Goal: Information Seeking & Learning: Compare options

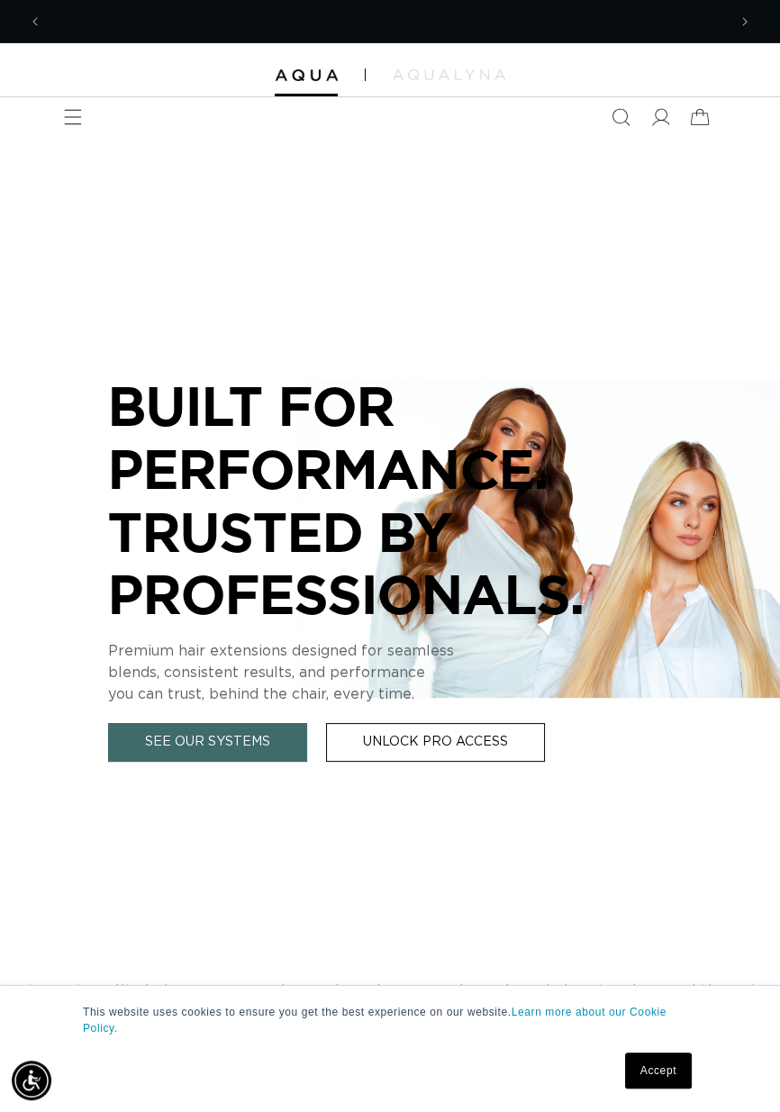
scroll to position [0, 684]
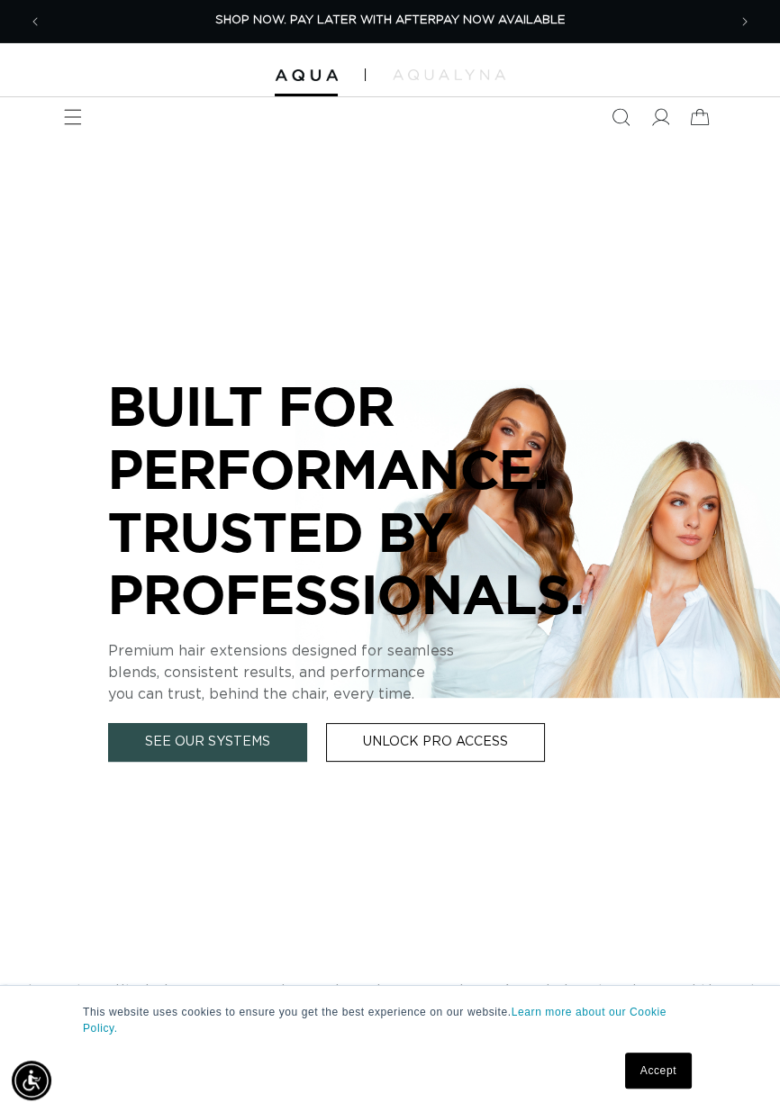
click at [141, 740] on link "See Our Systems" at bounding box center [207, 742] width 199 height 39
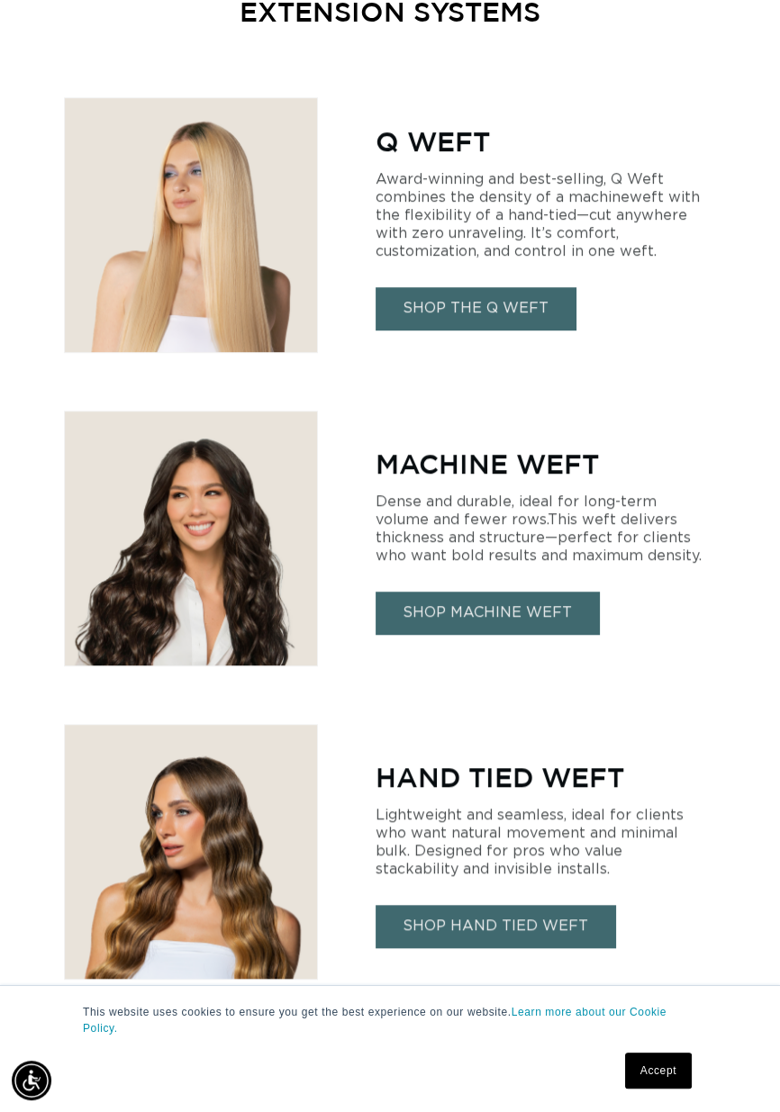
scroll to position [1056, 0]
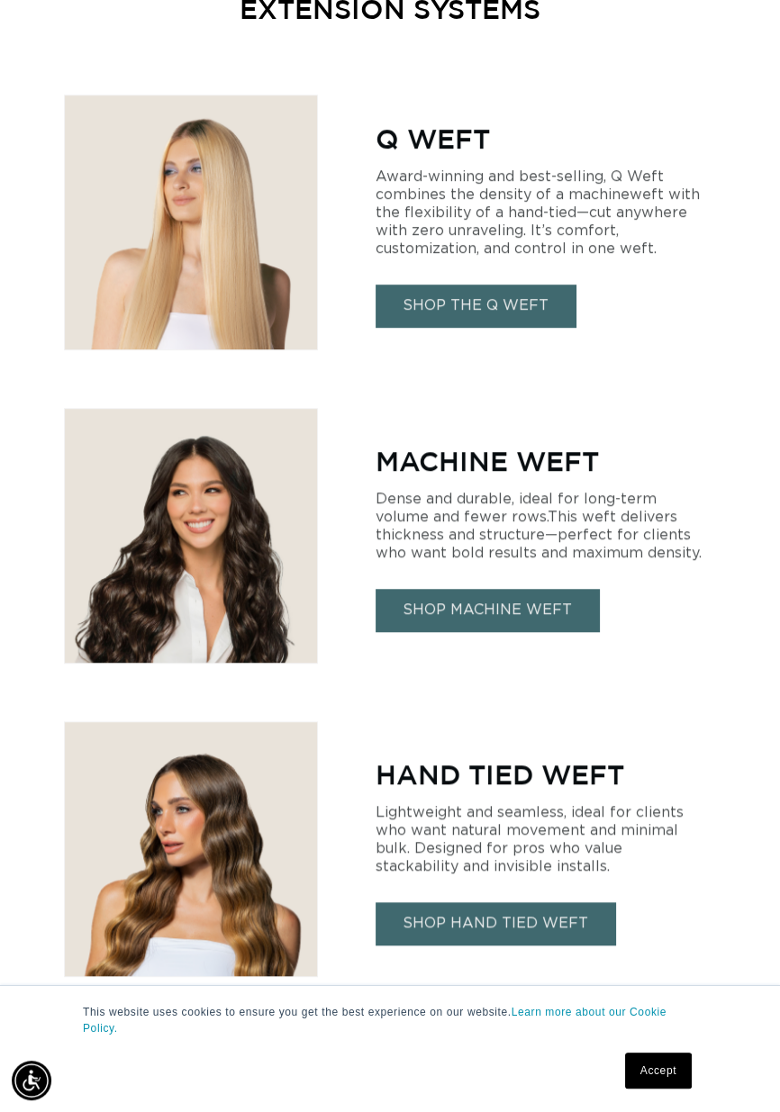
click at [545, 285] on link "SHOP THE Q WEFT" at bounding box center [475, 306] width 200 height 42
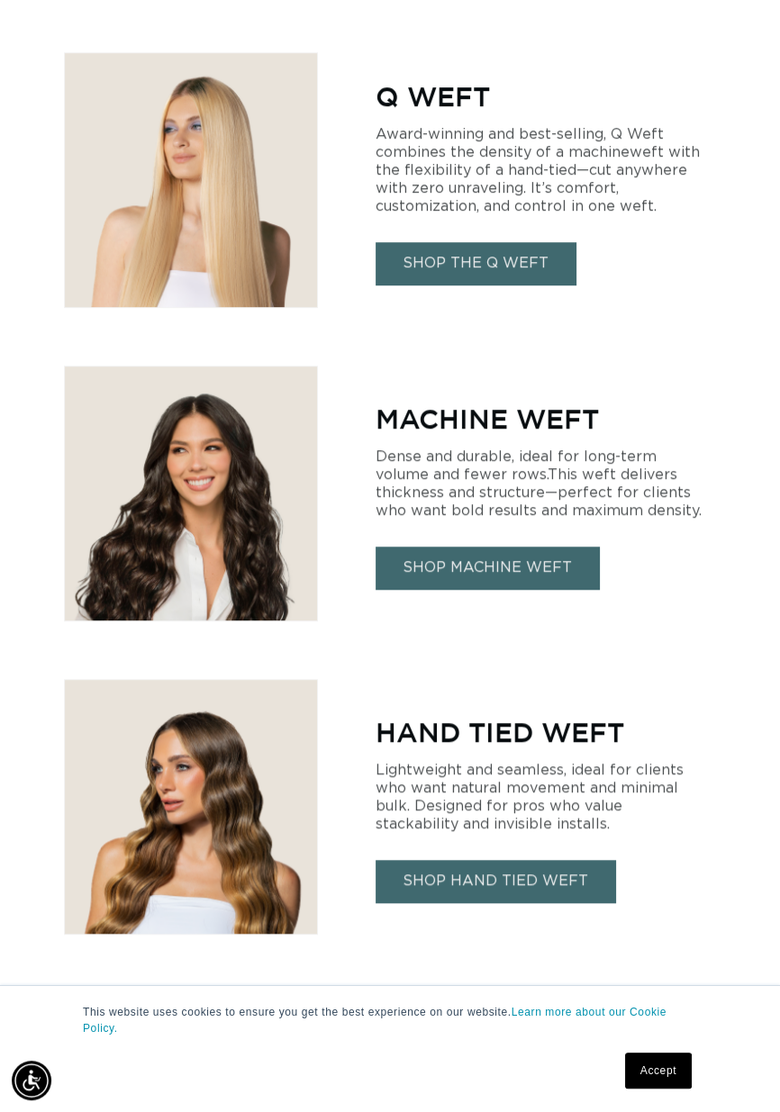
scroll to position [1143, 0]
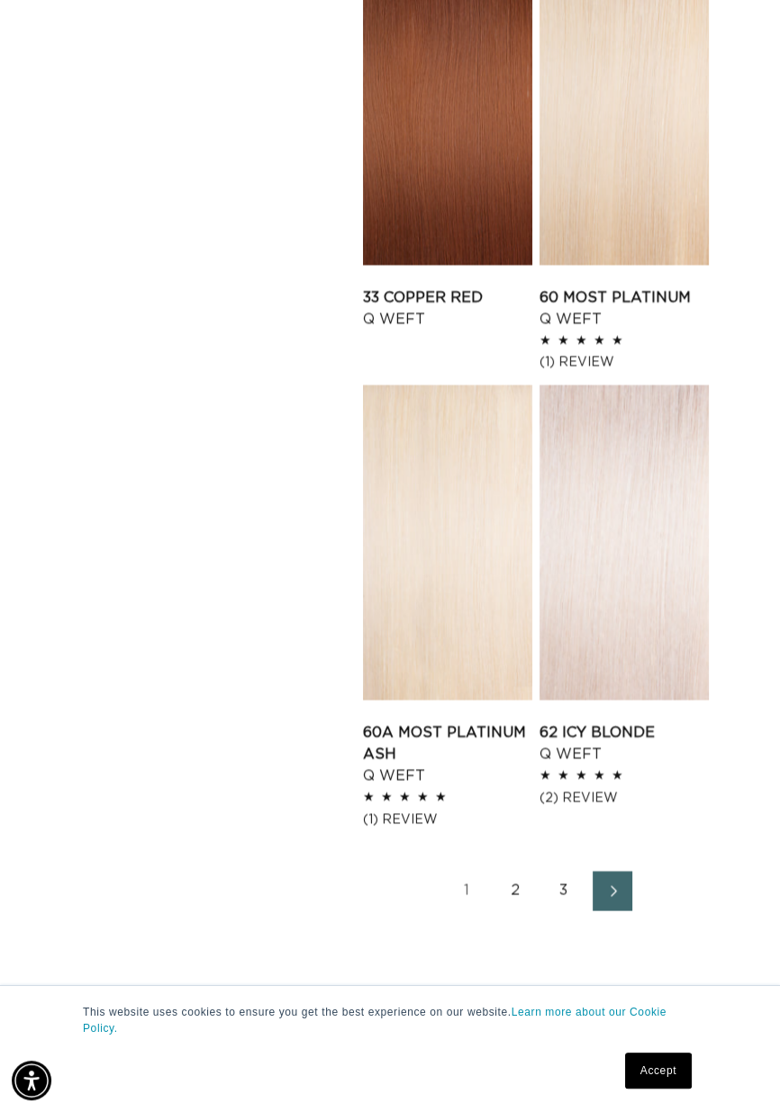
scroll to position [3088, 0]
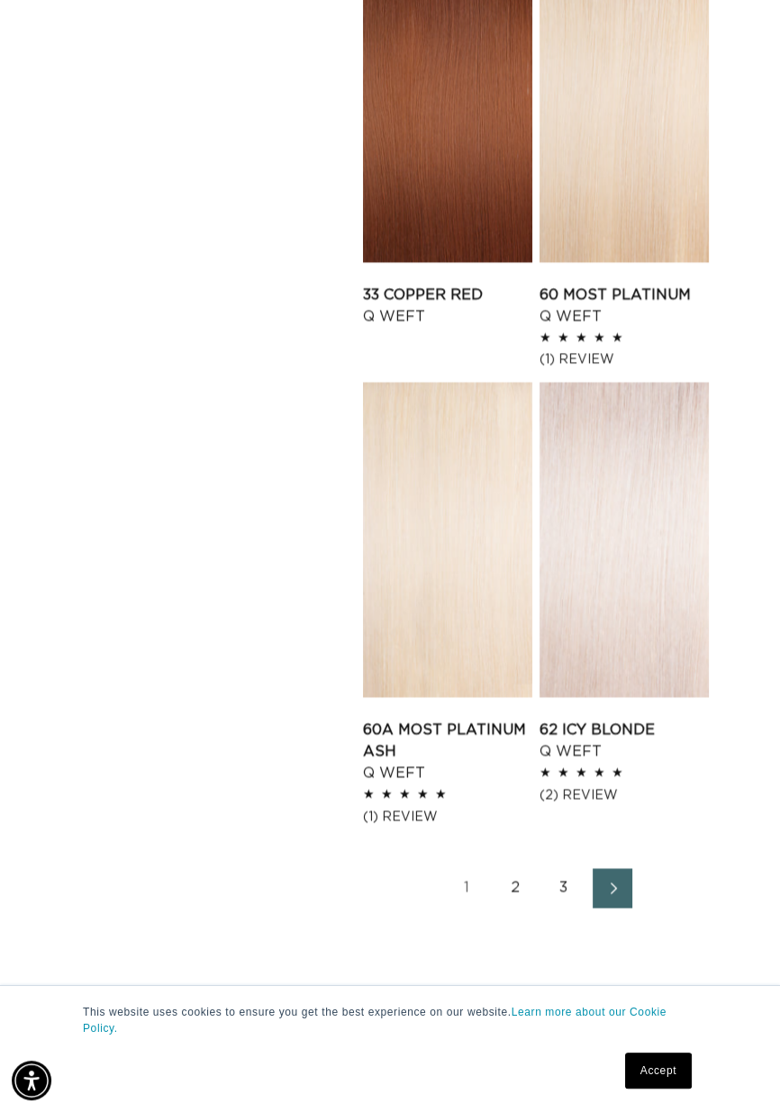
click at [608, 882] on icon "Next page" at bounding box center [612, 888] width 23 height 13
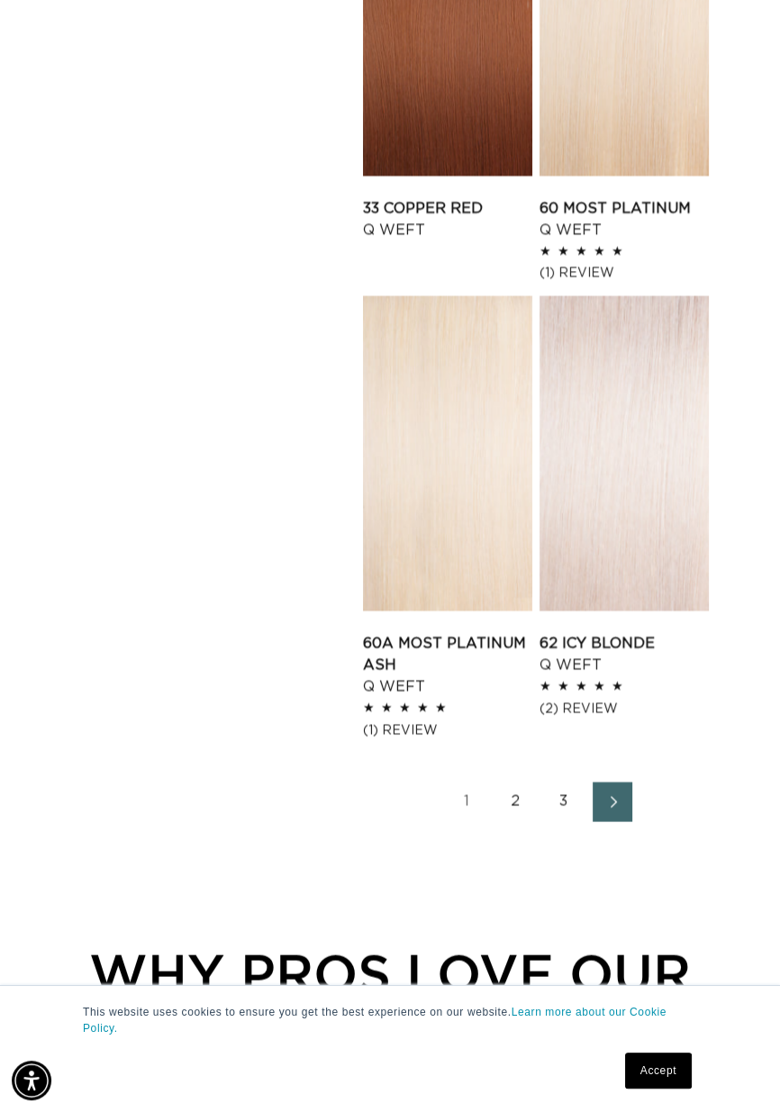
scroll to position [0, 684]
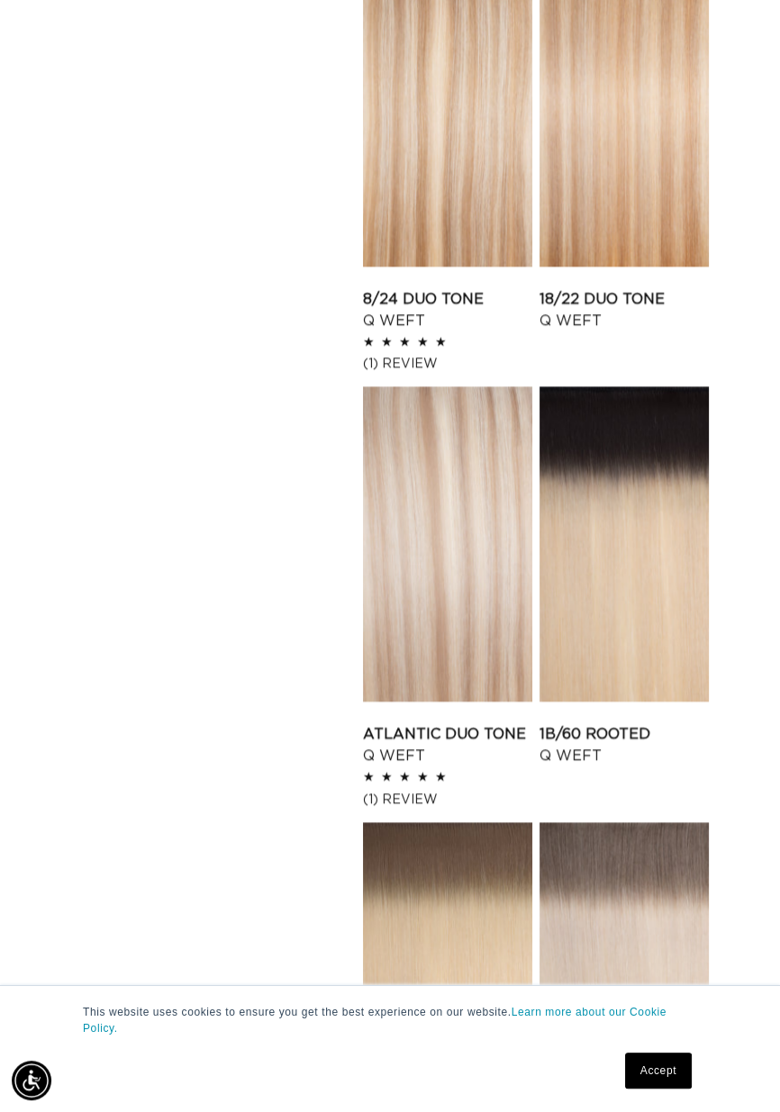
scroll to position [0, 1368]
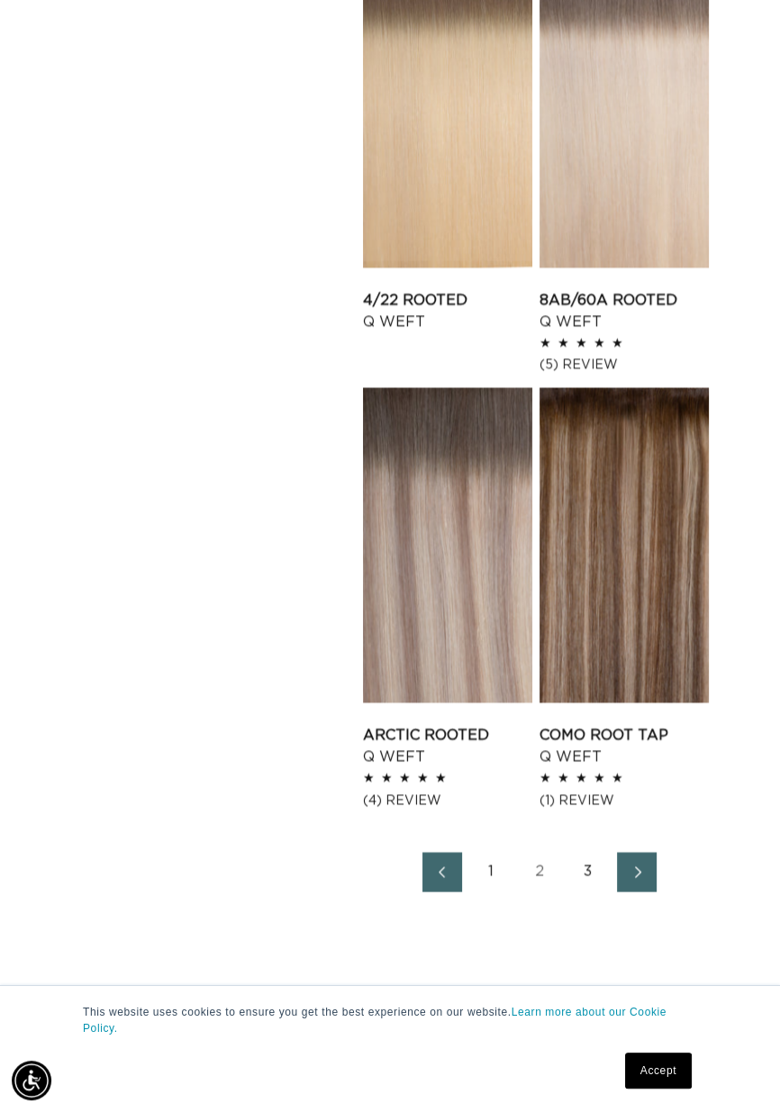
click at [641, 861] on span "Next page" at bounding box center [637, 872] width 12 height 22
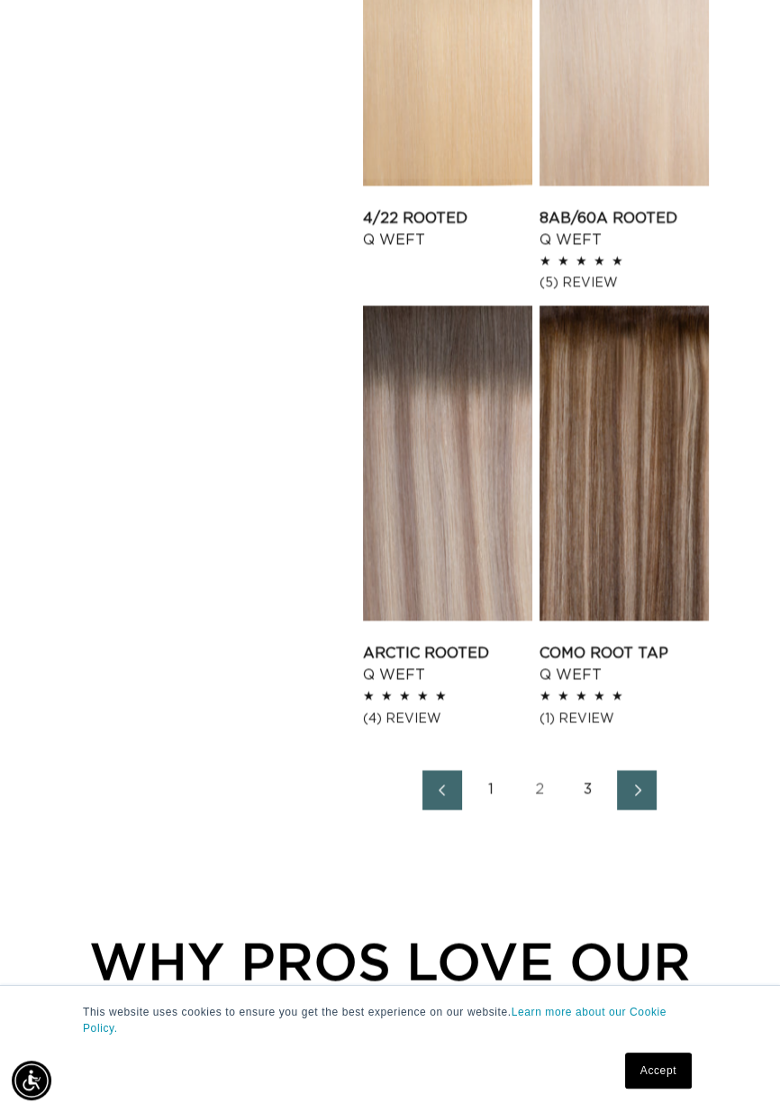
scroll to position [0, 0]
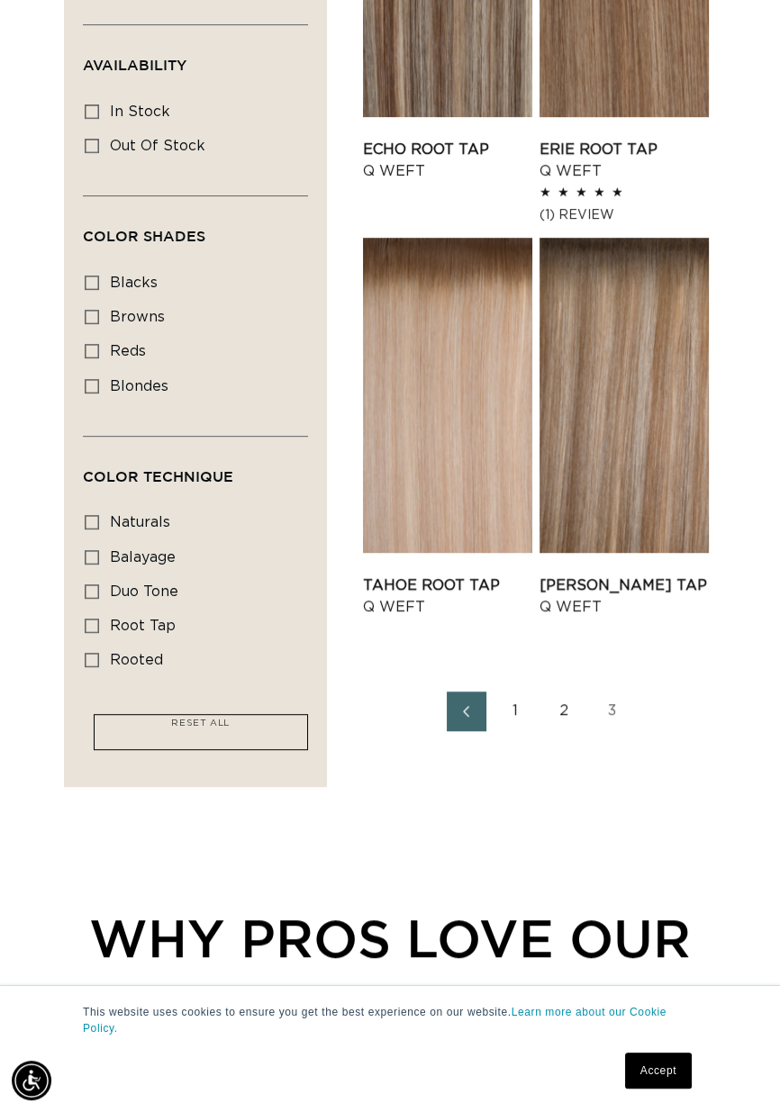
scroll to position [0, 1368]
click at [110, 389] on span "blondes" at bounding box center [139, 386] width 59 height 14
click at [99, 389] on input "blondes blondes (27 products)" at bounding box center [92, 386] width 14 height 14
checkbox input "true"
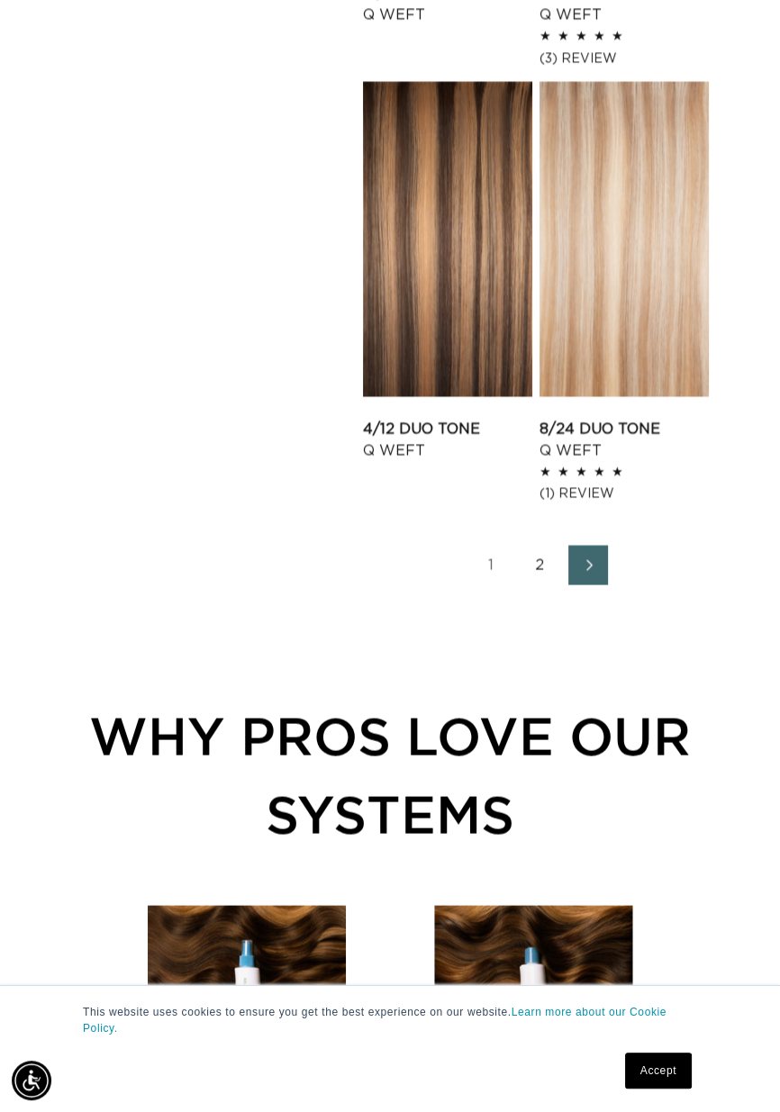
scroll to position [0, 684]
click at [547, 574] on link "2" at bounding box center [540, 566] width 40 height 40
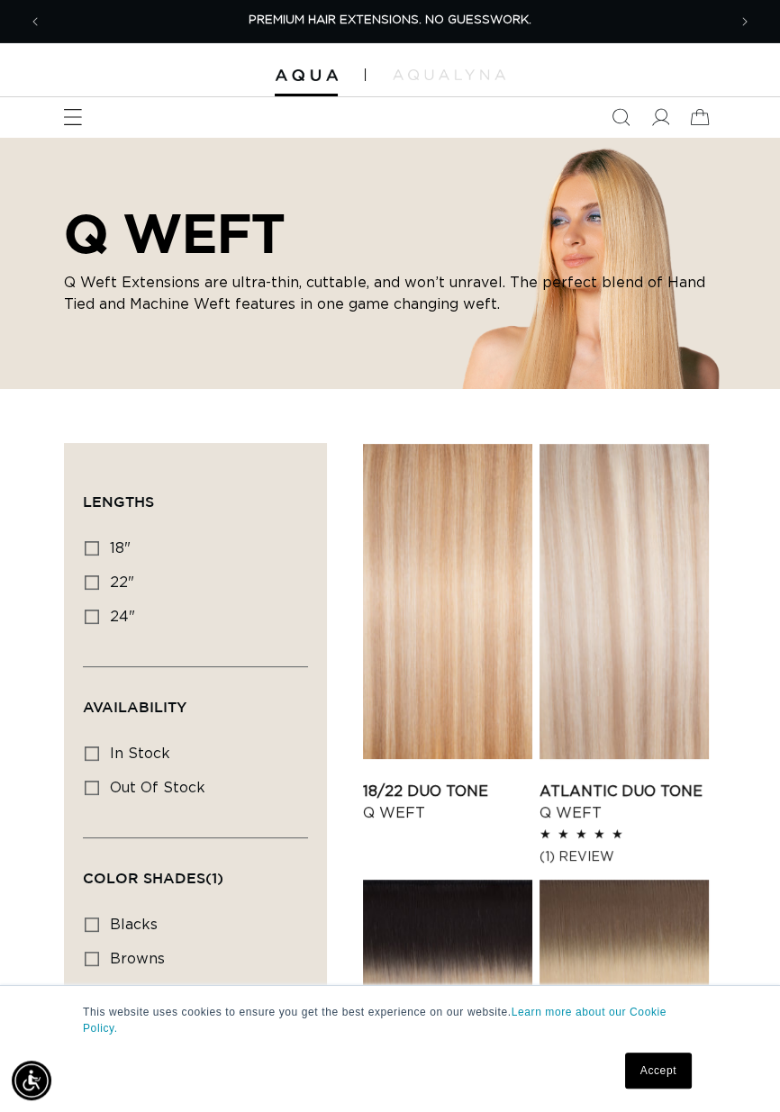
click at [69, 121] on icon "Menu" at bounding box center [72, 117] width 19 height 19
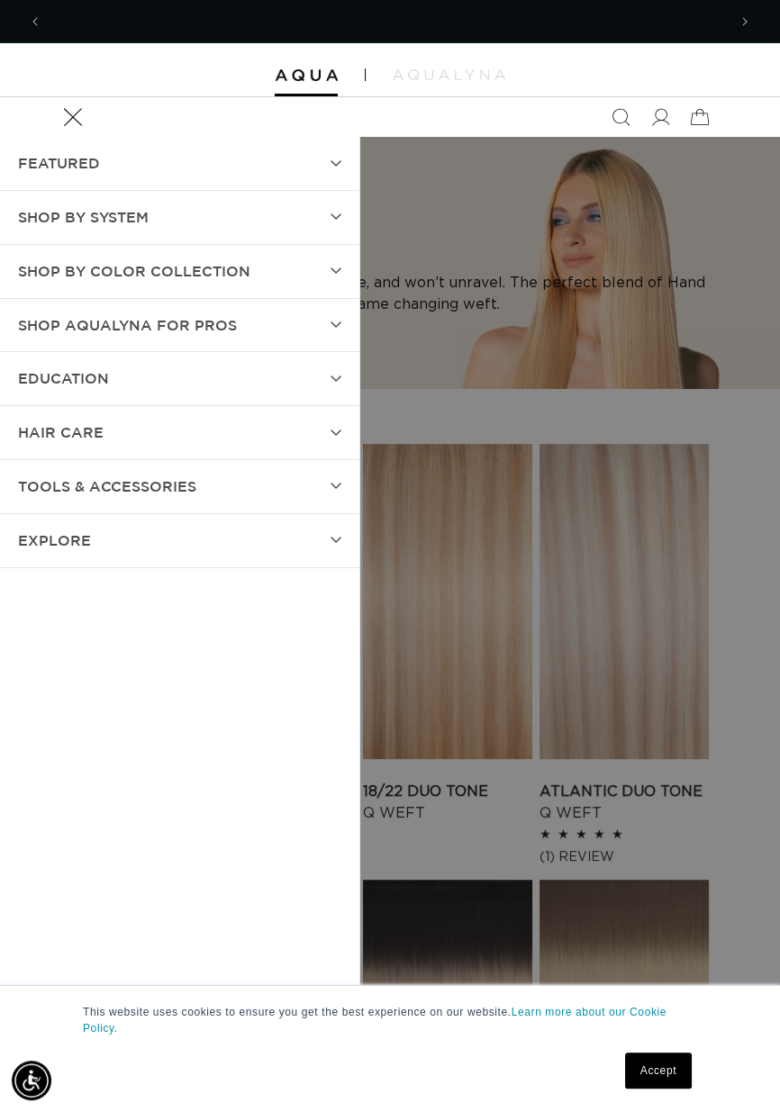
scroll to position [0, 684]
click at [74, 275] on span "Shop by Color Collection" at bounding box center [134, 271] width 232 height 26
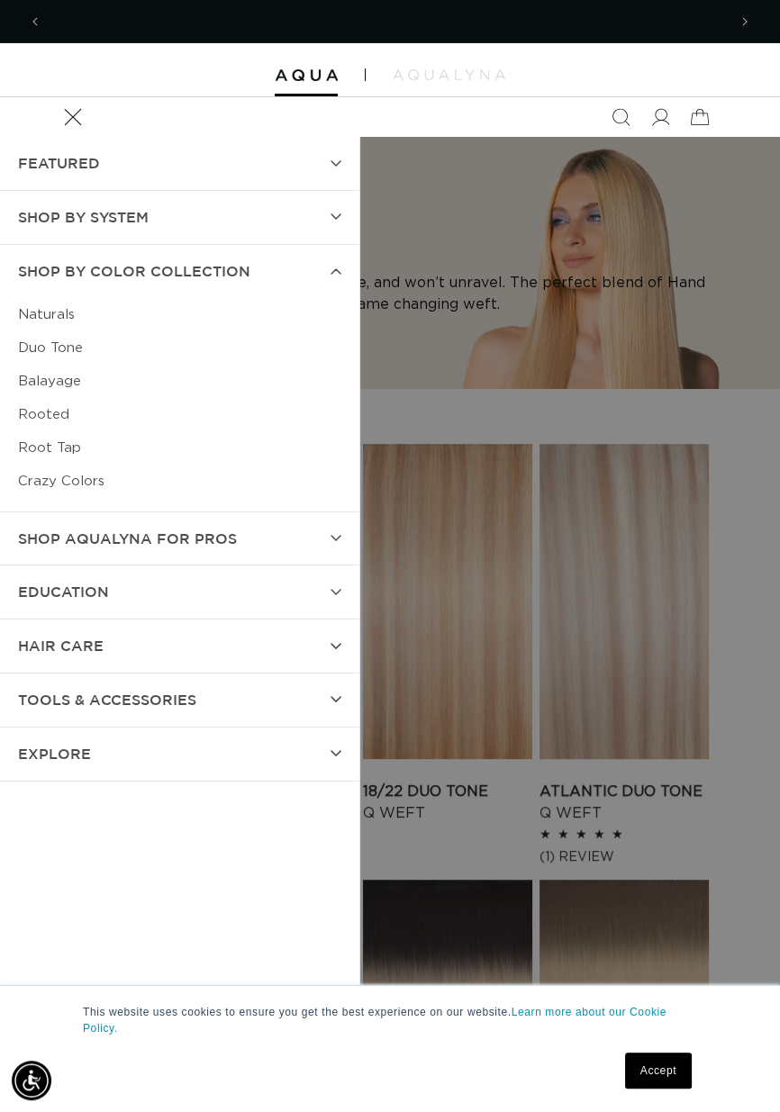
scroll to position [0, 0]
click at [32, 309] on link "Naturals" at bounding box center [179, 314] width 323 height 33
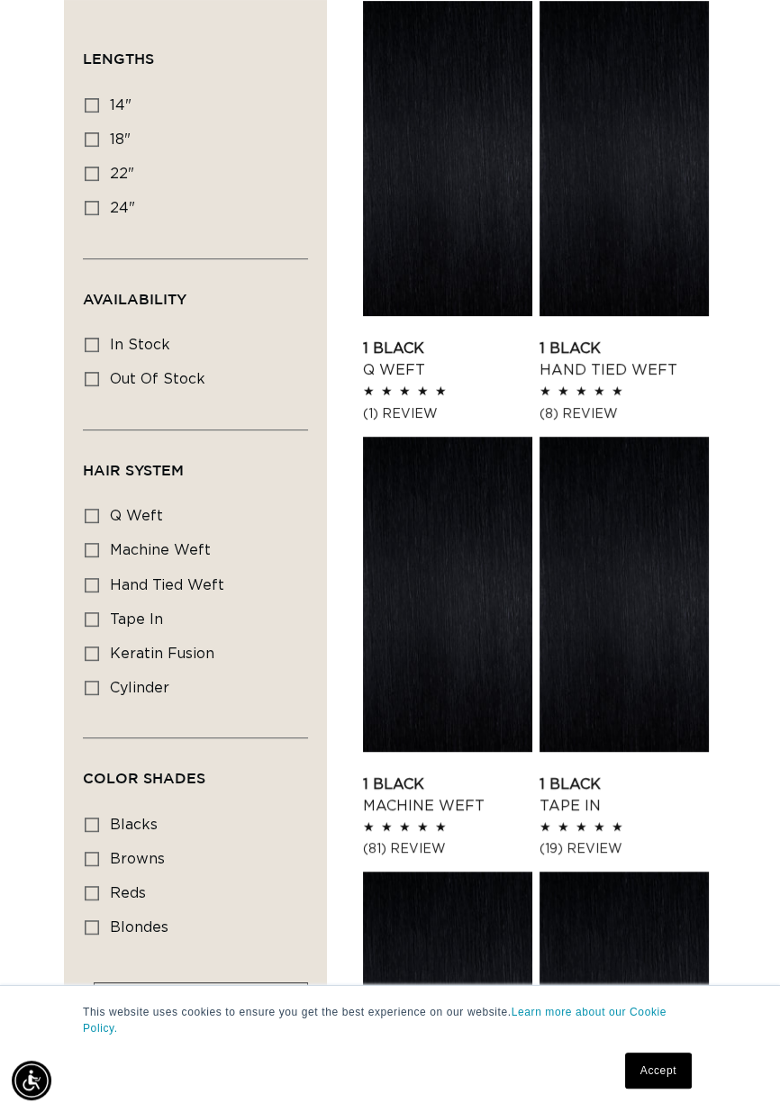
scroll to position [510, 0]
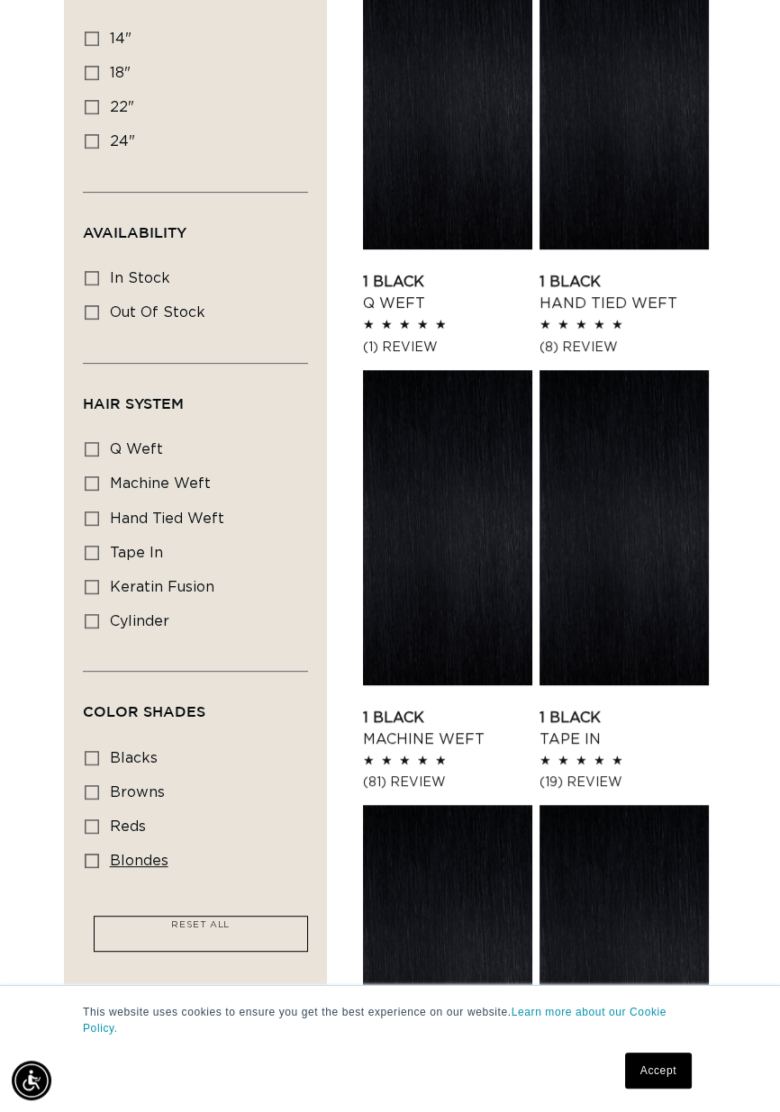
click at [86, 862] on icon at bounding box center [92, 861] width 14 height 14
click at [86, 862] on input "blondes blondes (53 products)" at bounding box center [92, 861] width 14 height 14
checkbox input "true"
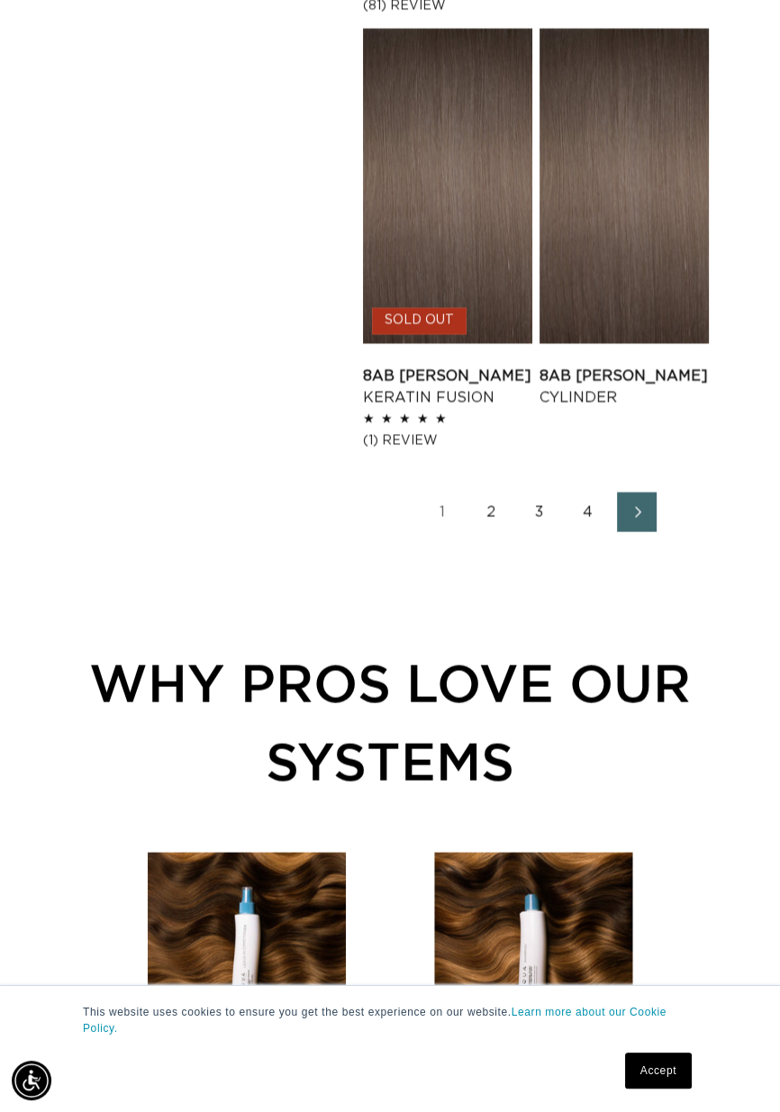
scroll to position [3423, 0]
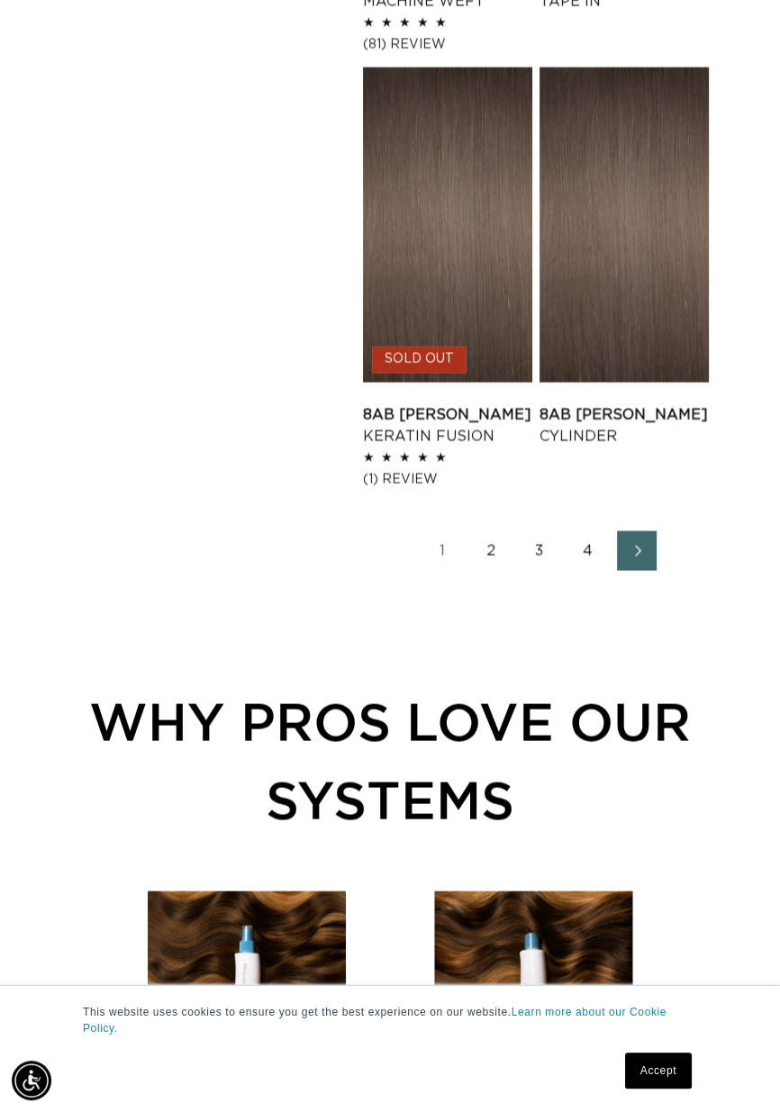
click at [672, 548] on ul "1 2 3 4" at bounding box center [540, 551] width 354 height 40
click at [601, 549] on link "4" at bounding box center [588, 551] width 40 height 40
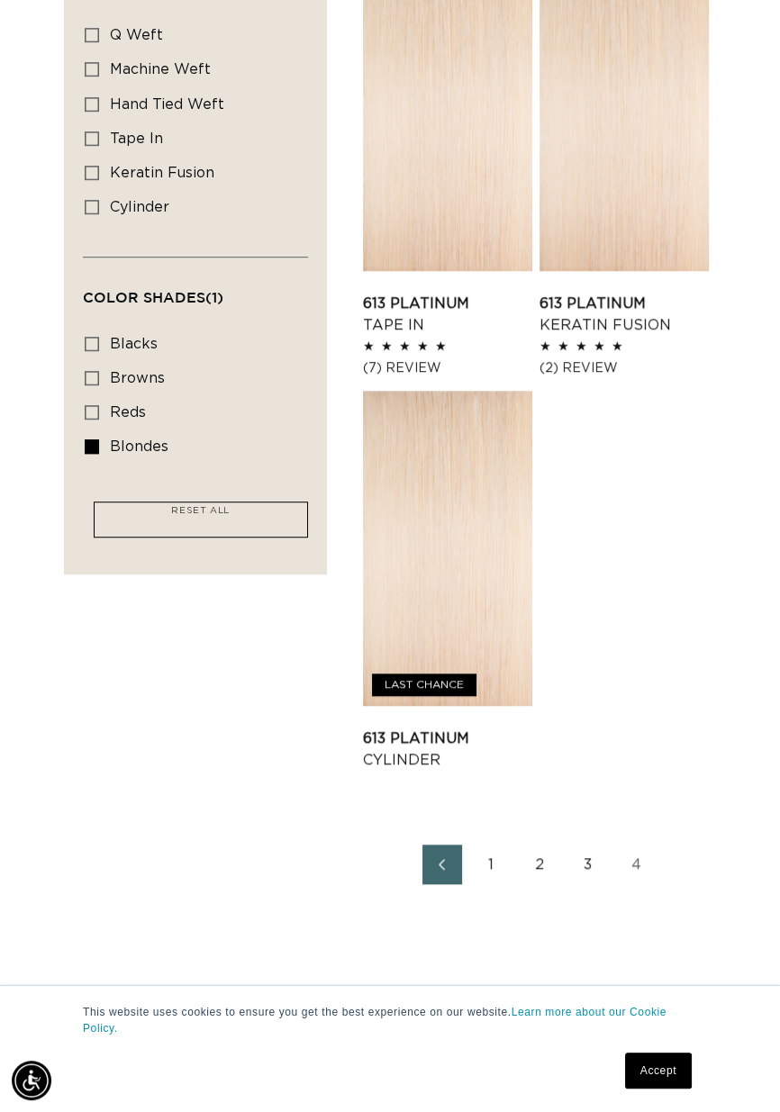
scroll to position [0, 684]
click at [576, 870] on link "3" at bounding box center [588, 865] width 40 height 40
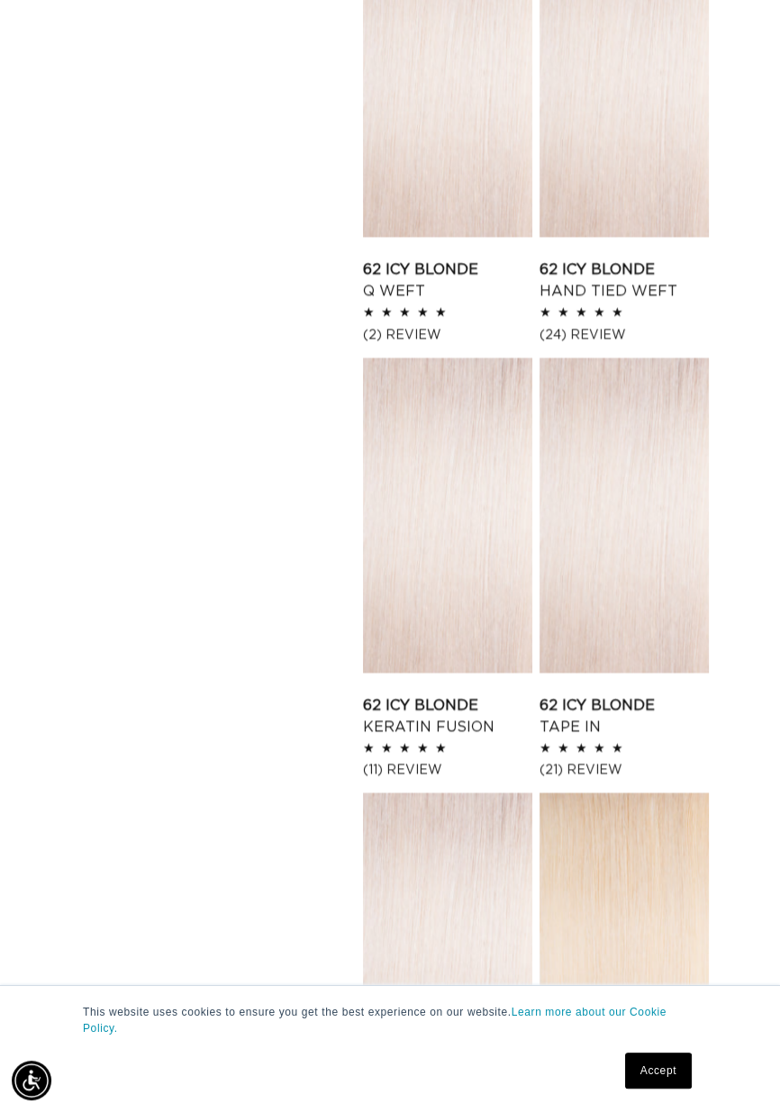
scroll to position [0, 1368]
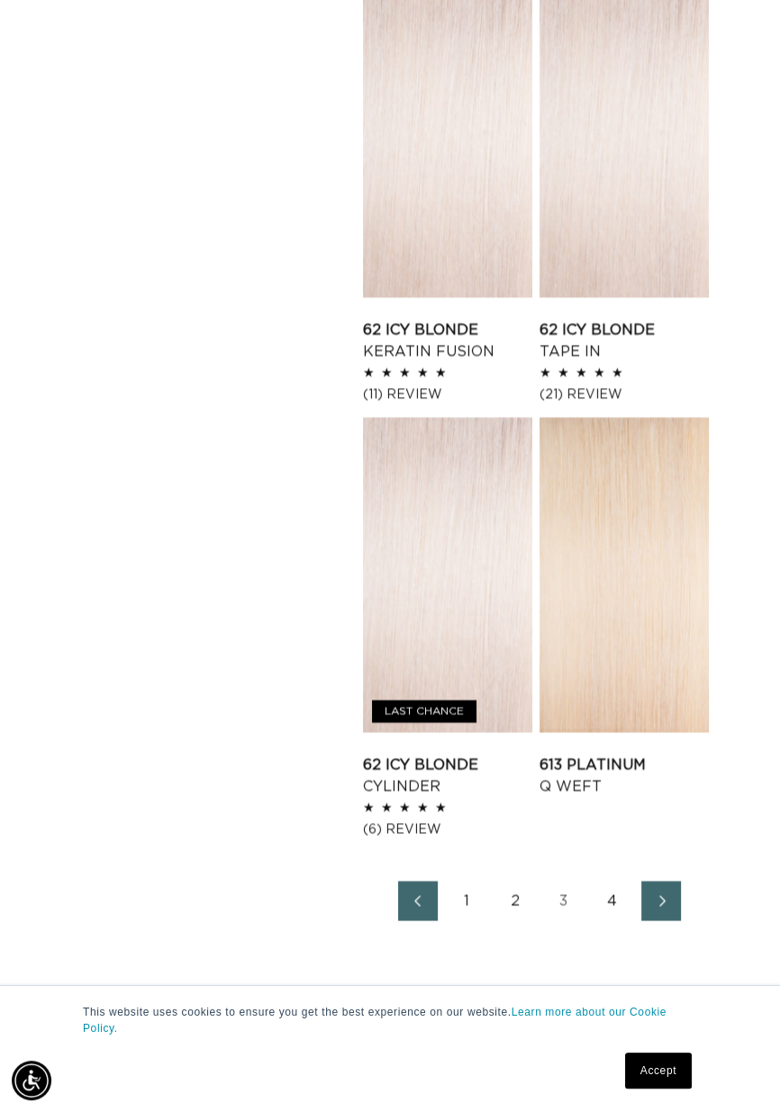
click at [522, 916] on link "2" at bounding box center [515, 901] width 40 height 40
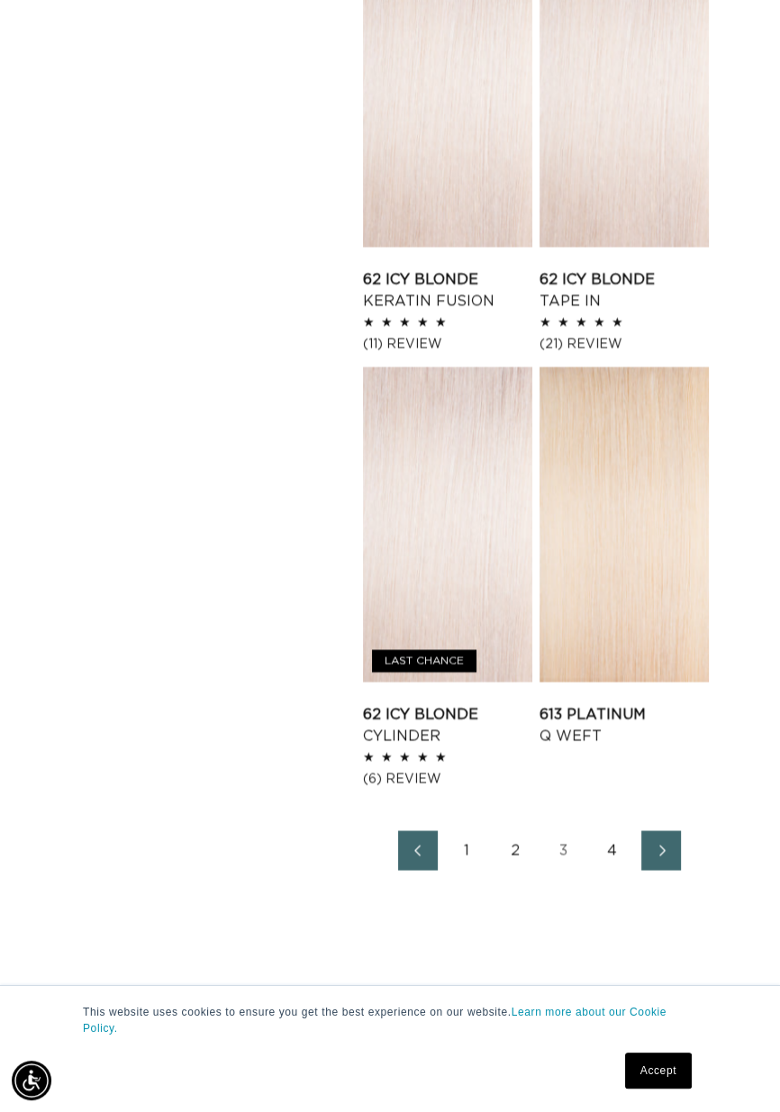
scroll to position [3225, 0]
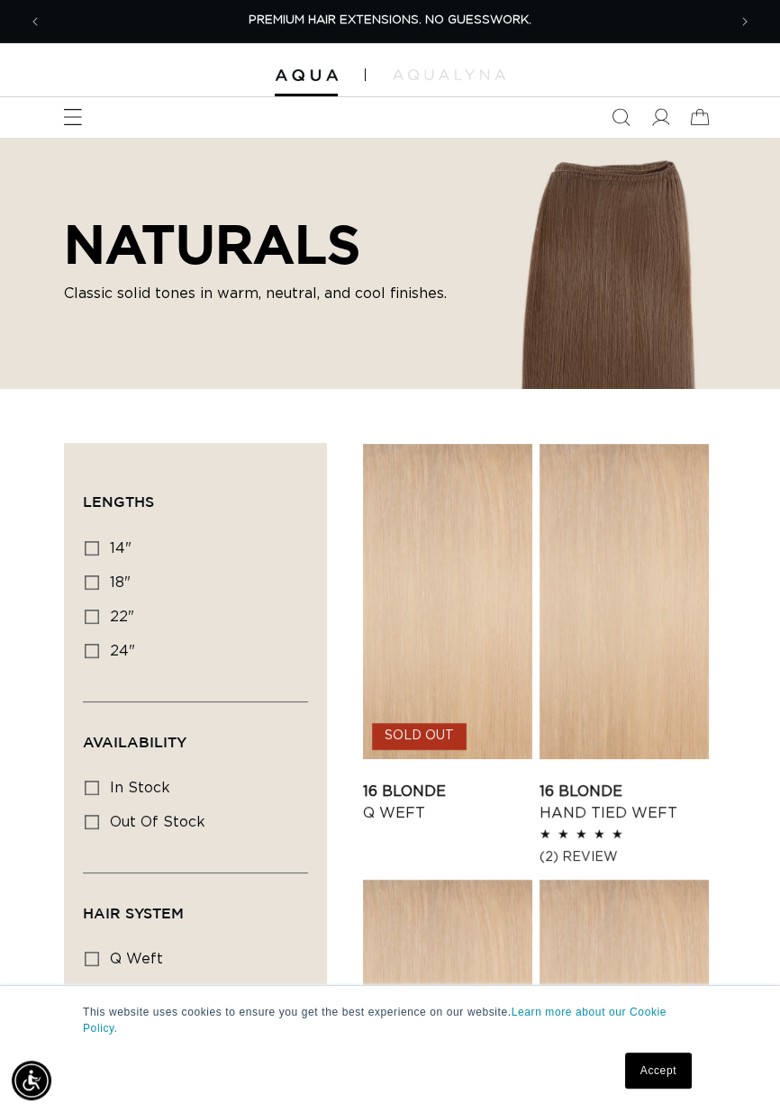
click at [85, 131] on span "Menu" at bounding box center [73, 117] width 40 height 40
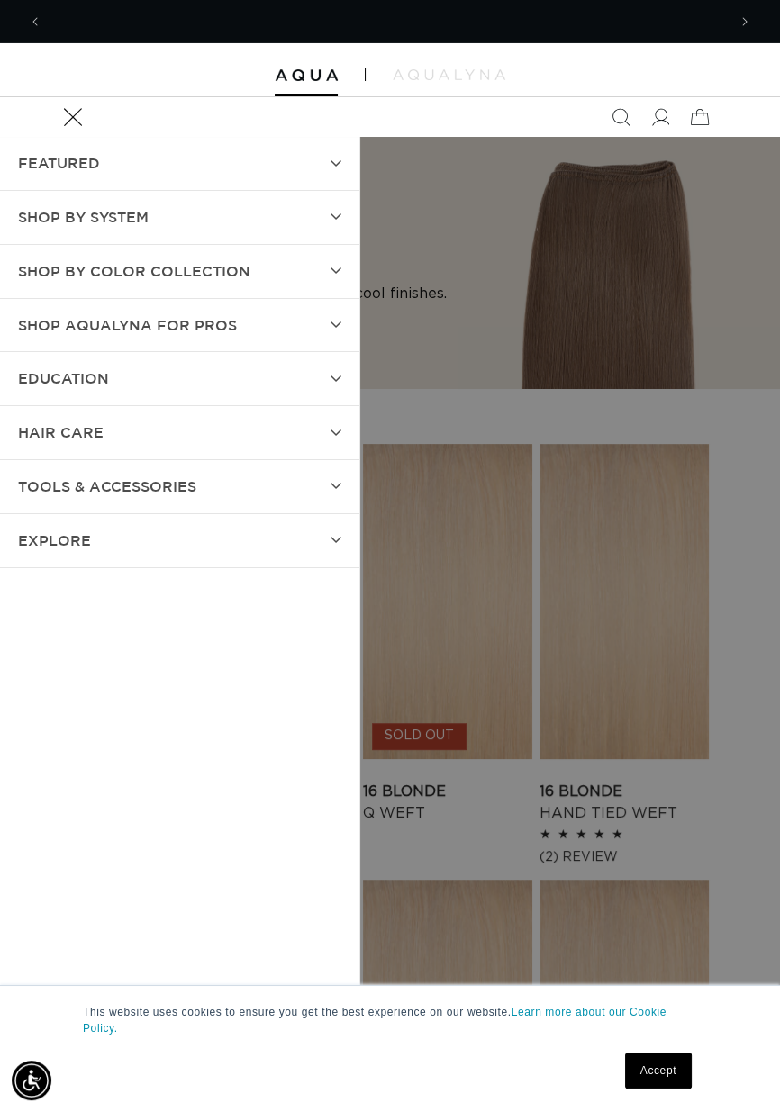
scroll to position [0, 684]
click at [68, 327] on span "Shop AquaLyna for Pros" at bounding box center [127, 325] width 219 height 26
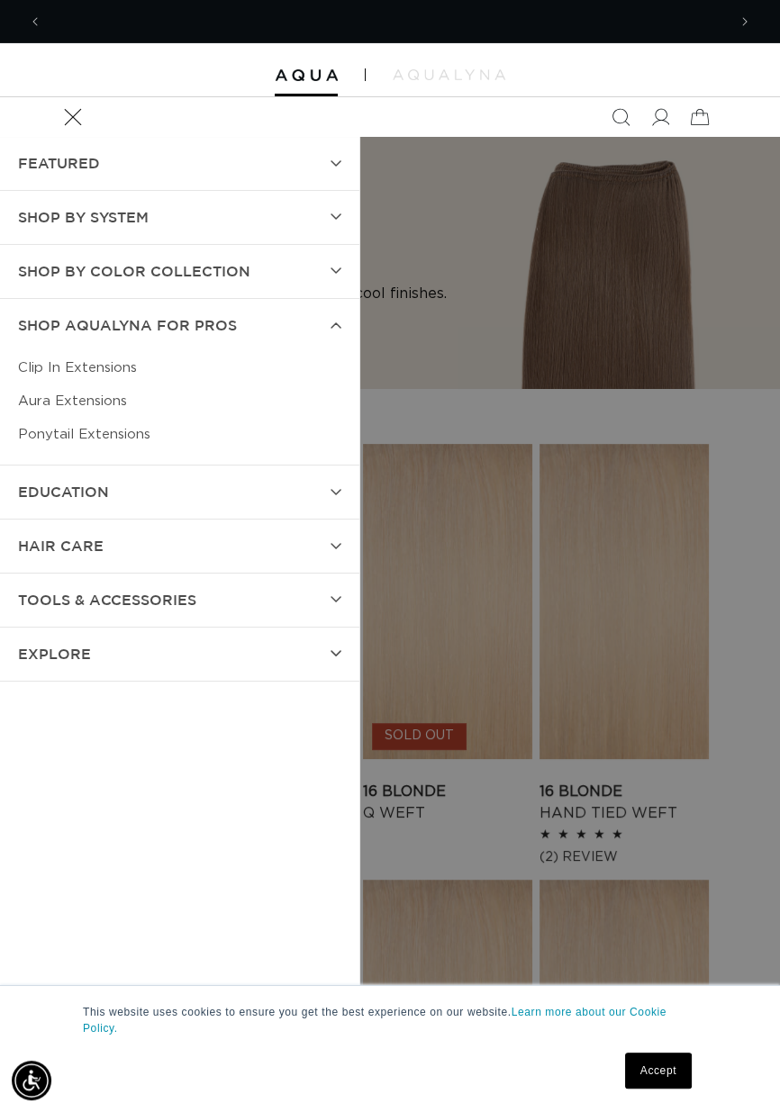
scroll to position [0, 0]
click at [39, 269] on span "Shop by Color Collection" at bounding box center [134, 271] width 232 height 26
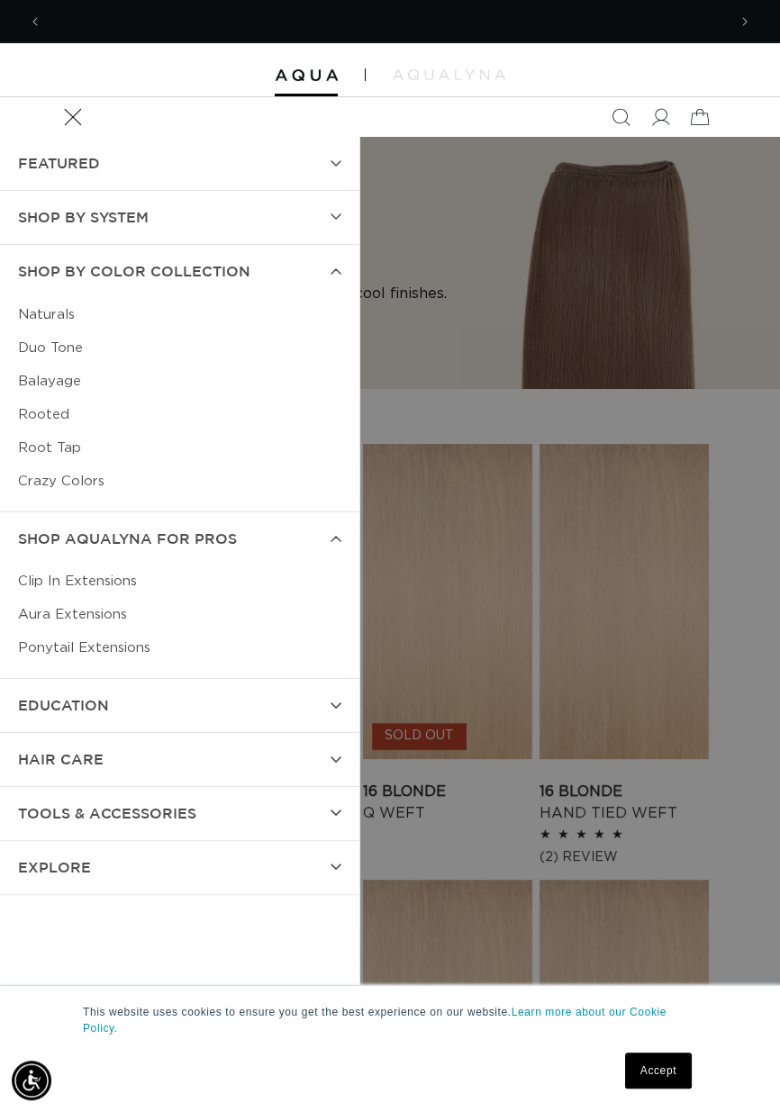
scroll to position [0, 1368]
click at [29, 358] on link "Duo Tone" at bounding box center [179, 347] width 323 height 33
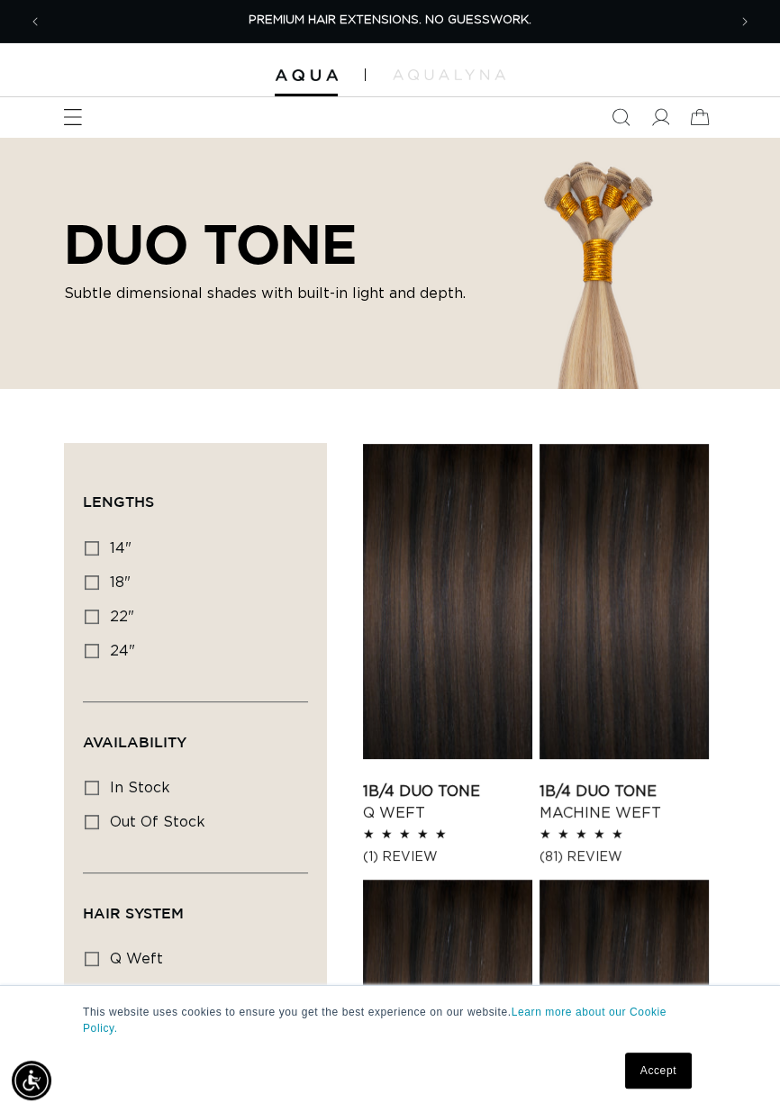
click at [58, 111] on span "Menu" at bounding box center [73, 117] width 40 height 40
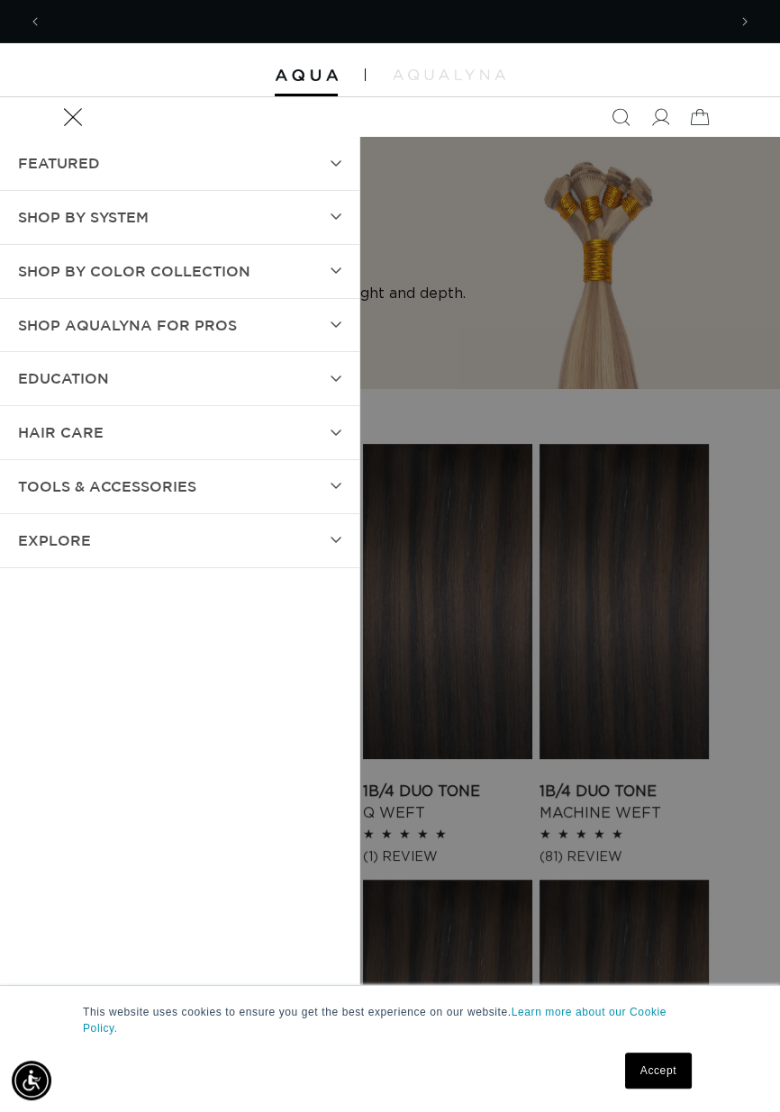
scroll to position [0, 684]
click at [36, 266] on span "Shop by Color Collection" at bounding box center [134, 271] width 232 height 26
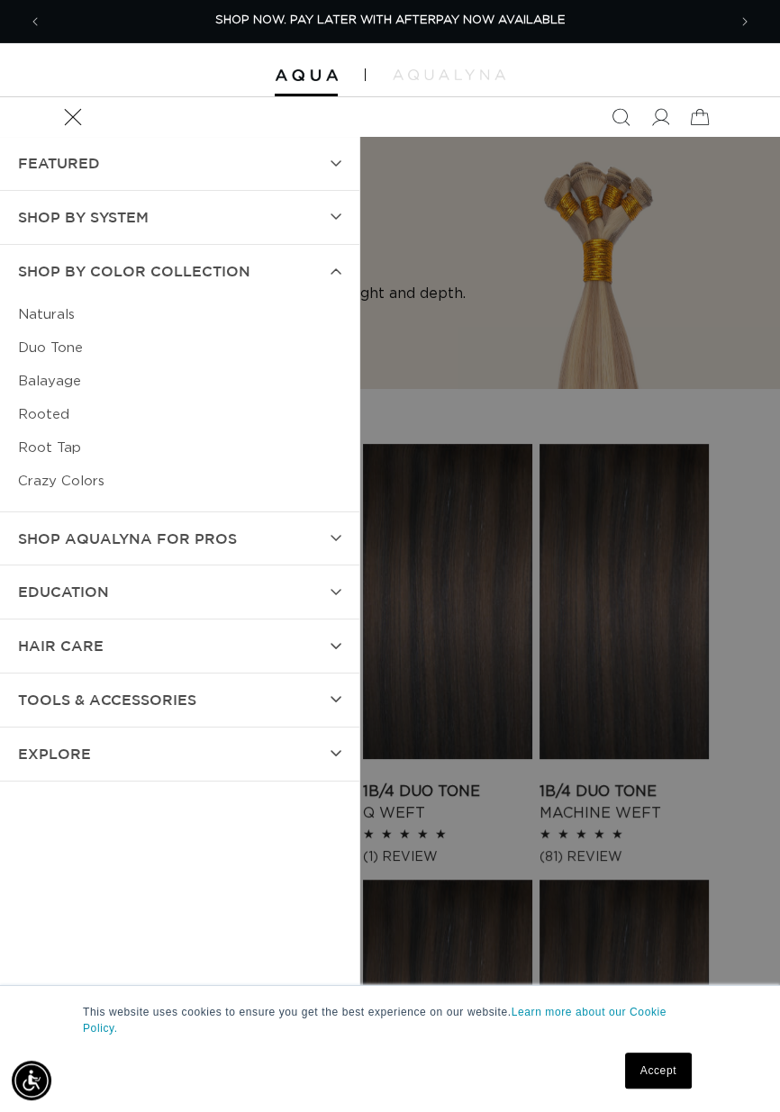
click at [30, 398] on link "Rooted" at bounding box center [179, 414] width 323 height 33
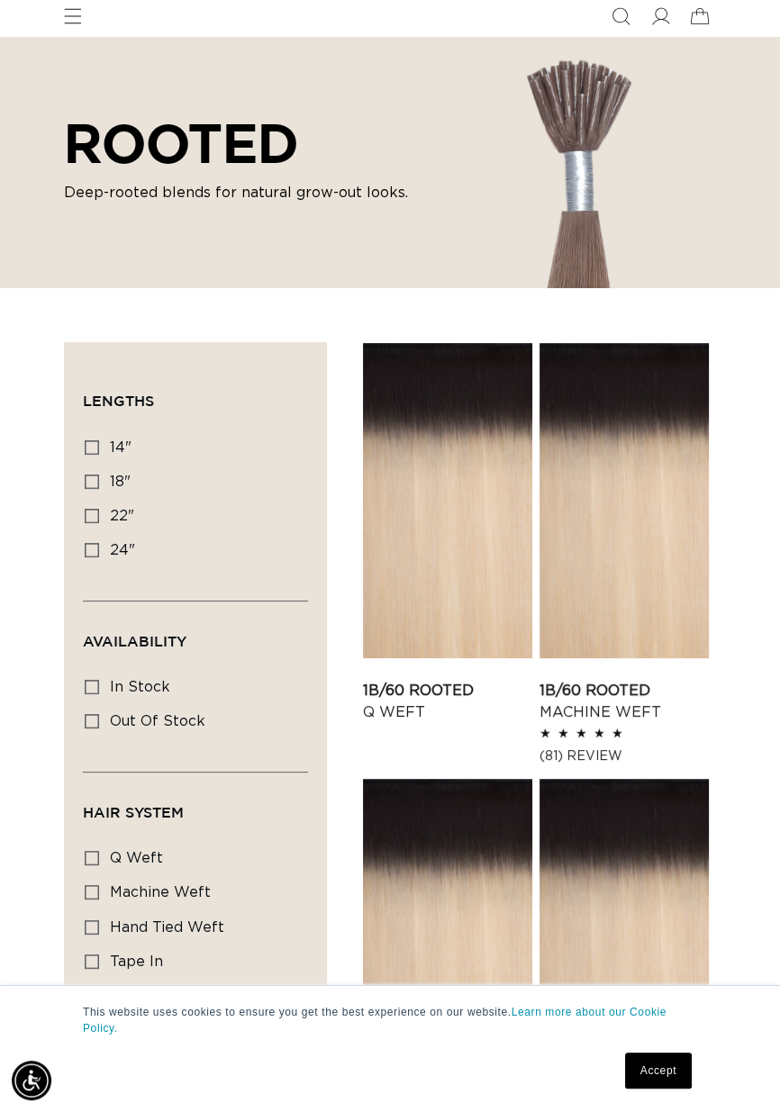
scroll to position [96, 0]
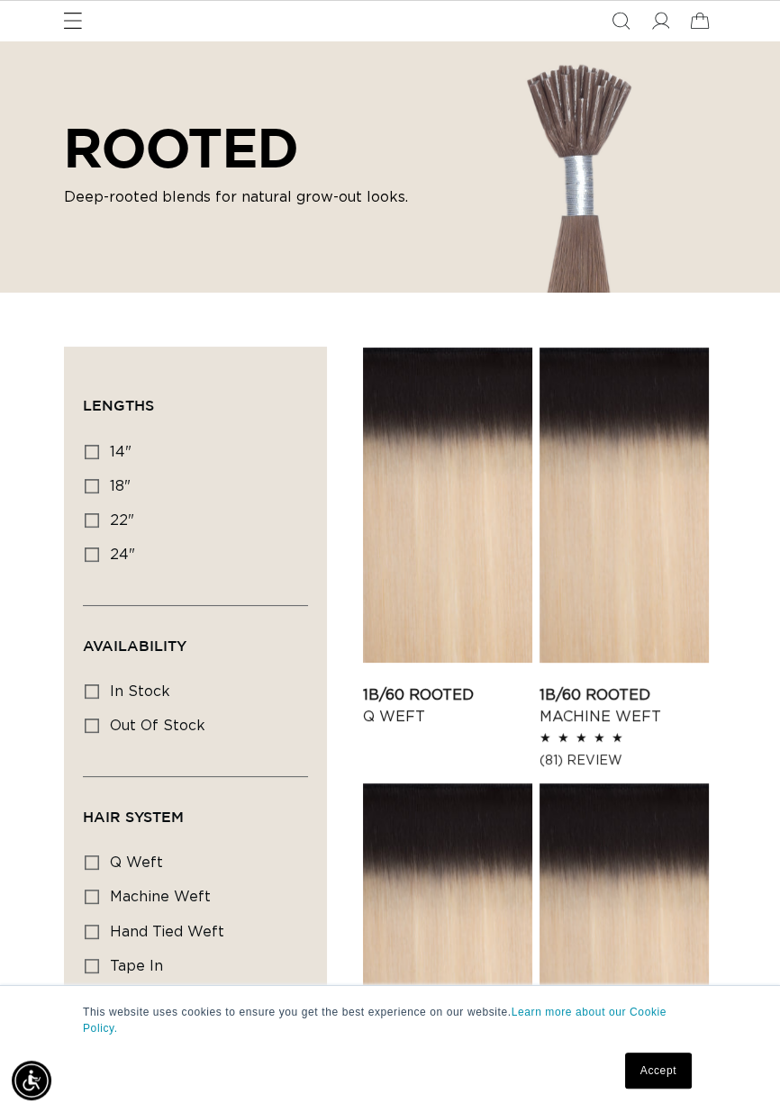
click at [70, 33] on span "Menu" at bounding box center [73, 21] width 40 height 40
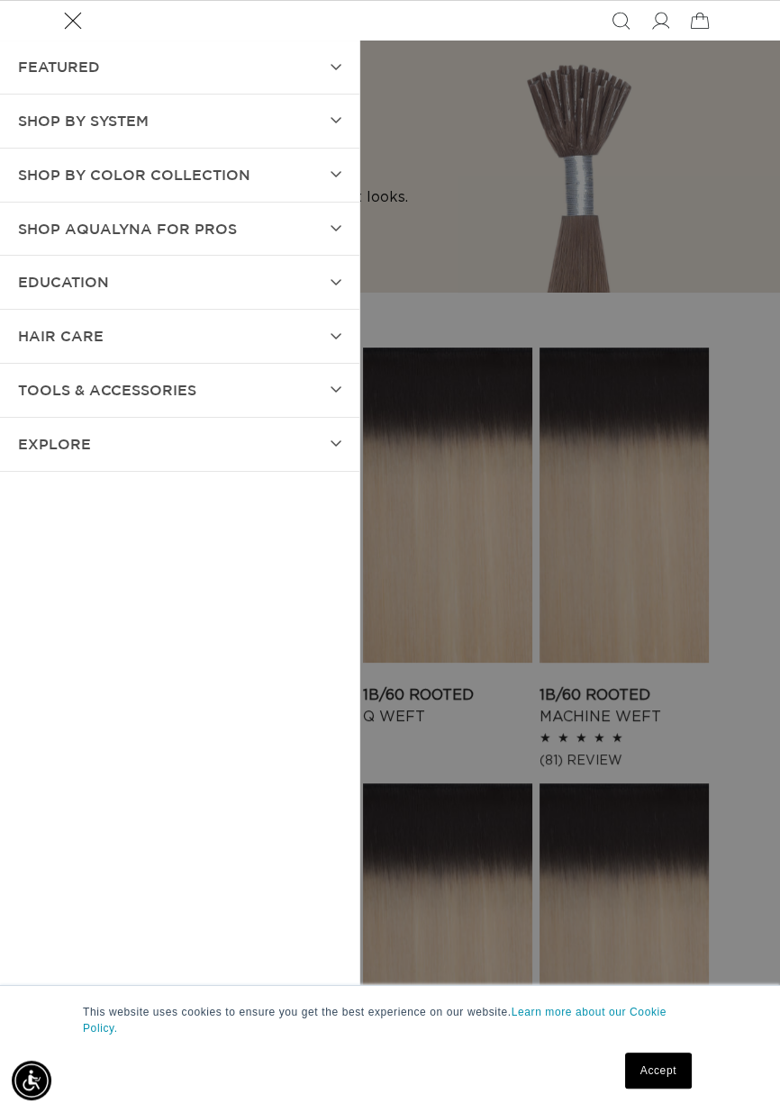
click at [2, 253] on summary "Shop AquaLyna for Pros" at bounding box center [179, 229] width 359 height 53
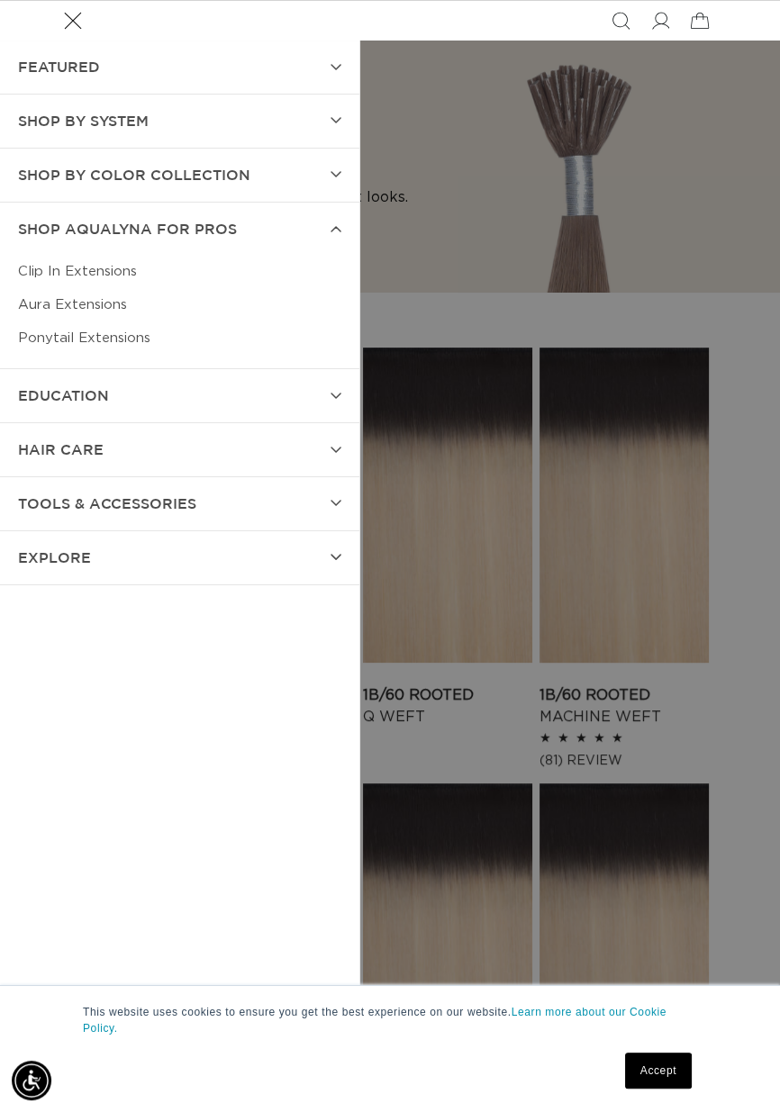
scroll to position [0, 1368]
click at [32, 174] on span "Shop by Color Collection" at bounding box center [134, 175] width 232 height 26
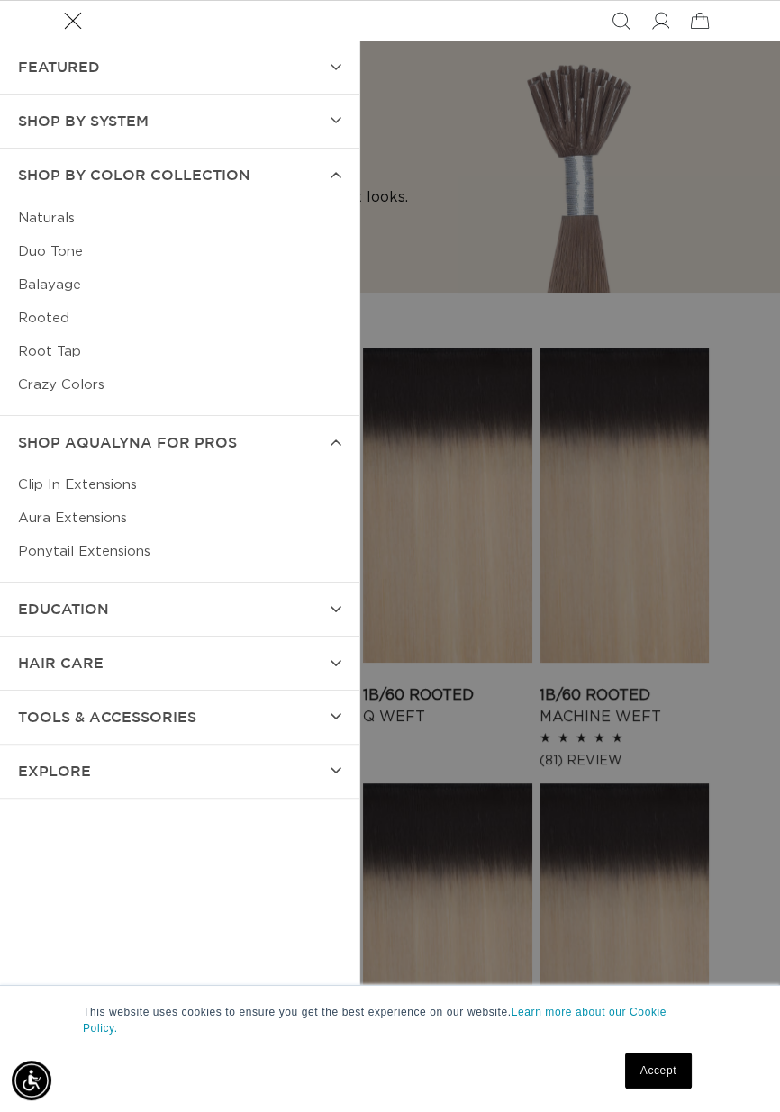
click at [28, 283] on link "Balayage" at bounding box center [179, 284] width 323 height 33
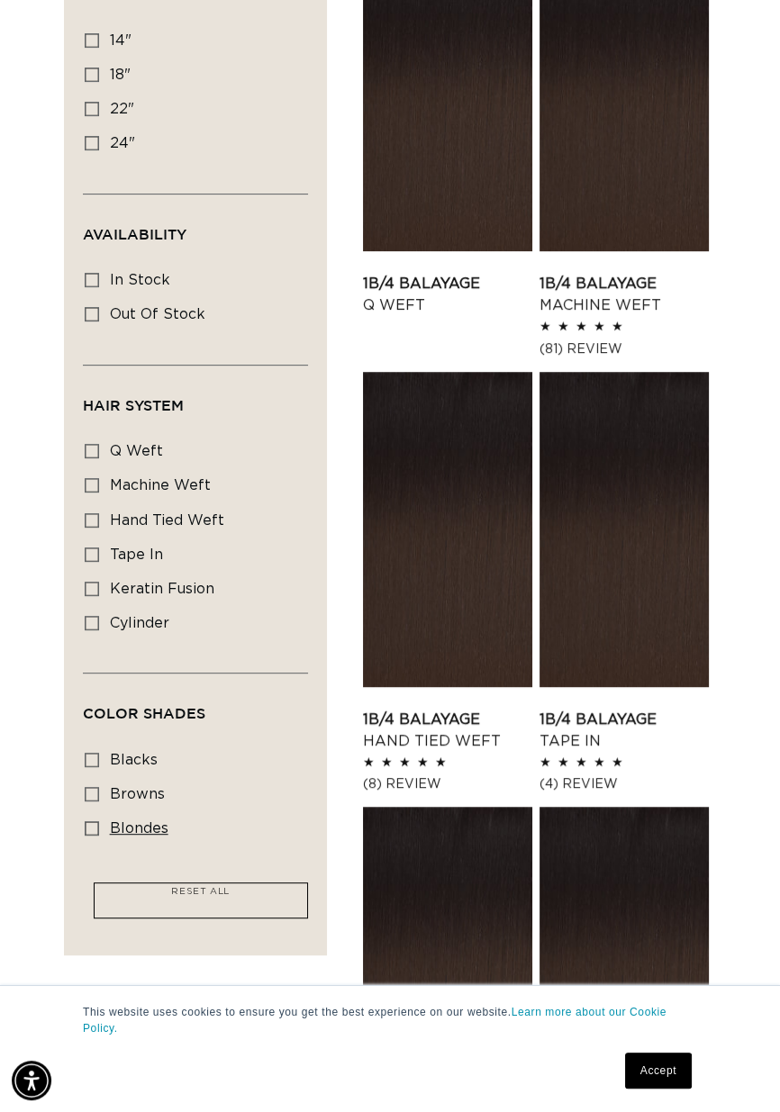
click at [121, 838] on label "blondes blondes (24 products)" at bounding box center [190, 829] width 211 height 34
click at [99, 836] on input "blondes blondes (24 products)" at bounding box center [92, 828] width 14 height 14
checkbox input "true"
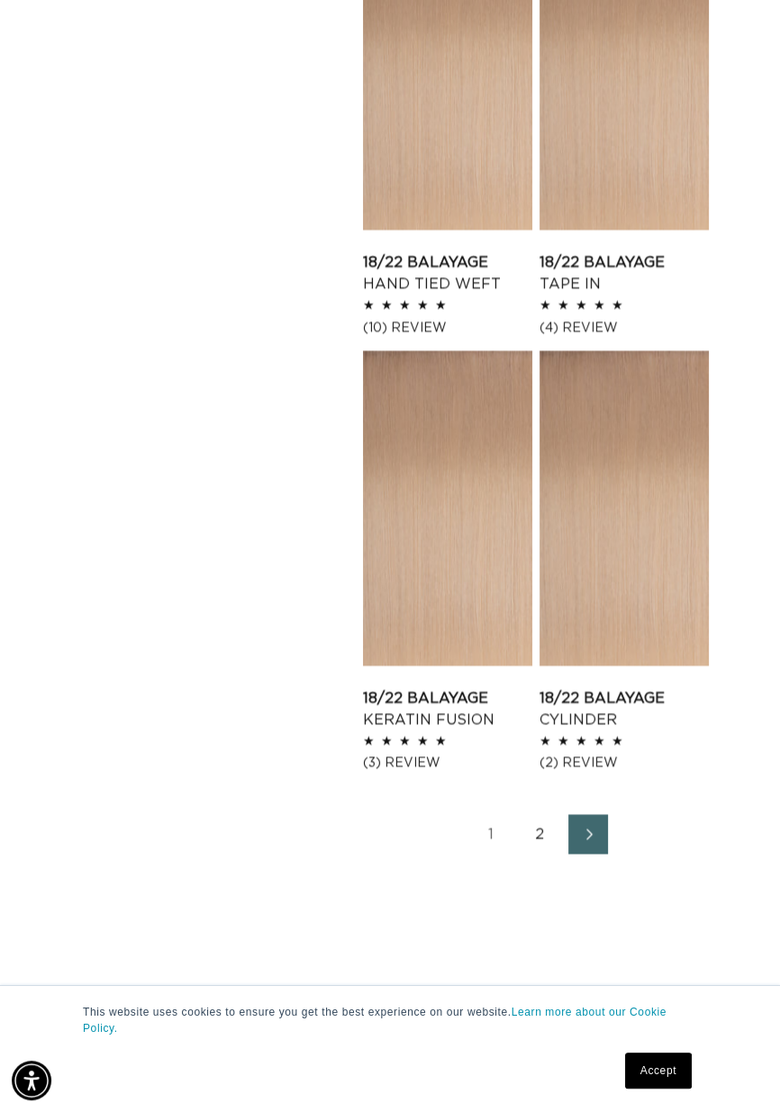
click at [540, 833] on link "2" at bounding box center [540, 834] width 40 height 40
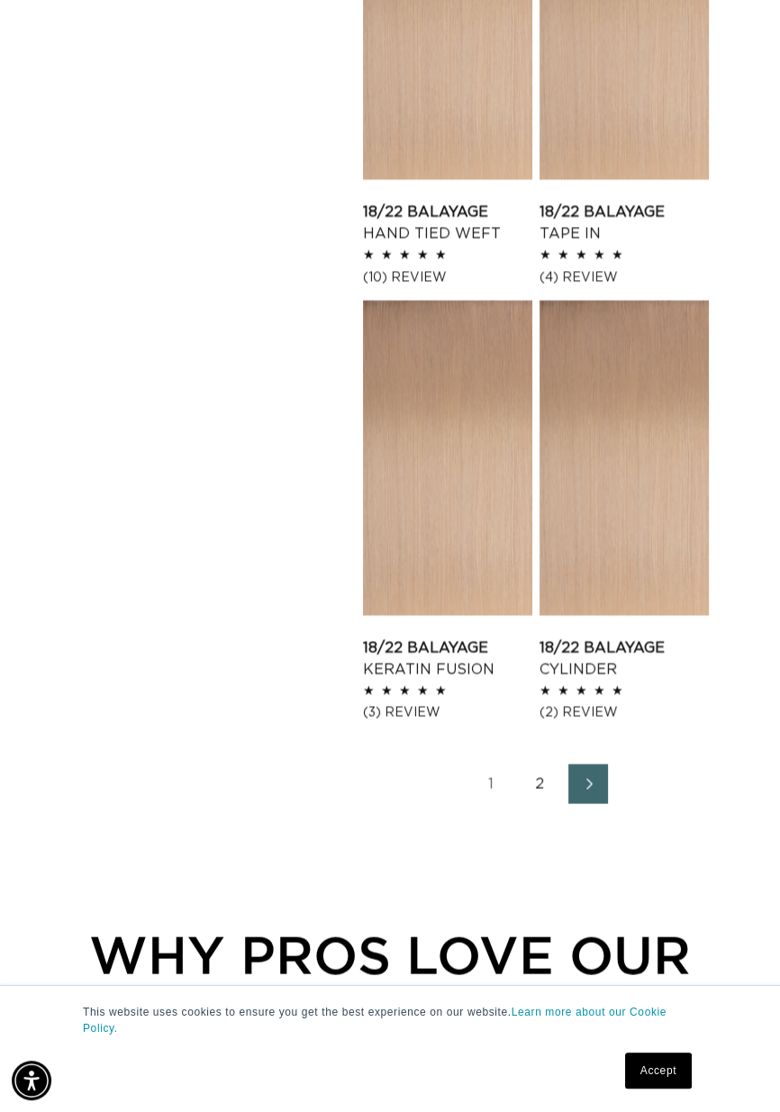
scroll to position [3217, 0]
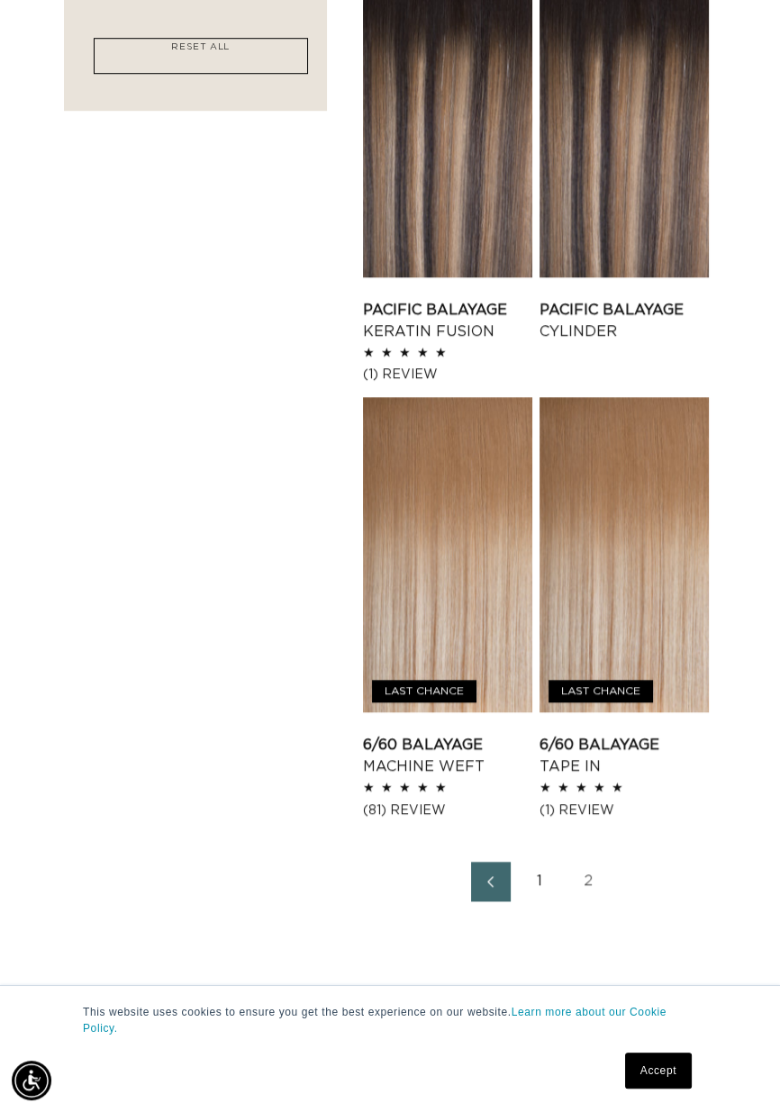
click at [590, 879] on link "2" at bounding box center [588, 882] width 40 height 40
click at [547, 887] on link "1" at bounding box center [540, 882] width 40 height 40
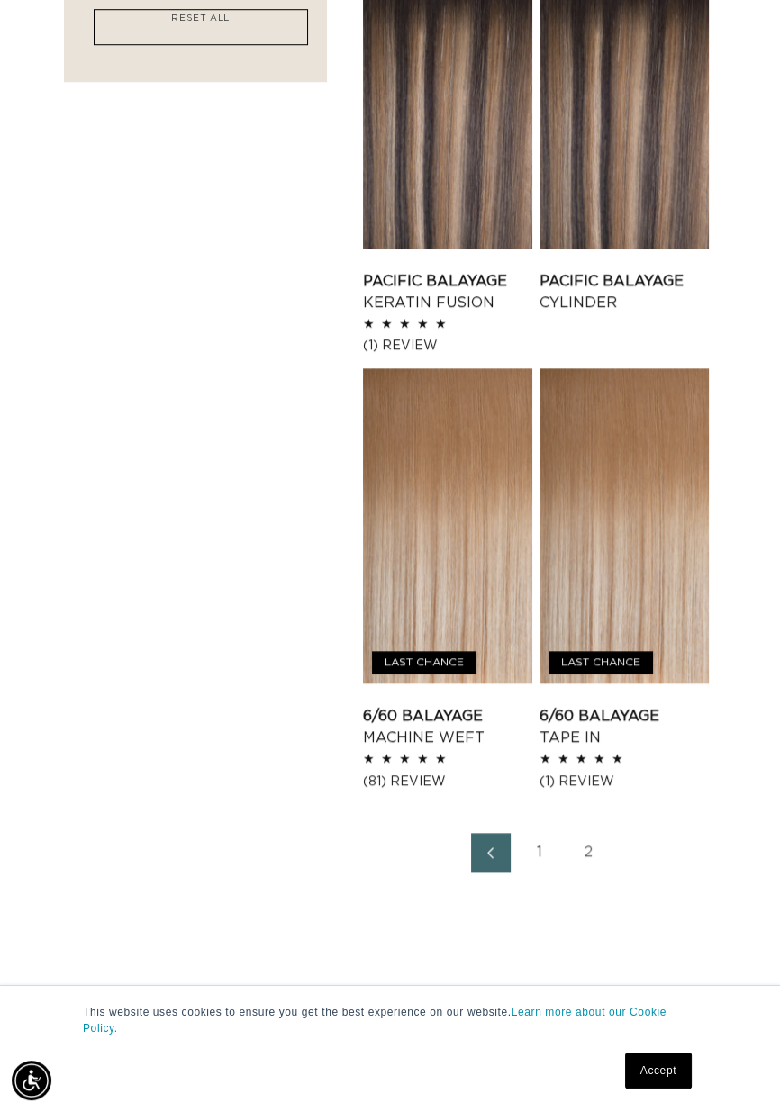
scroll to position [1439, 0]
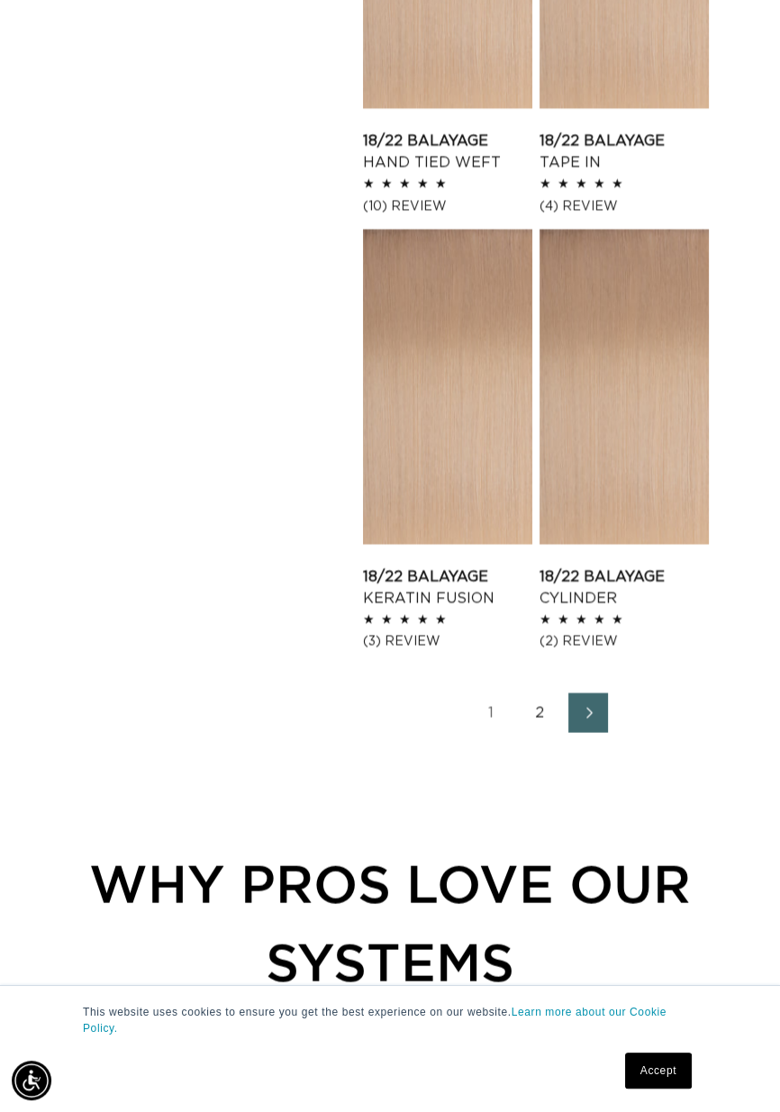
scroll to position [3254, 0]
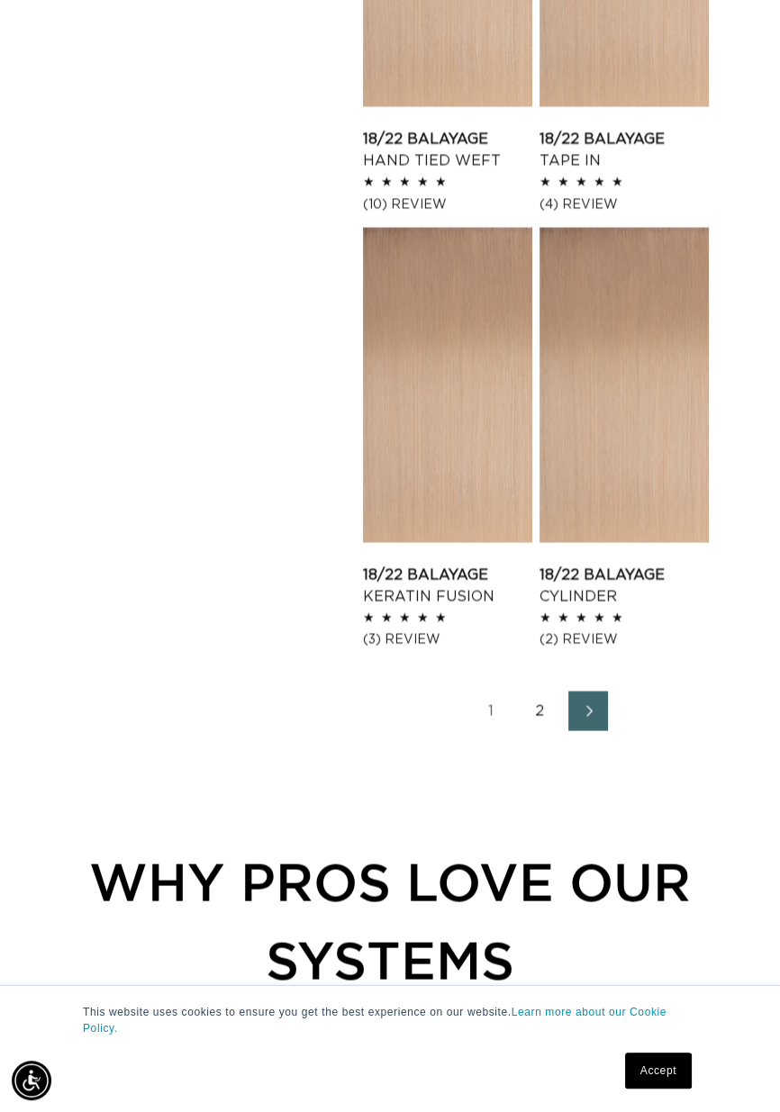
click at [547, 714] on link "2" at bounding box center [540, 711] width 40 height 40
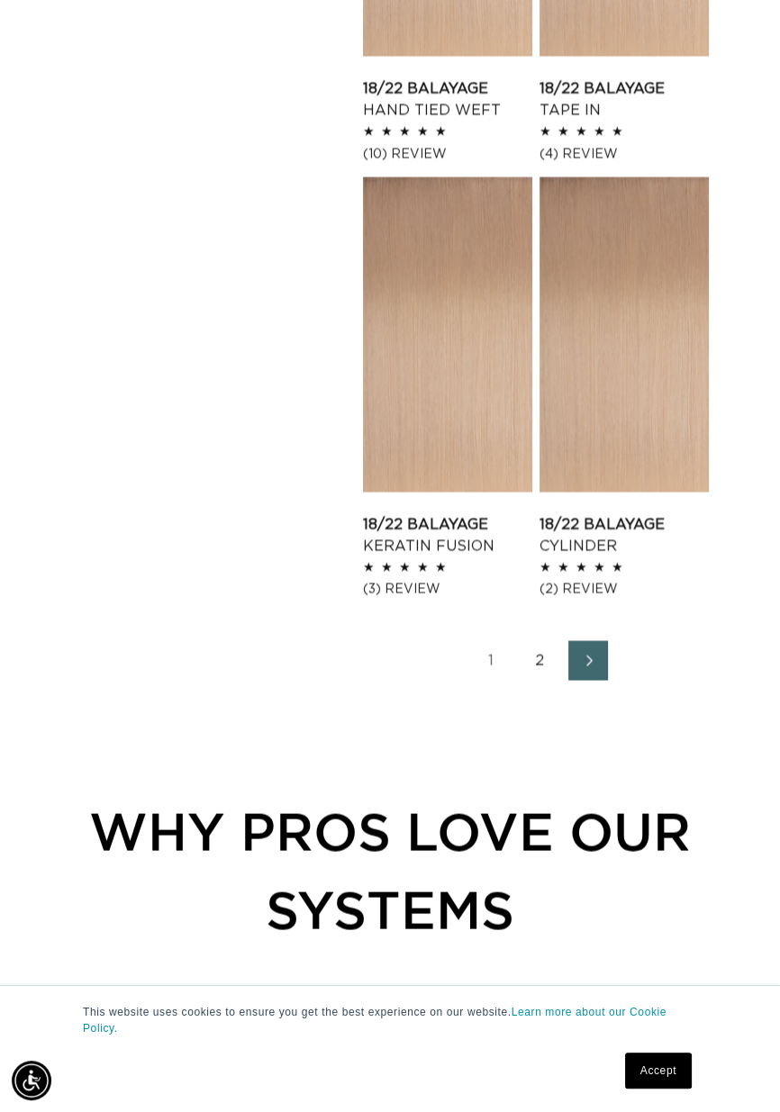
scroll to position [3341, 0]
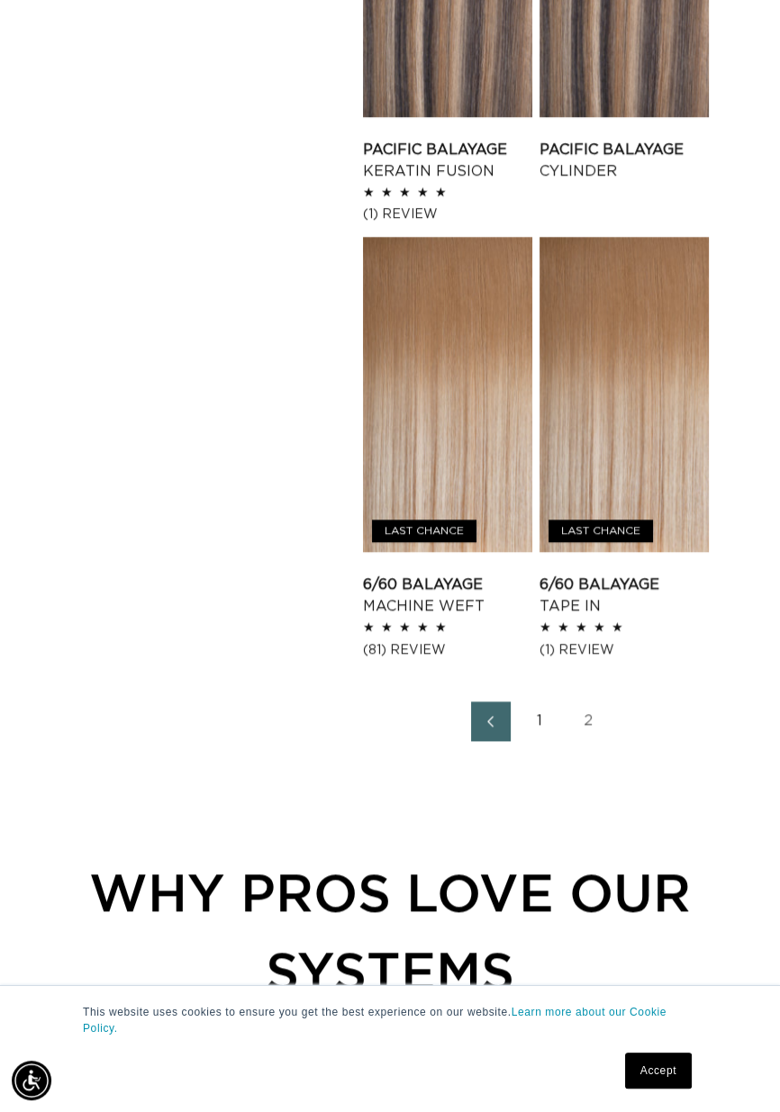
scroll to position [0, 1368]
click at [585, 718] on link "2" at bounding box center [588, 721] width 40 height 40
click at [534, 721] on link "1" at bounding box center [540, 721] width 40 height 40
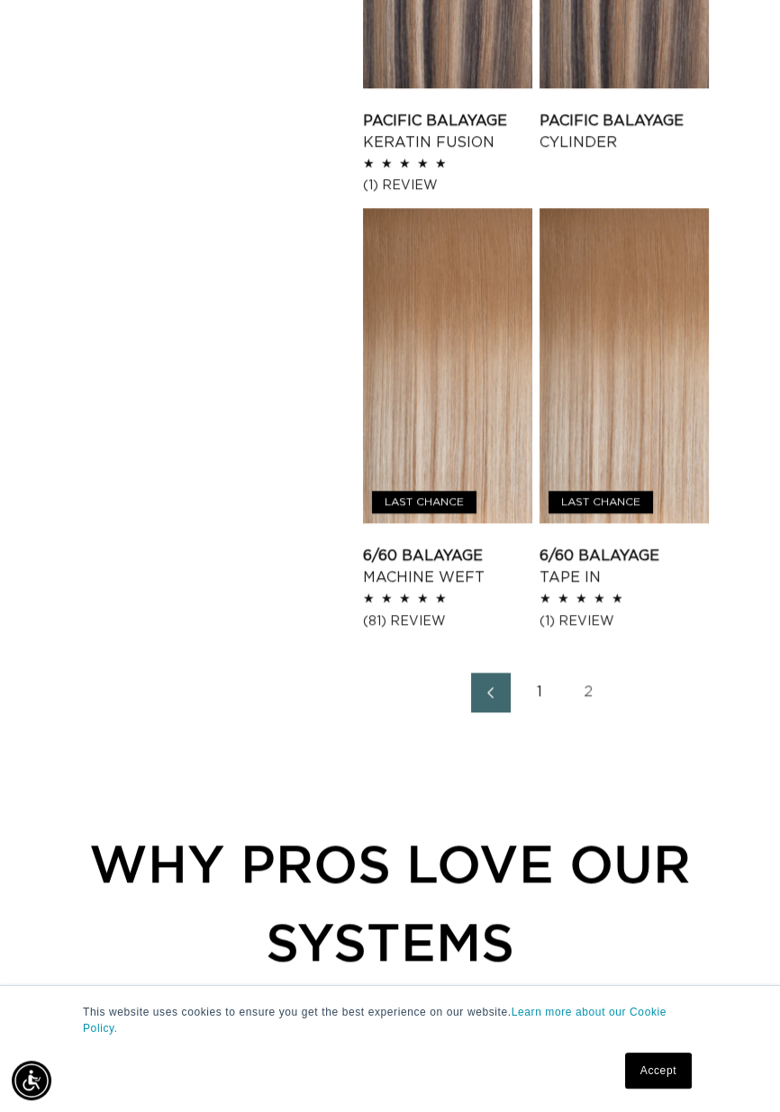
scroll to position [1599, 0]
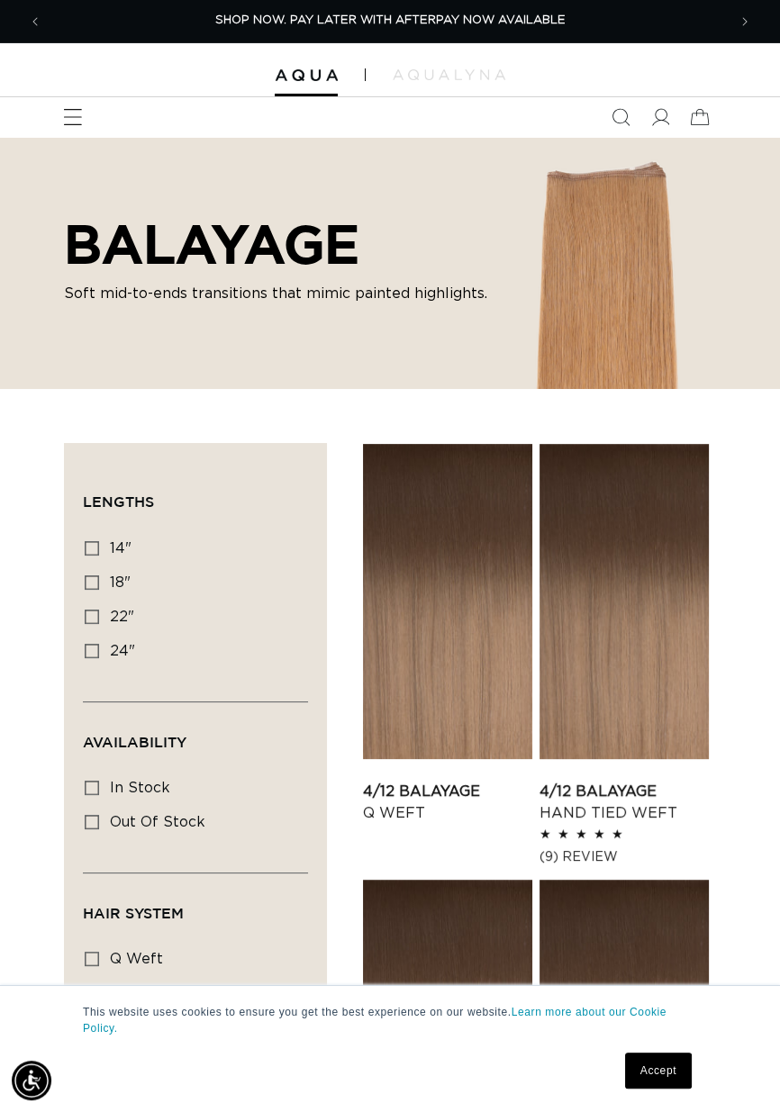
click at [66, 116] on icon "Menu" at bounding box center [72, 117] width 19 height 19
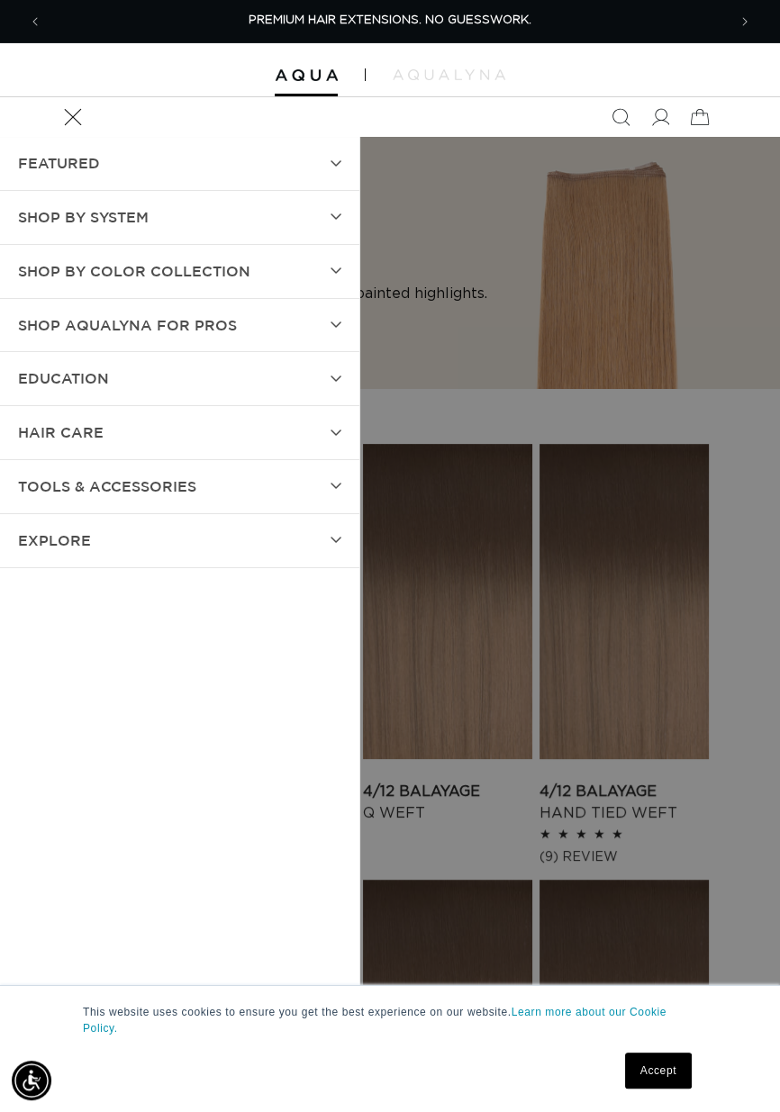
click at [319, 226] on summary "SHOP BY SYSTEM" at bounding box center [179, 217] width 359 height 53
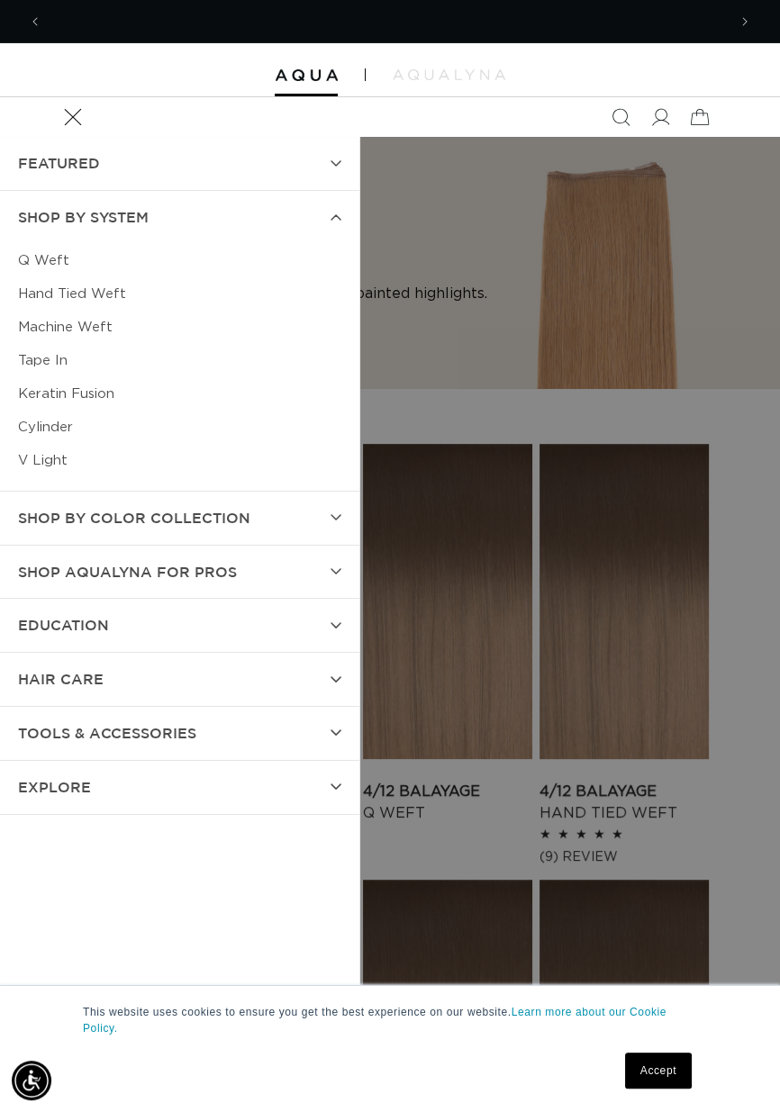
scroll to position [0, 1368]
click at [151, 244] on link "Q Weft" at bounding box center [179, 260] width 323 height 33
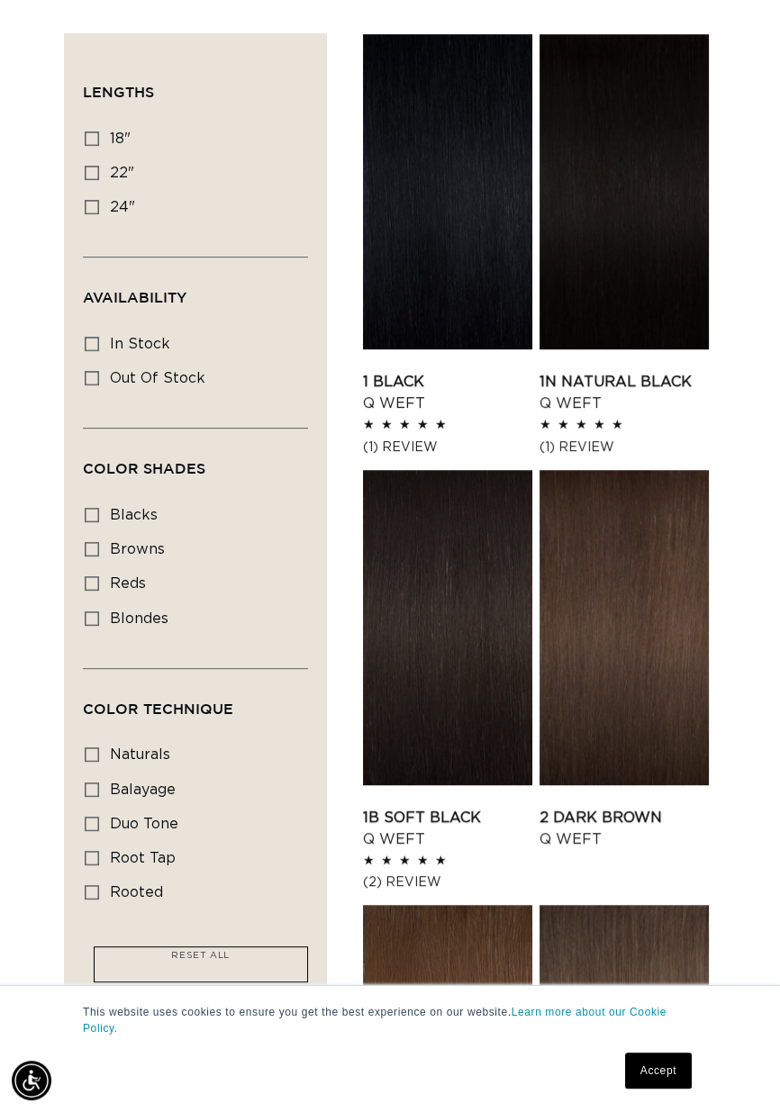
scroll to position [413, 0]
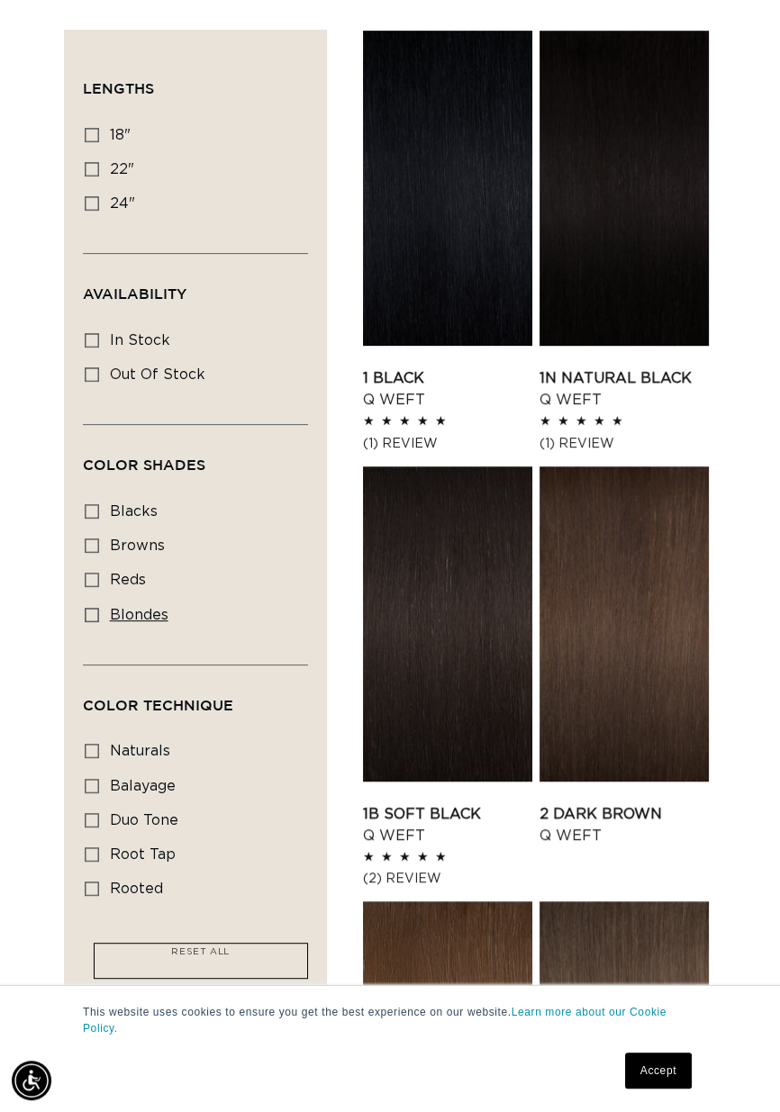
click at [167, 608] on label "blondes blondes (27 products)" at bounding box center [190, 616] width 211 height 34
click at [99, 608] on input "blondes blondes (27 products)" at bounding box center [92, 615] width 14 height 14
checkbox input "true"
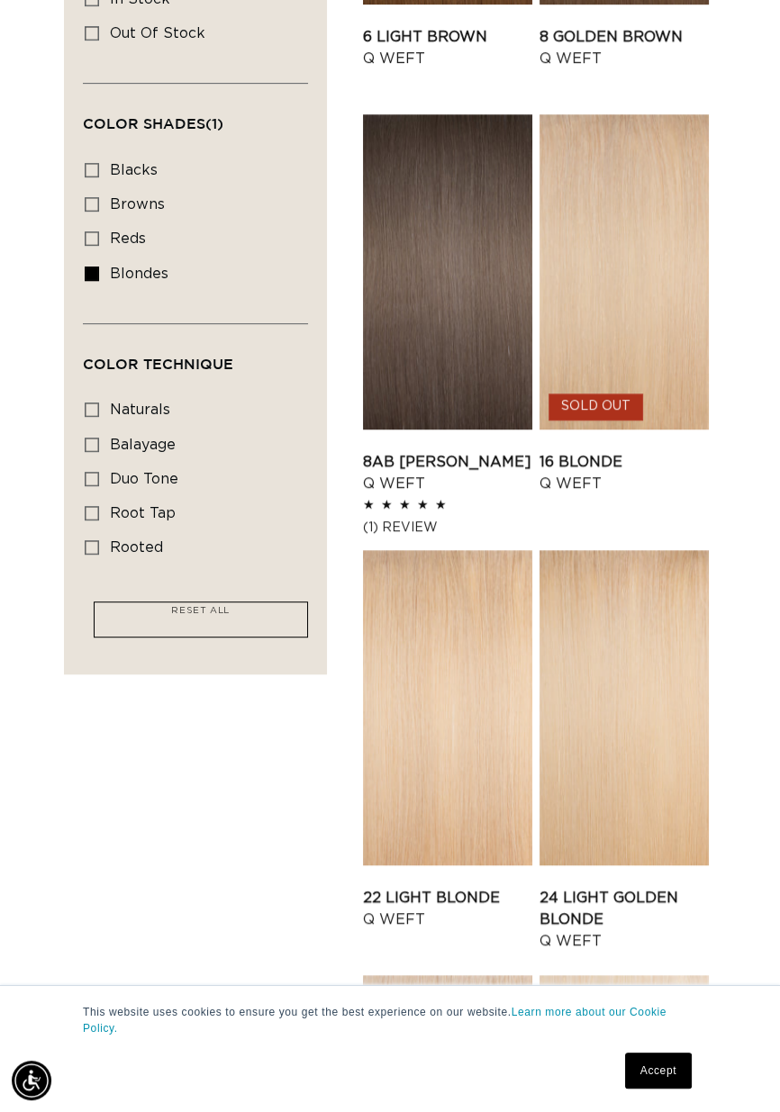
scroll to position [759, 0]
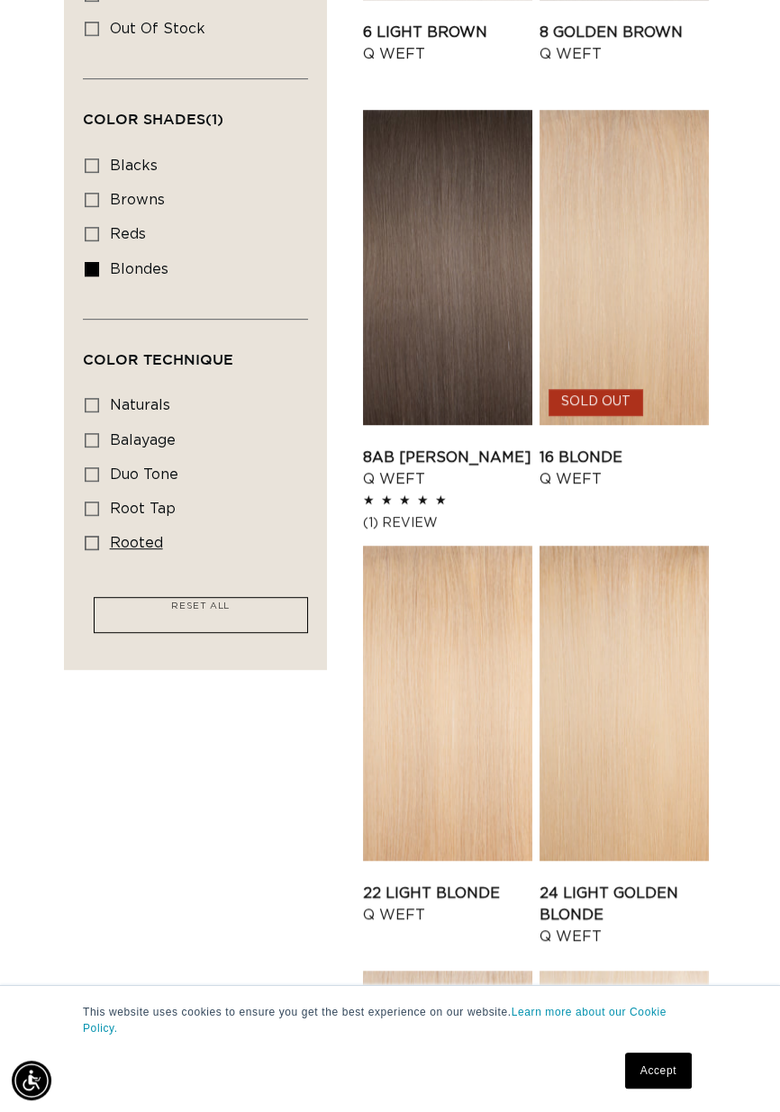
click at [143, 536] on span "rooted" at bounding box center [136, 543] width 53 height 14
click at [99, 536] on input "rooted rooted (4 products)" at bounding box center [92, 543] width 14 height 14
checkbox input "true"
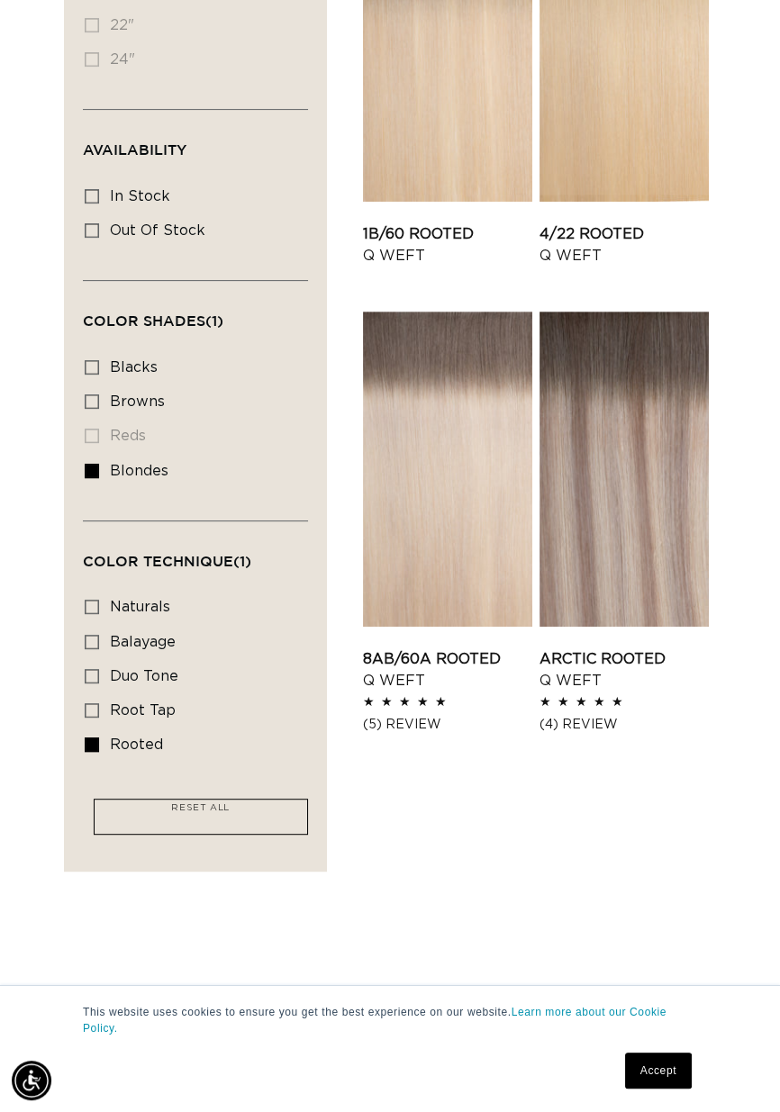
scroll to position [0, 684]
click at [484, 648] on link "8AB/60A Rooted Q Weft" at bounding box center [447, 669] width 169 height 43
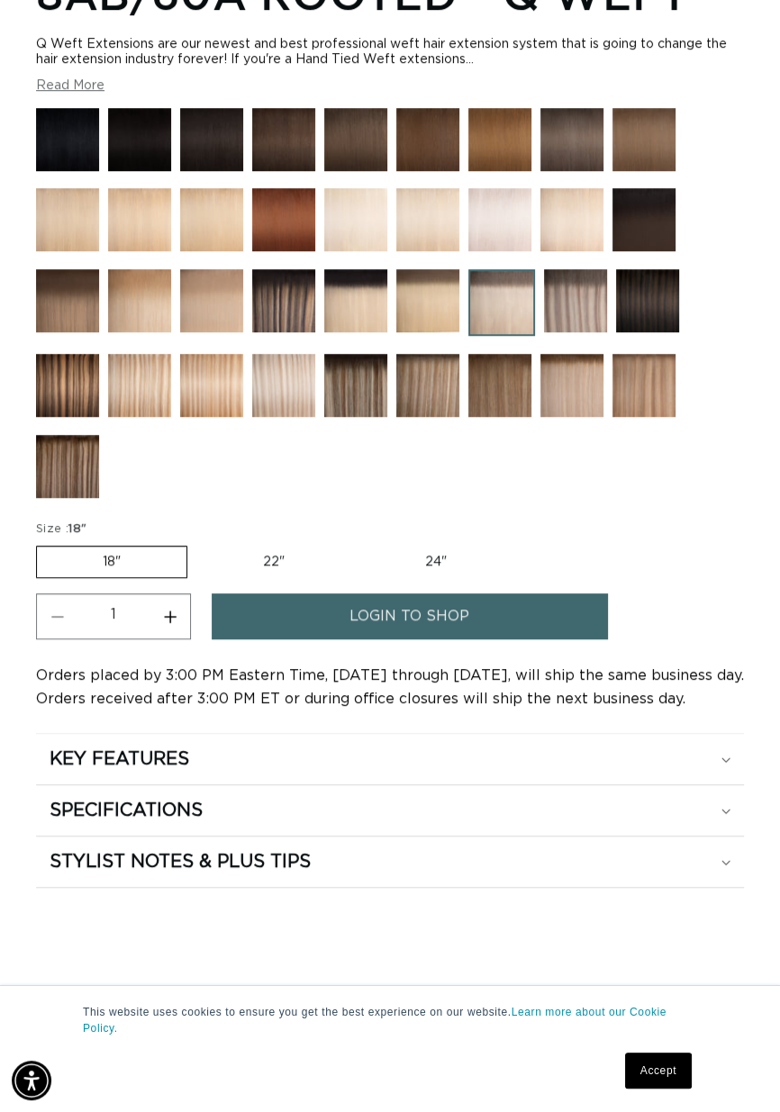
scroll to position [0, 1368]
click at [695, 771] on div "KEY FEATURES" at bounding box center [390, 758] width 681 height 23
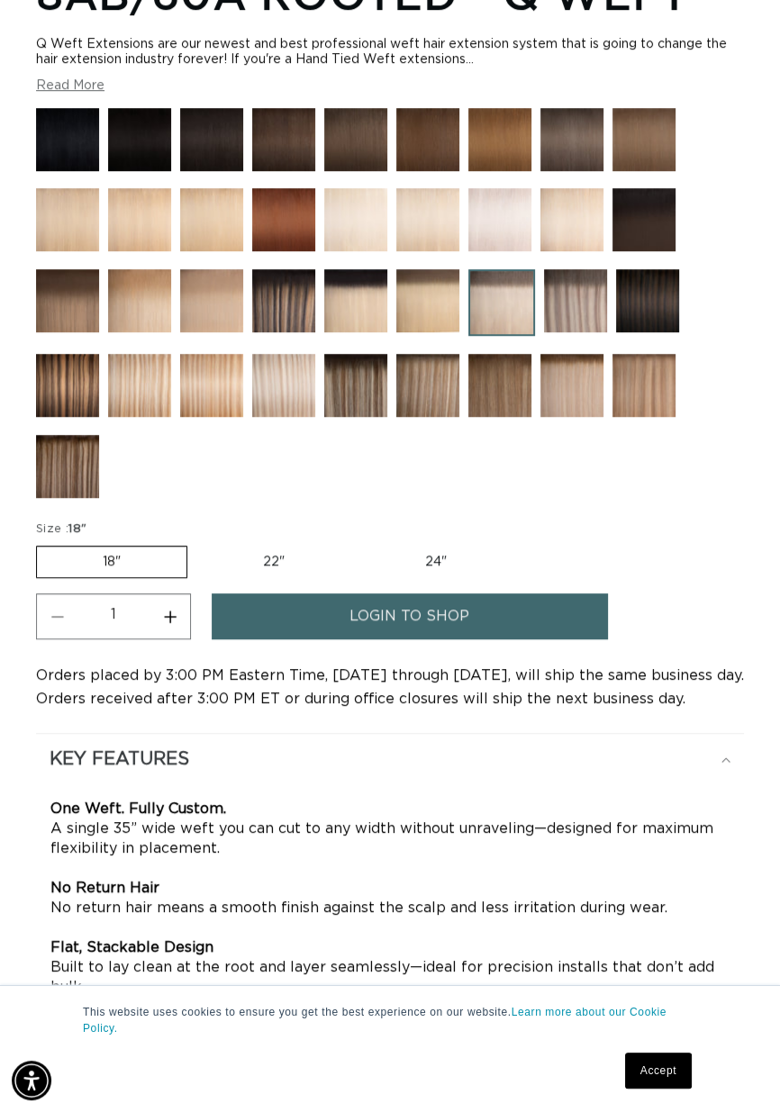
scroll to position [0, 684]
click at [431, 417] on img at bounding box center [427, 385] width 63 height 63
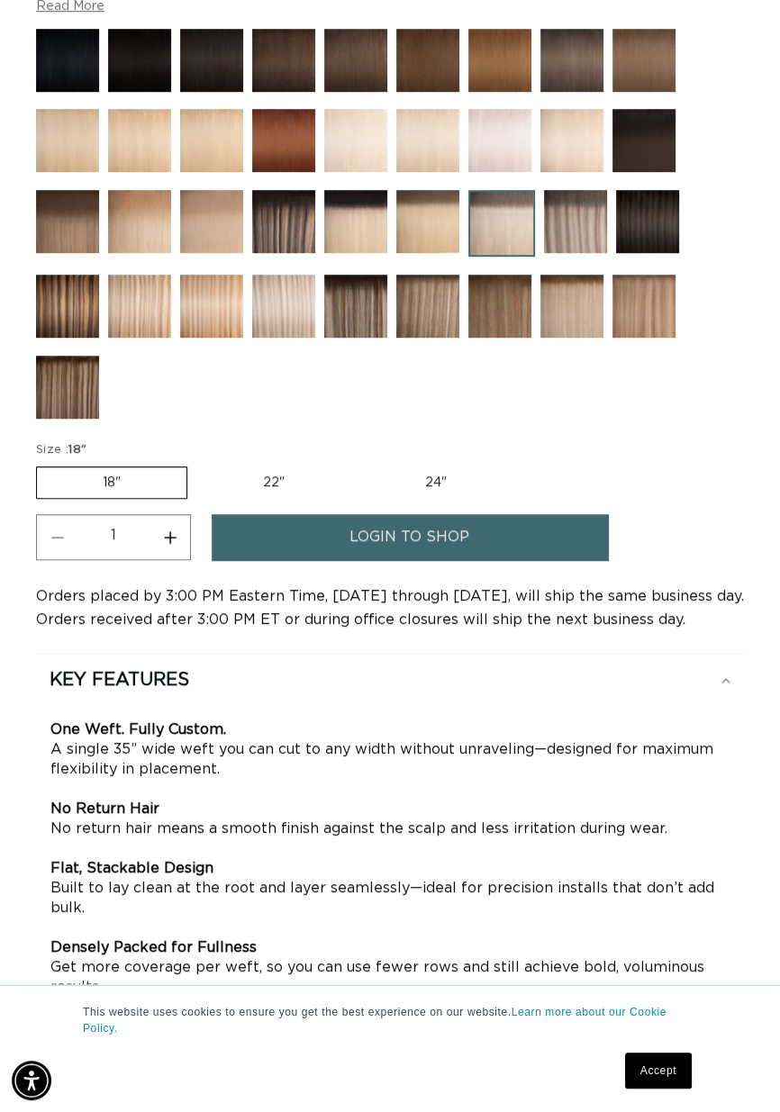
scroll to position [1246, 0]
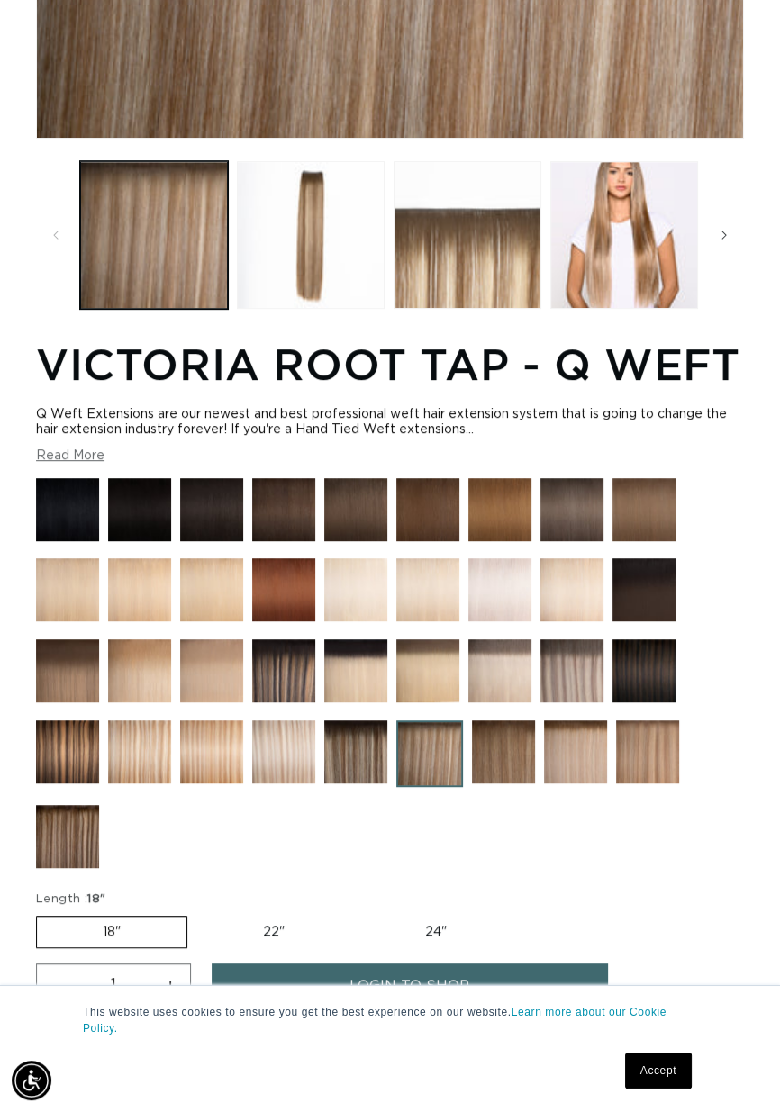
scroll to position [773, 0]
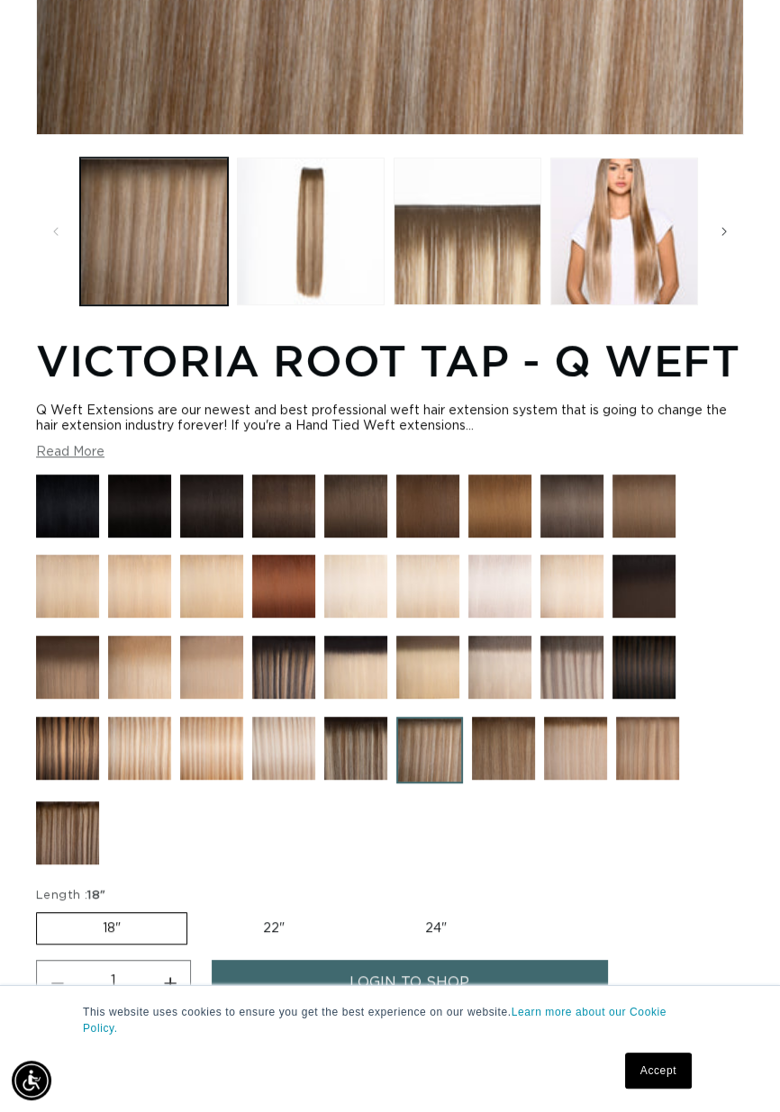
click at [653, 758] on img at bounding box center [647, 748] width 63 height 63
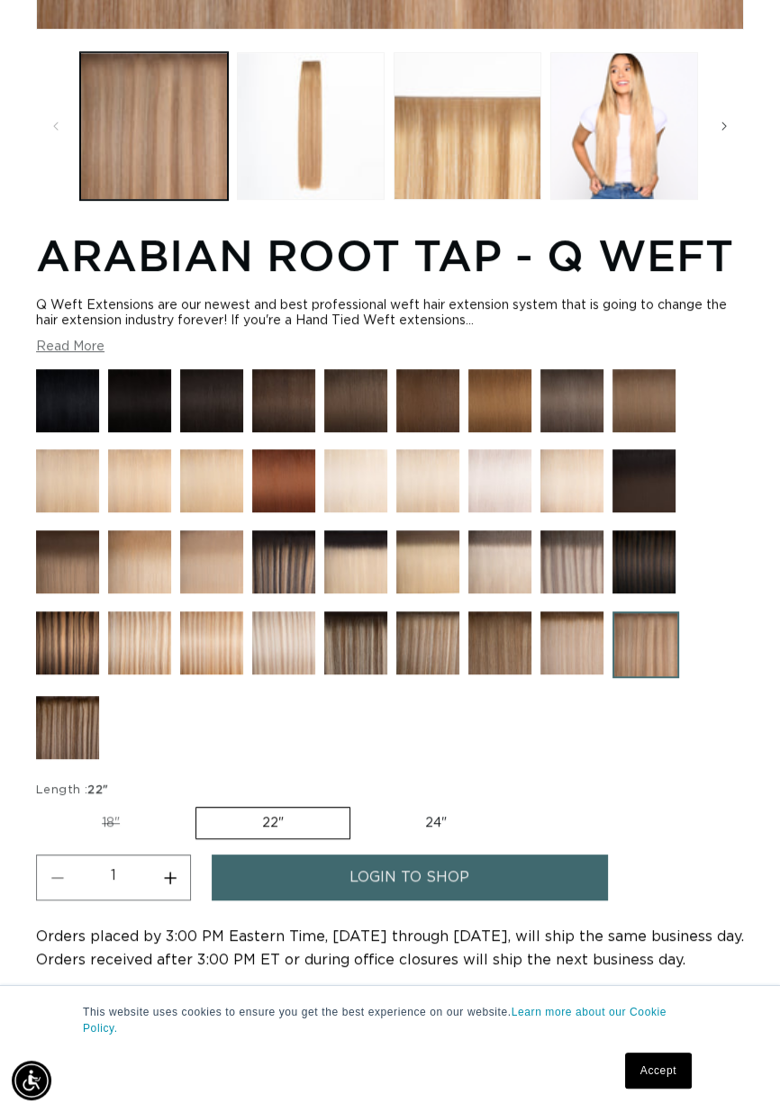
scroll to position [0, 1368]
click at [568, 654] on img at bounding box center [571, 642] width 63 height 63
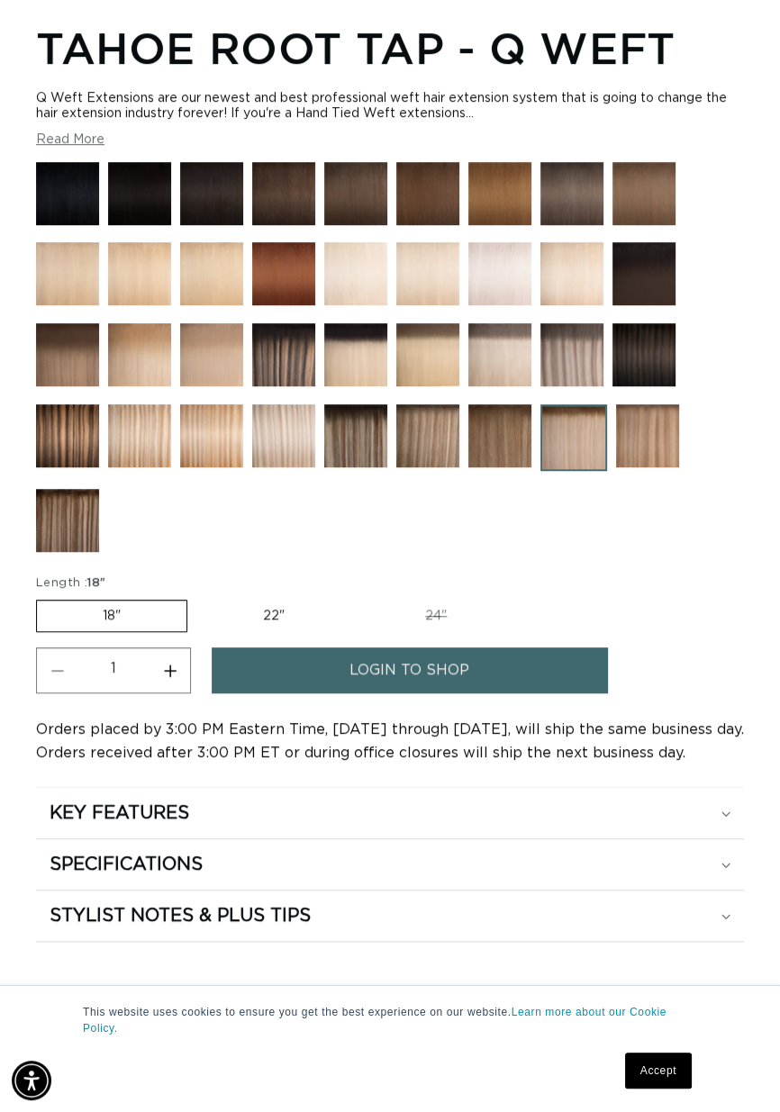
scroll to position [1111, 0]
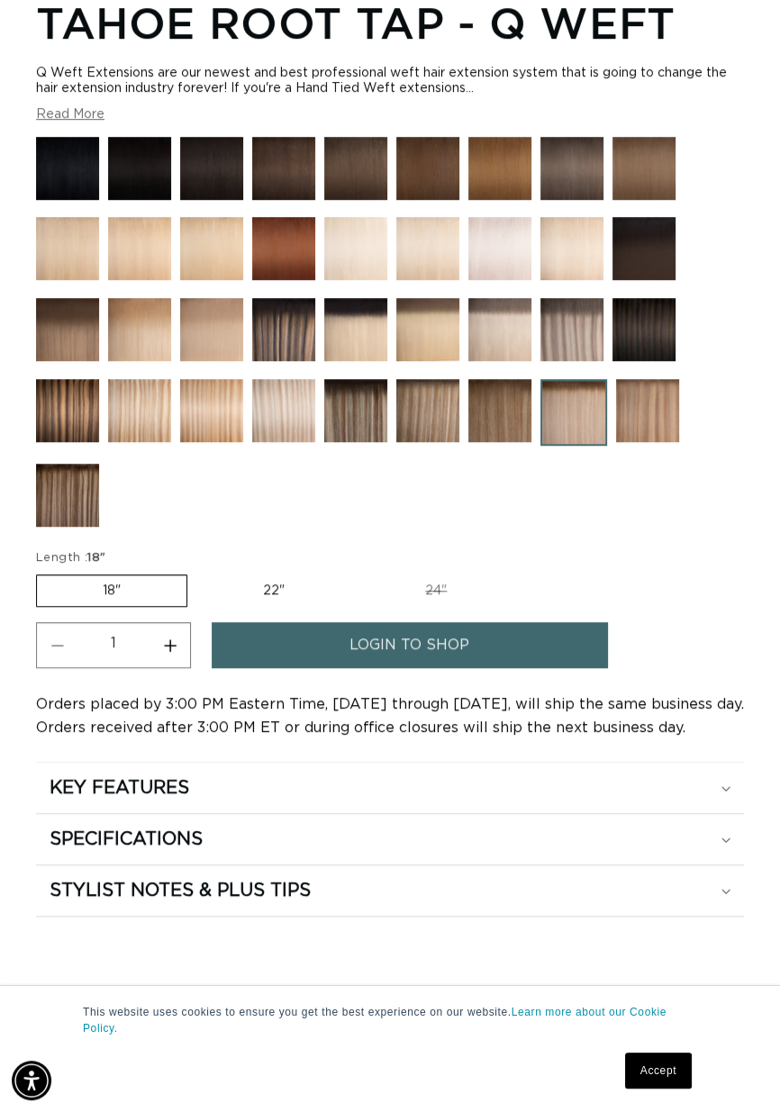
click at [224, 411] on img at bounding box center [211, 410] width 63 height 63
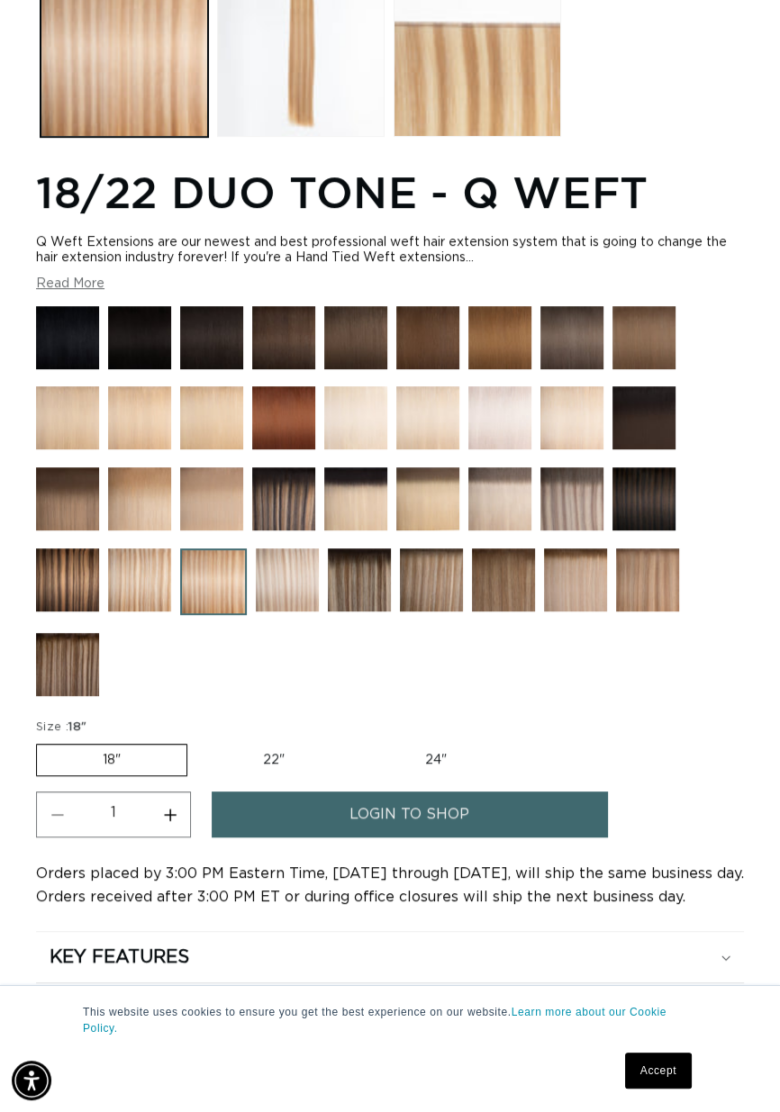
scroll to position [963, 0]
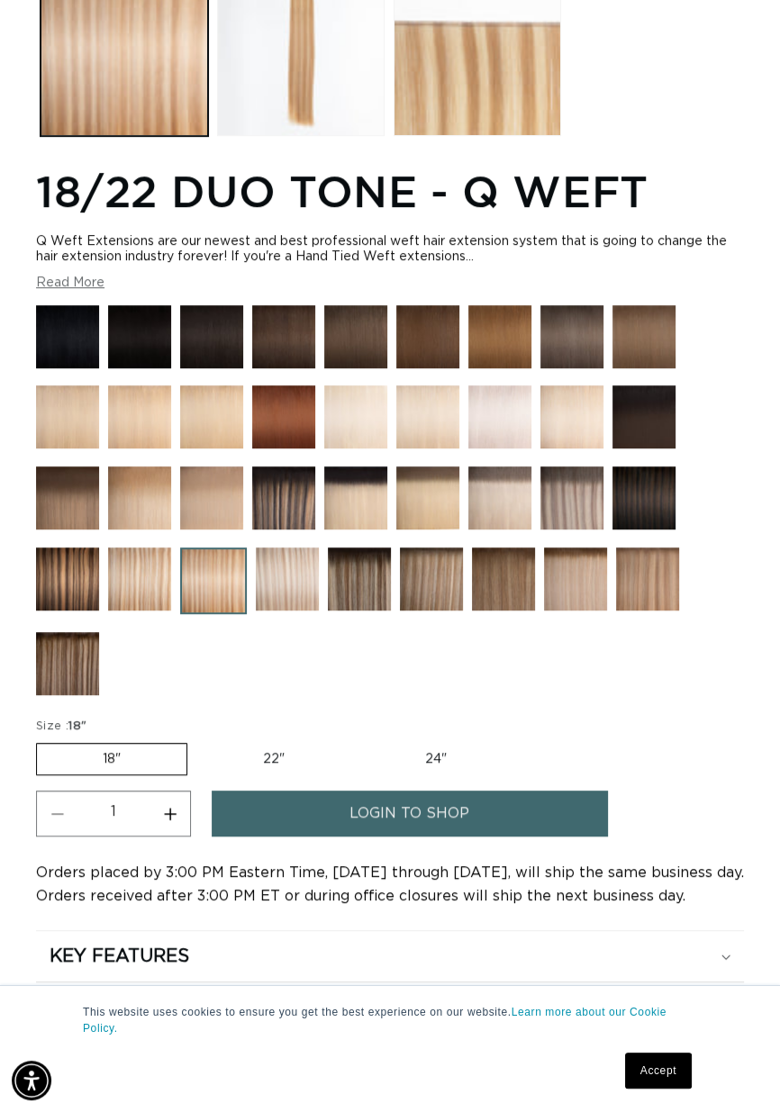
click at [330, 575] on img at bounding box center [359, 578] width 63 height 63
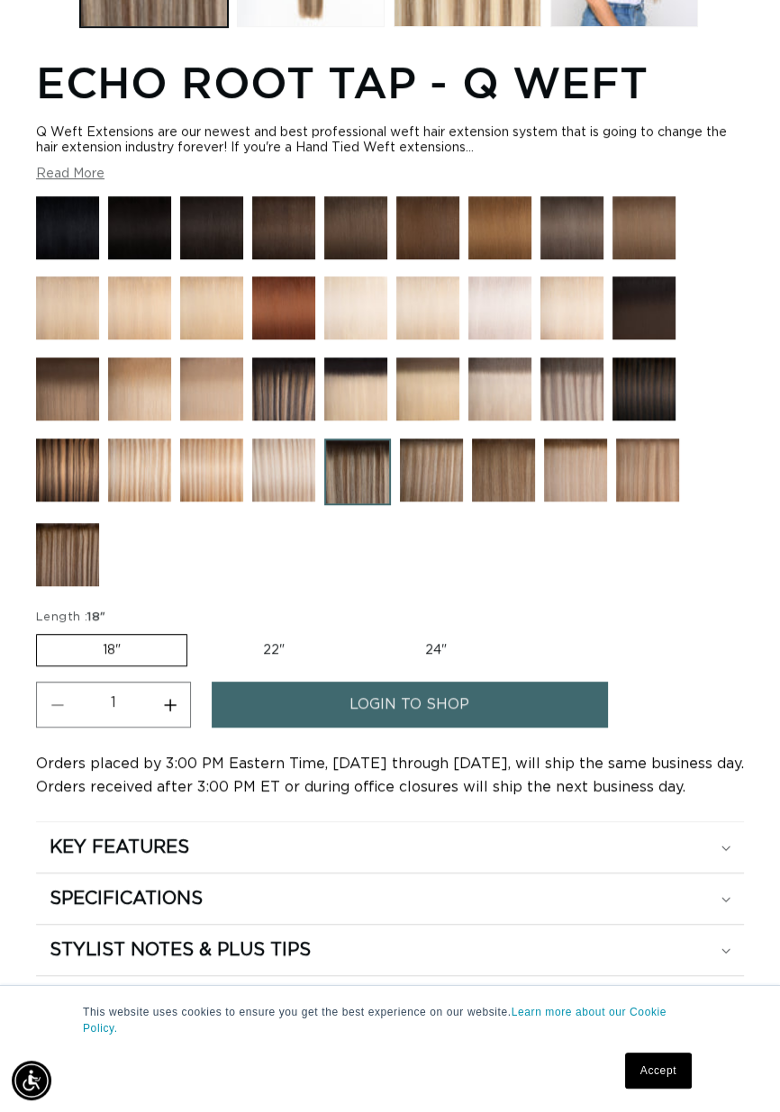
scroll to position [1053, 0]
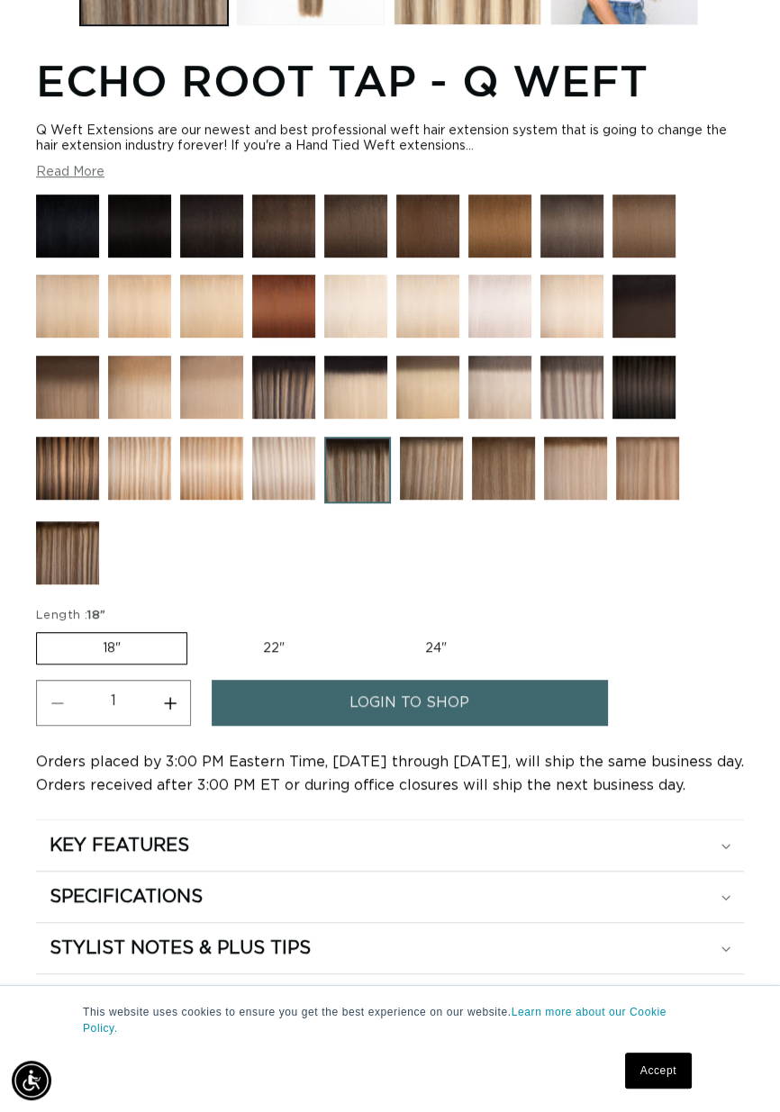
click at [294, 465] on img at bounding box center [283, 468] width 63 height 63
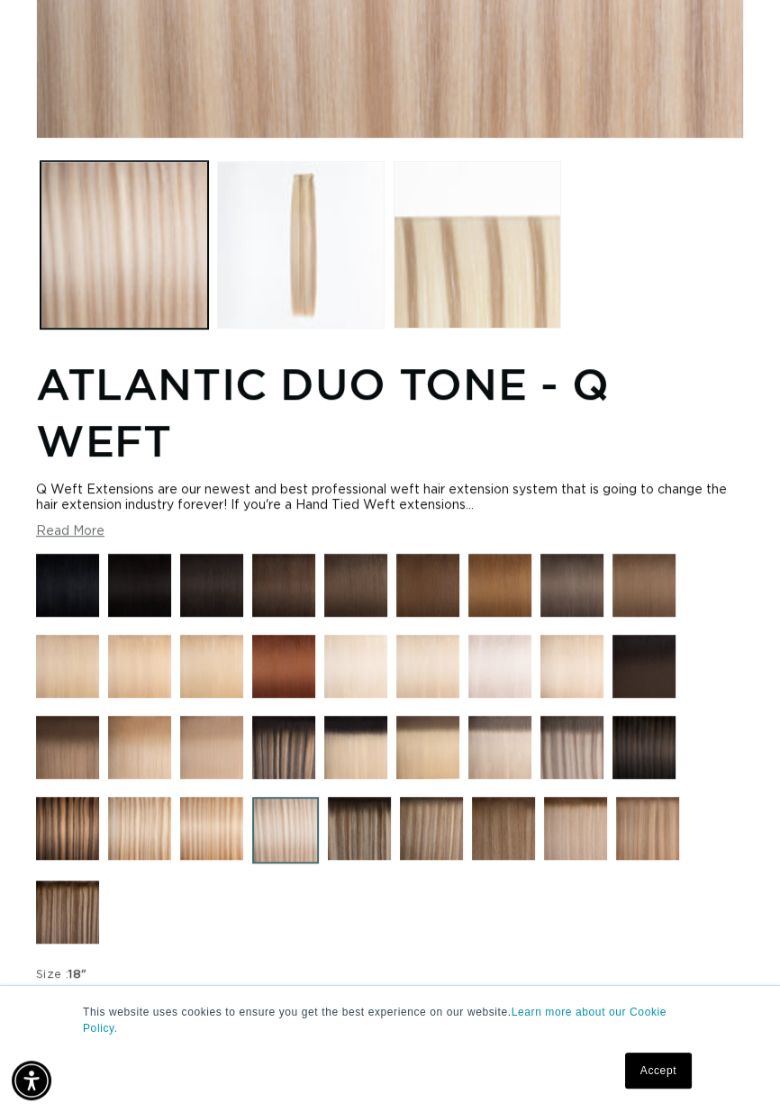
scroll to position [0, 1368]
click at [585, 744] on img at bounding box center [571, 747] width 63 height 63
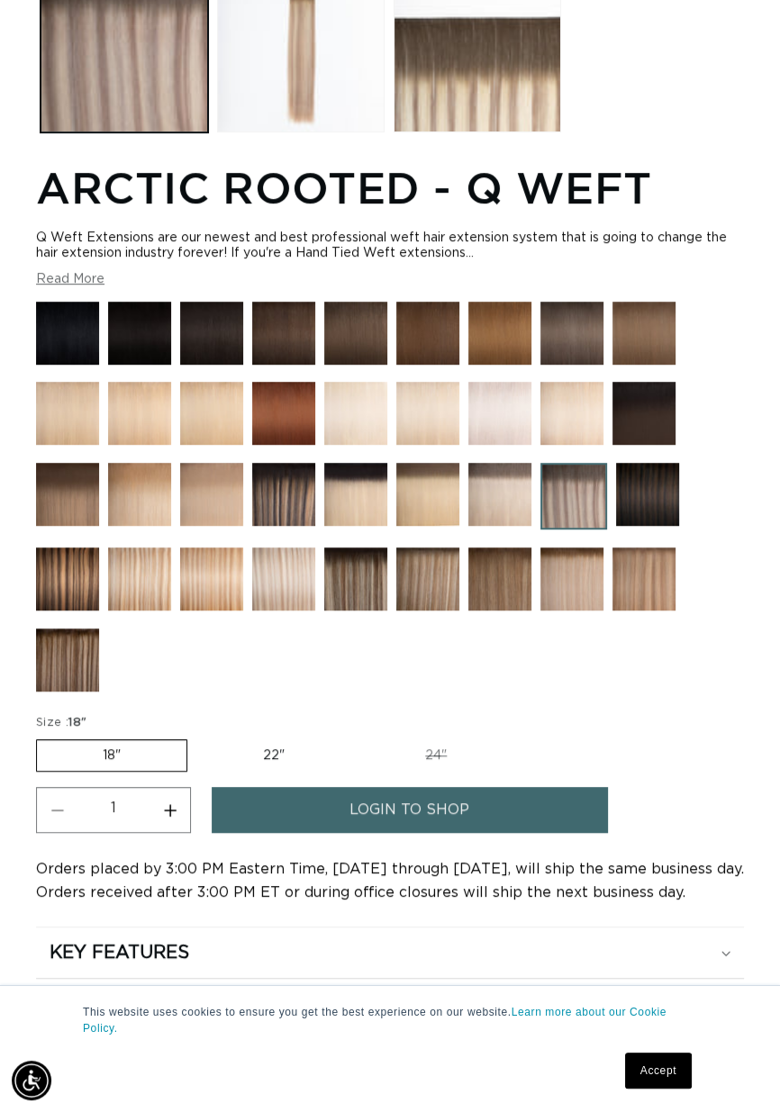
scroll to position [0, 684]
click at [649, 607] on img at bounding box center [643, 578] width 63 height 63
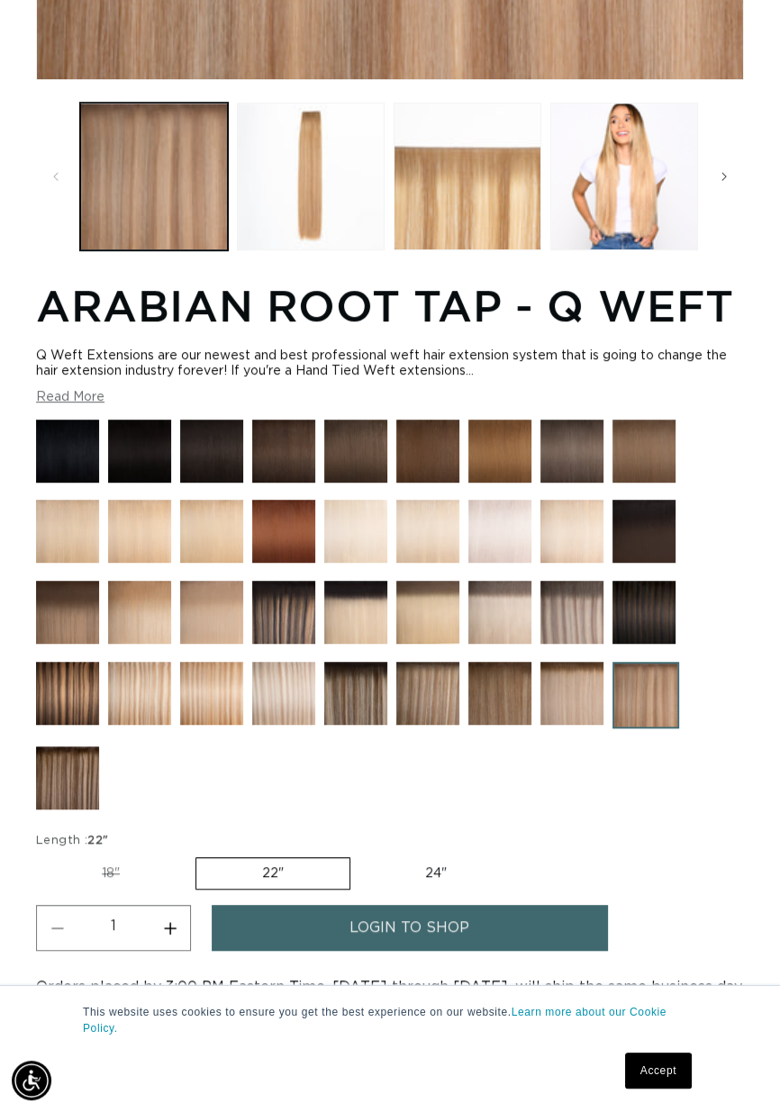
scroll to position [839, 0]
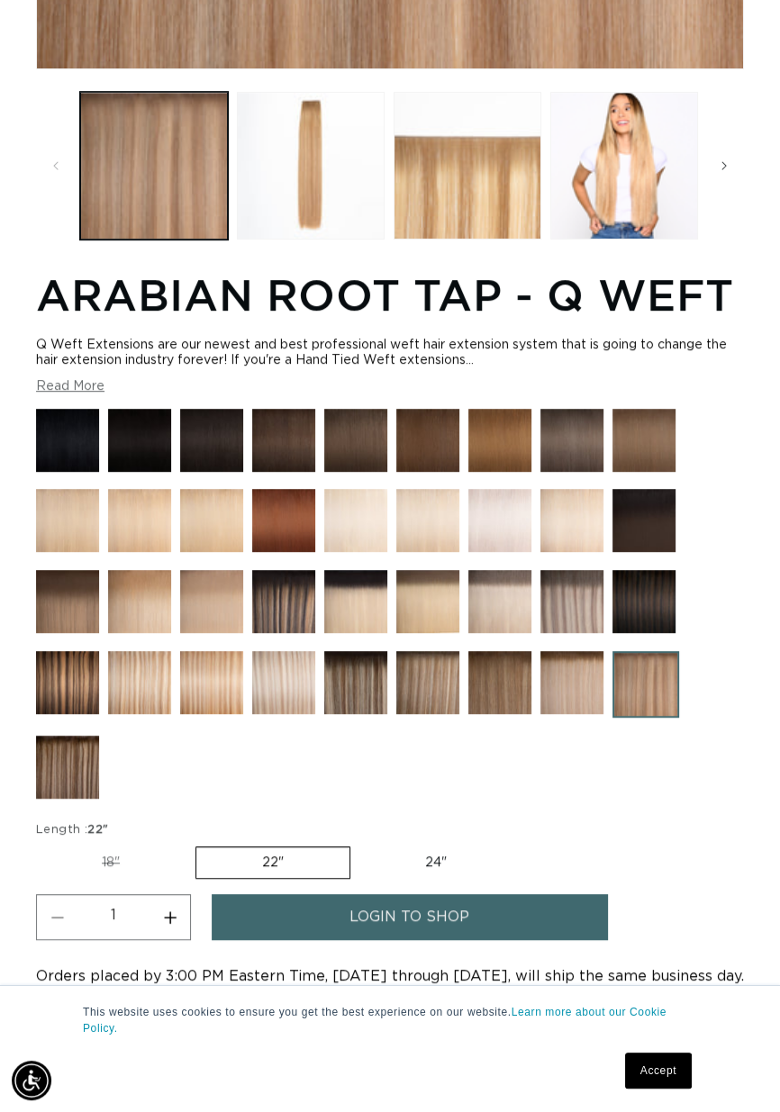
click at [139, 706] on img at bounding box center [139, 682] width 63 height 63
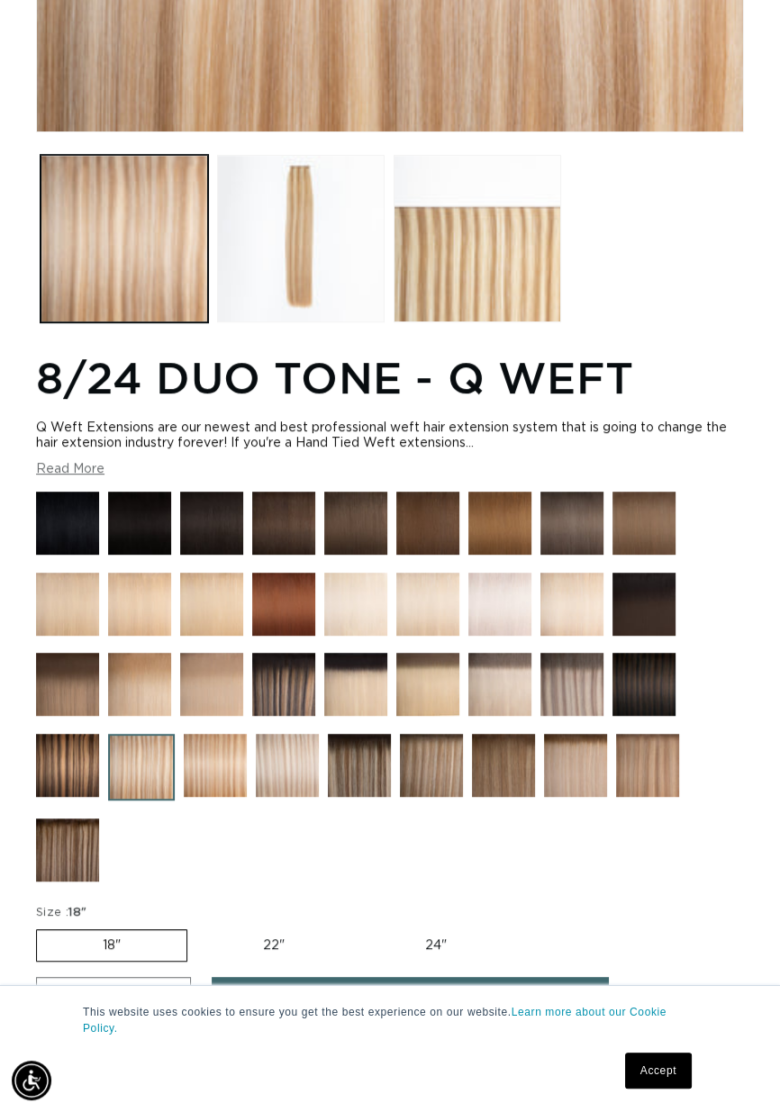
scroll to position [755, 0]
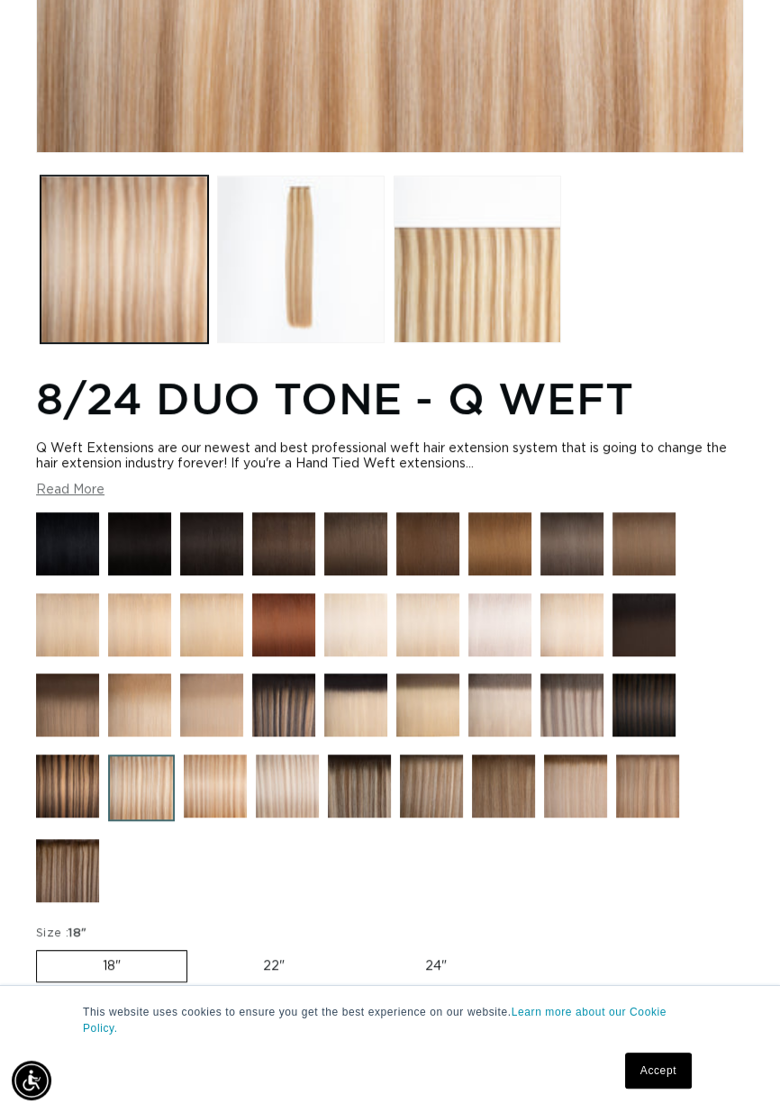
click at [149, 880] on div at bounding box center [390, 711] width 708 height 399
click at [232, 794] on img at bounding box center [215, 786] width 63 height 63
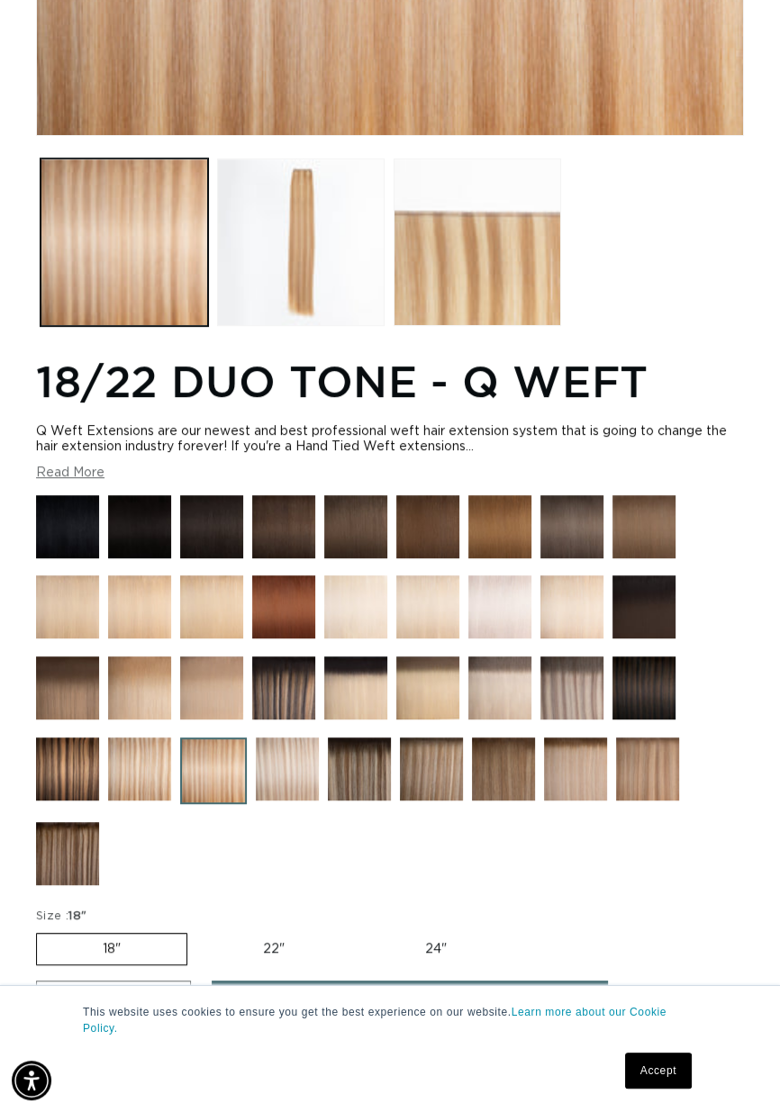
scroll to position [774, 0]
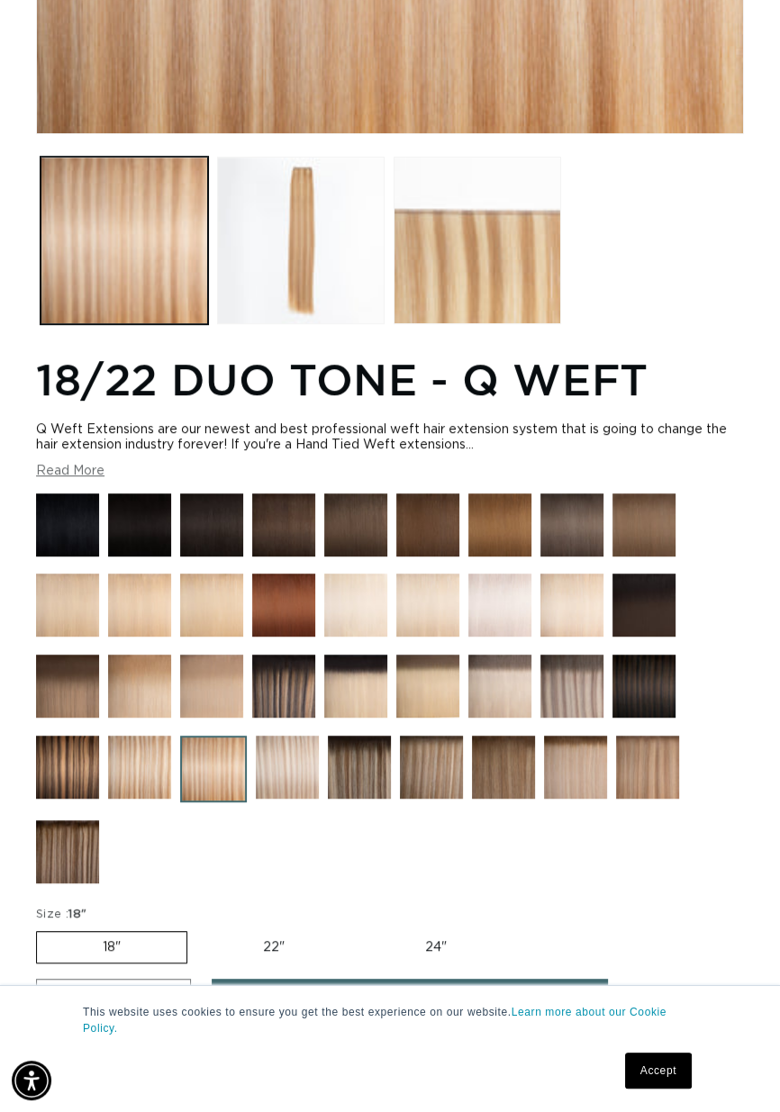
click at [294, 785] on img at bounding box center [287, 767] width 63 height 63
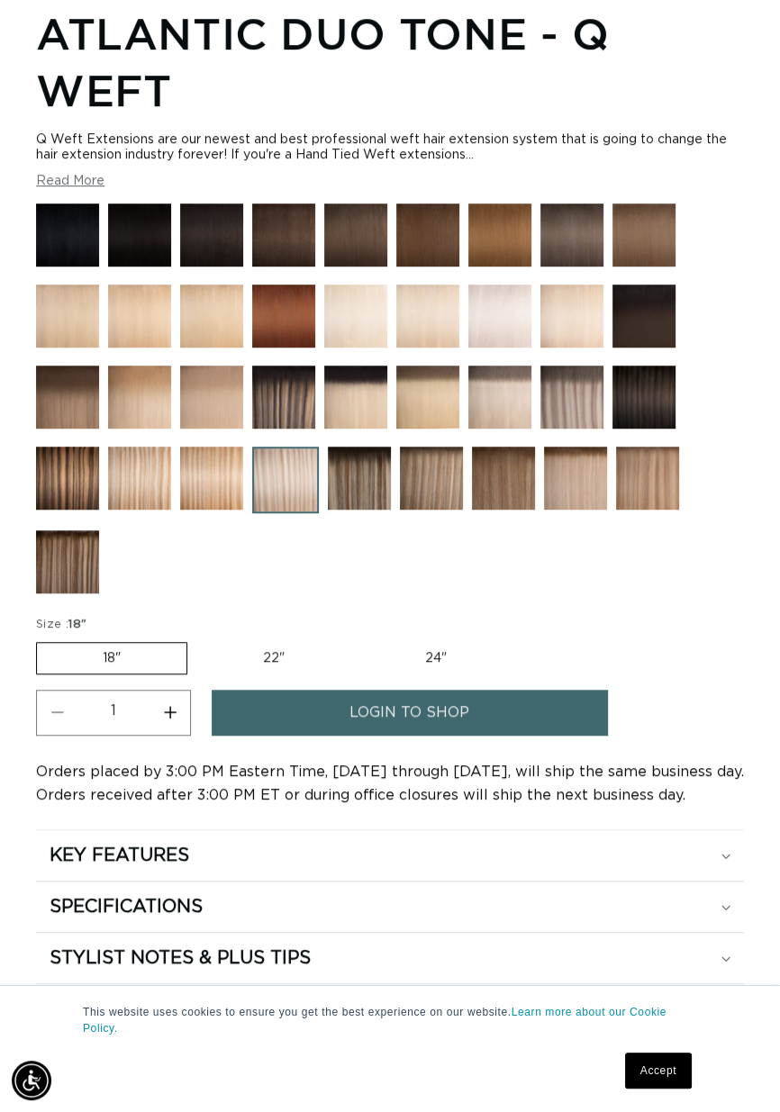
scroll to position [0, 684]
click at [369, 491] on img at bounding box center [359, 478] width 63 height 63
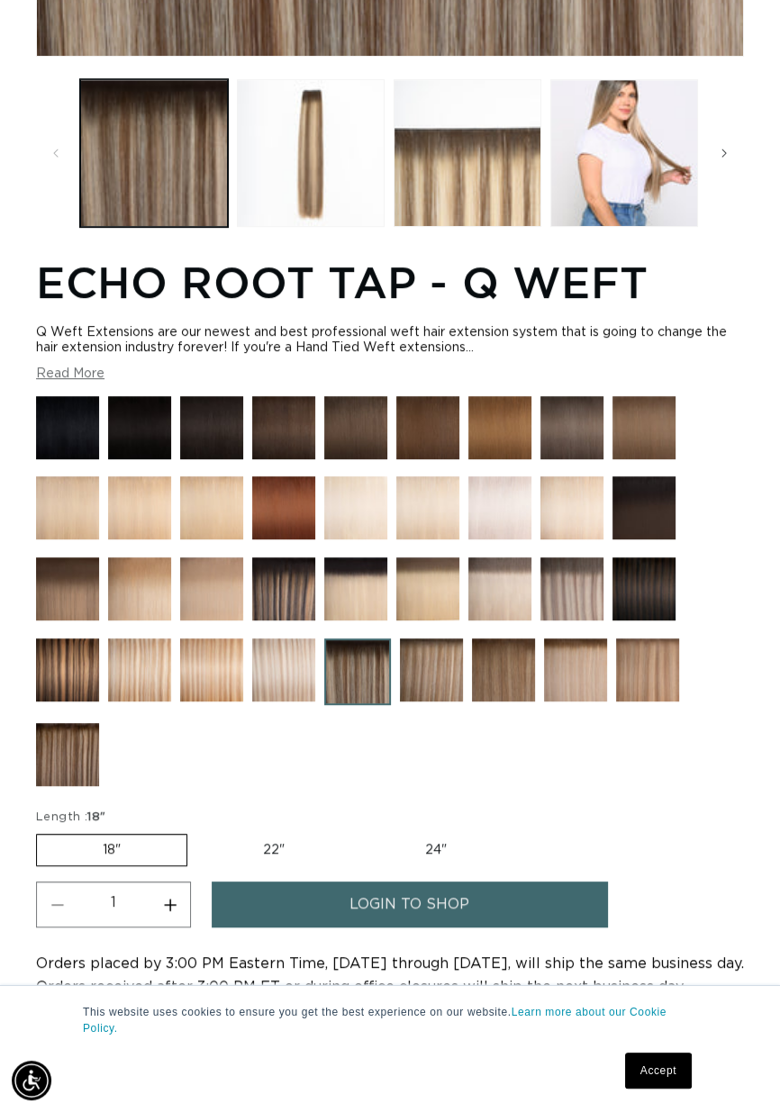
scroll to position [855, 0]
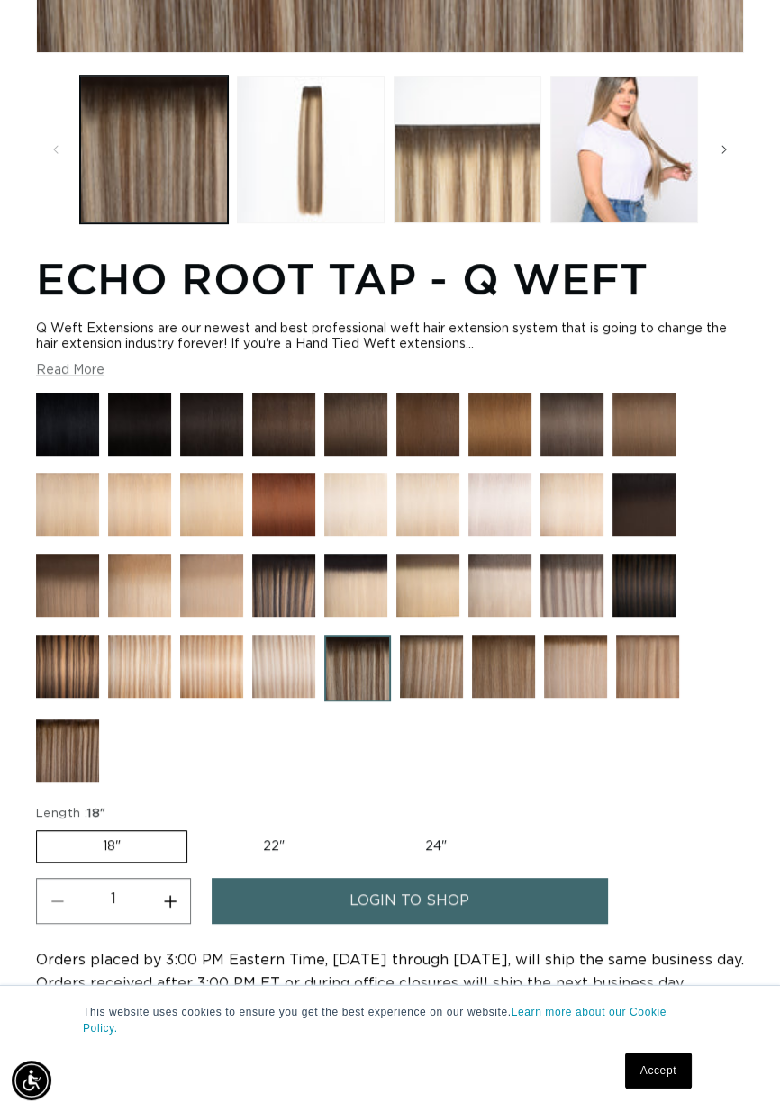
click at [438, 666] on img at bounding box center [431, 666] width 63 height 63
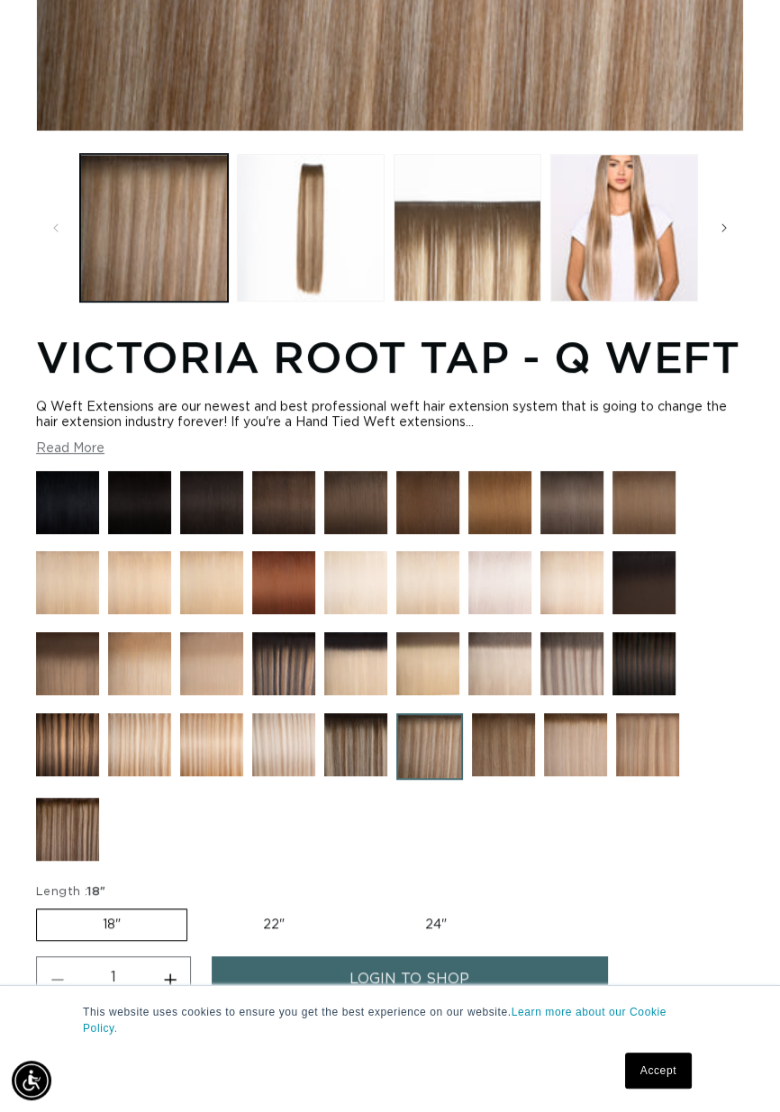
scroll to position [0, 684]
click at [520, 776] on img at bounding box center [503, 744] width 63 height 63
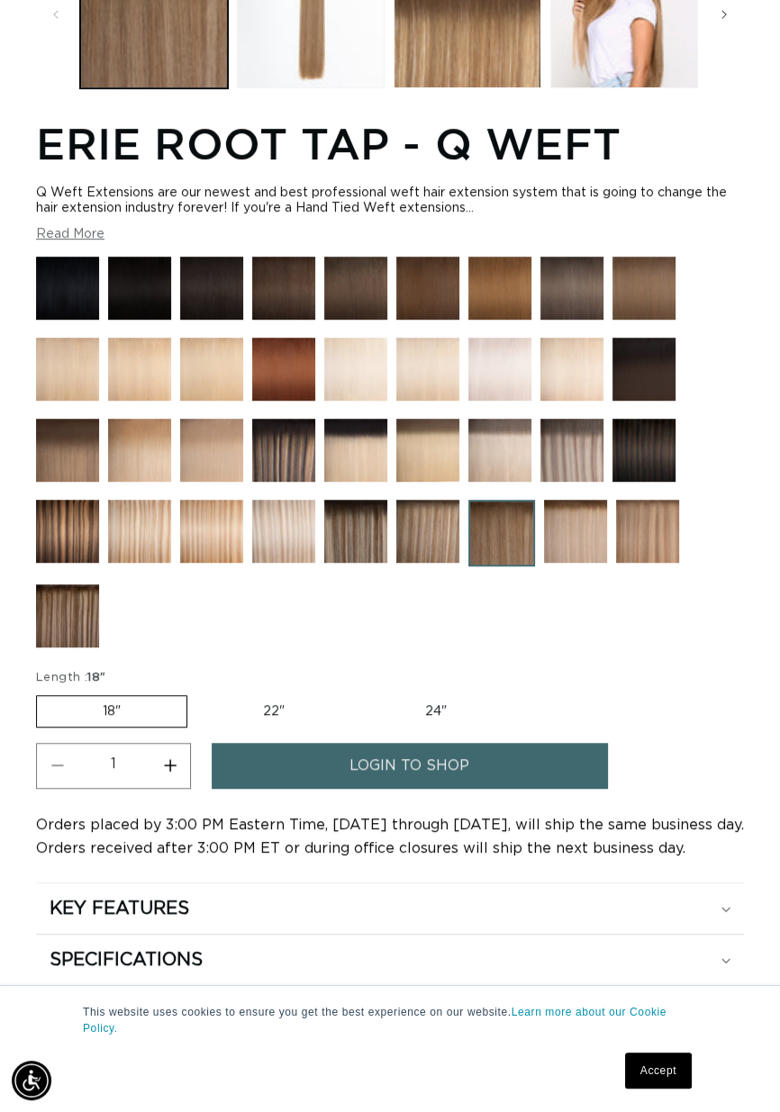
scroll to position [995, 0]
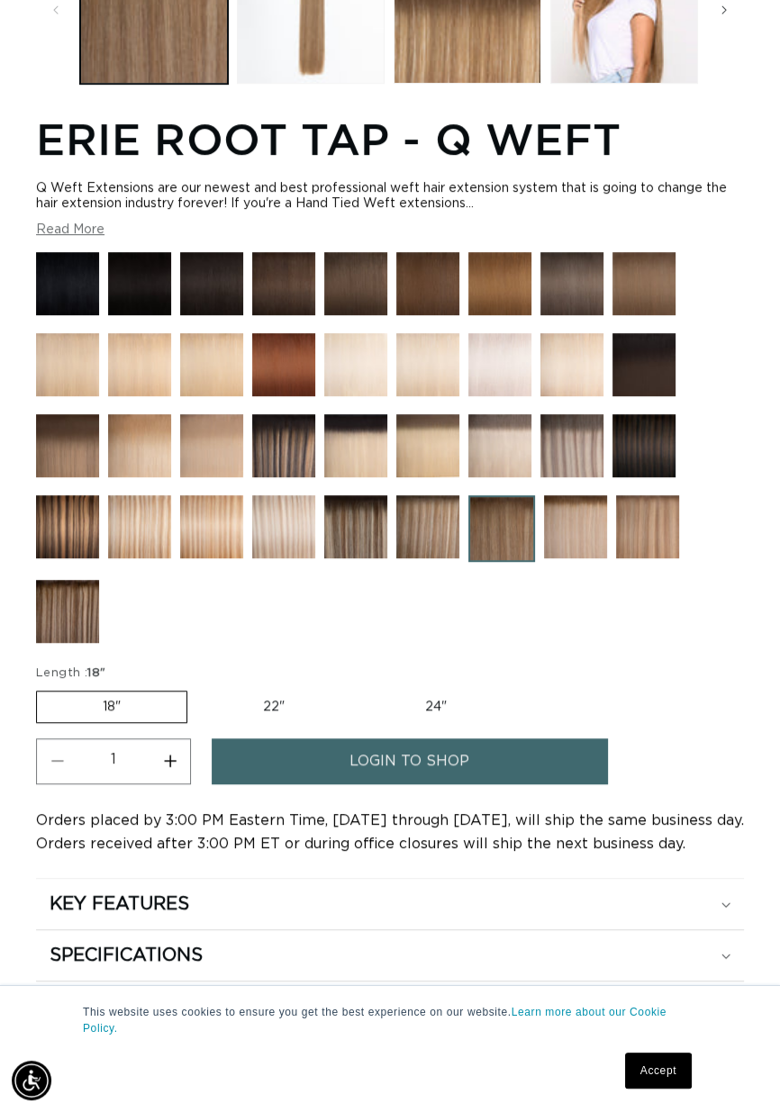
click at [604, 565] on div at bounding box center [575, 531] width 63 height 72
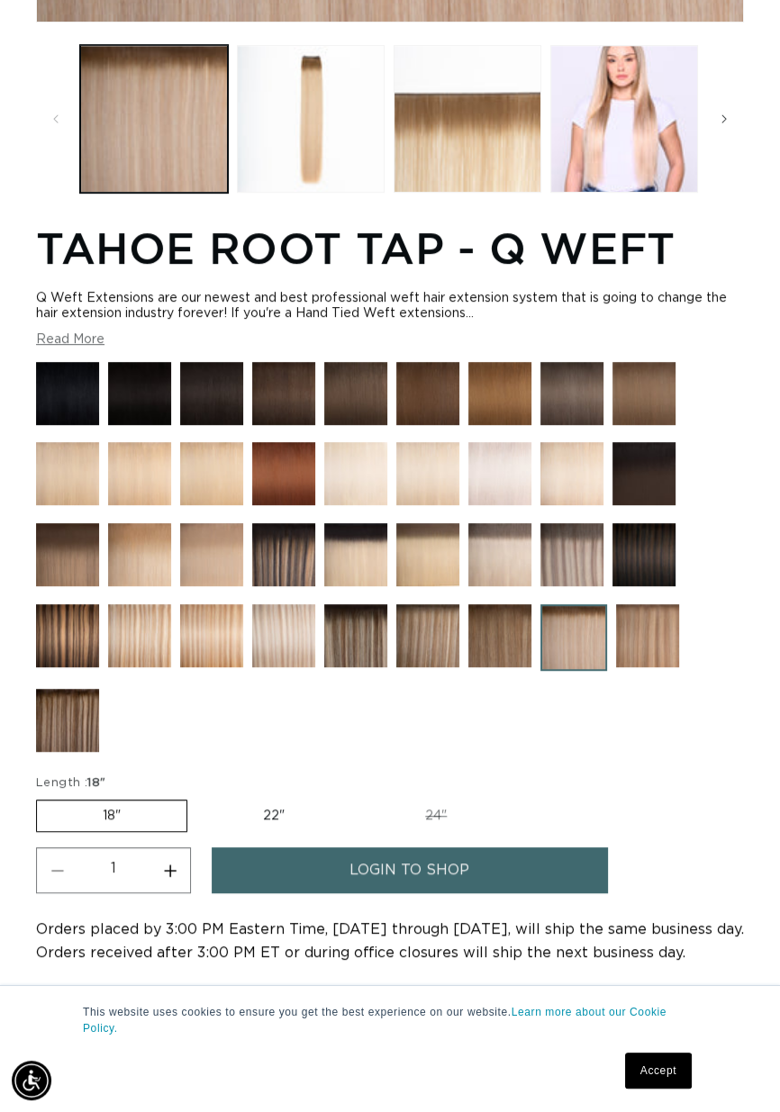
scroll to position [0, 1368]
click at [647, 656] on img at bounding box center [647, 635] width 63 height 63
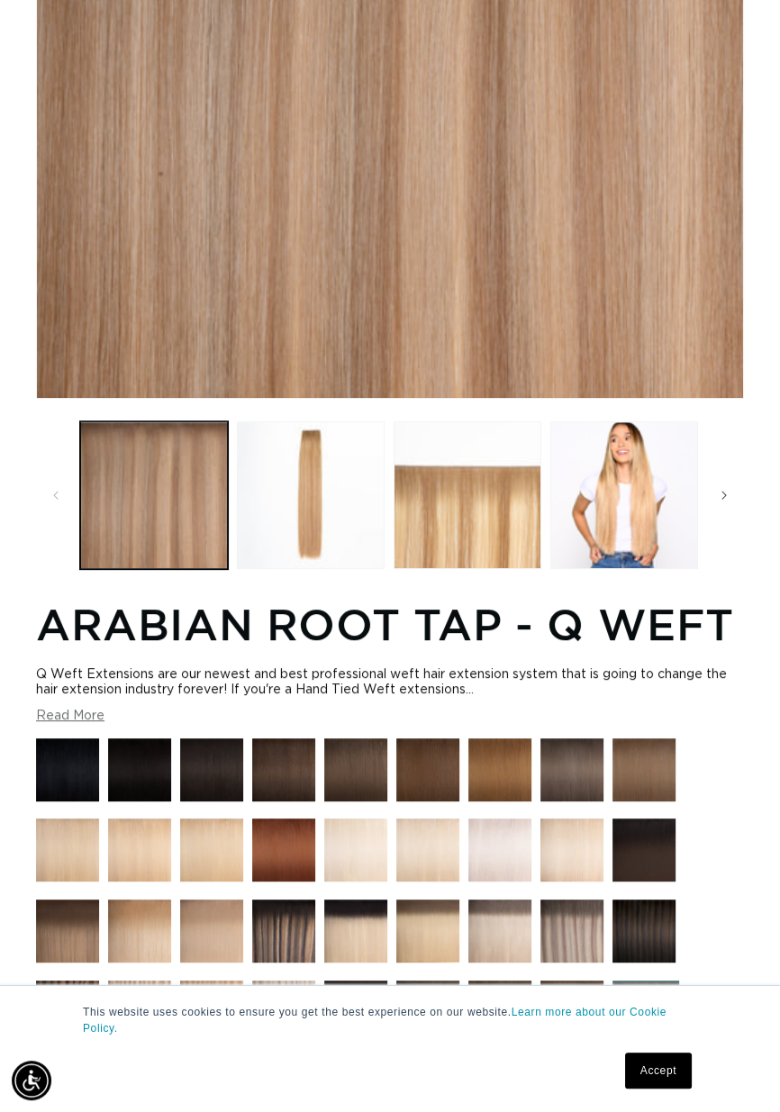
scroll to position [0, 684]
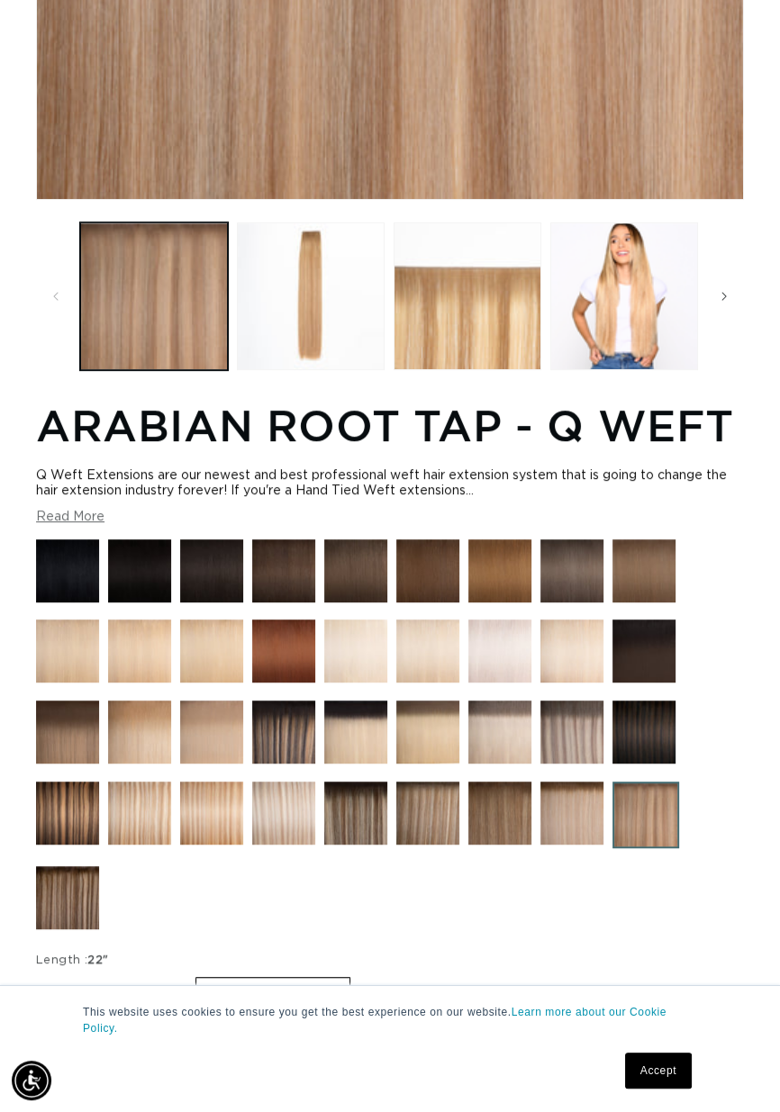
click at [80, 902] on img at bounding box center [67, 897] width 63 height 63
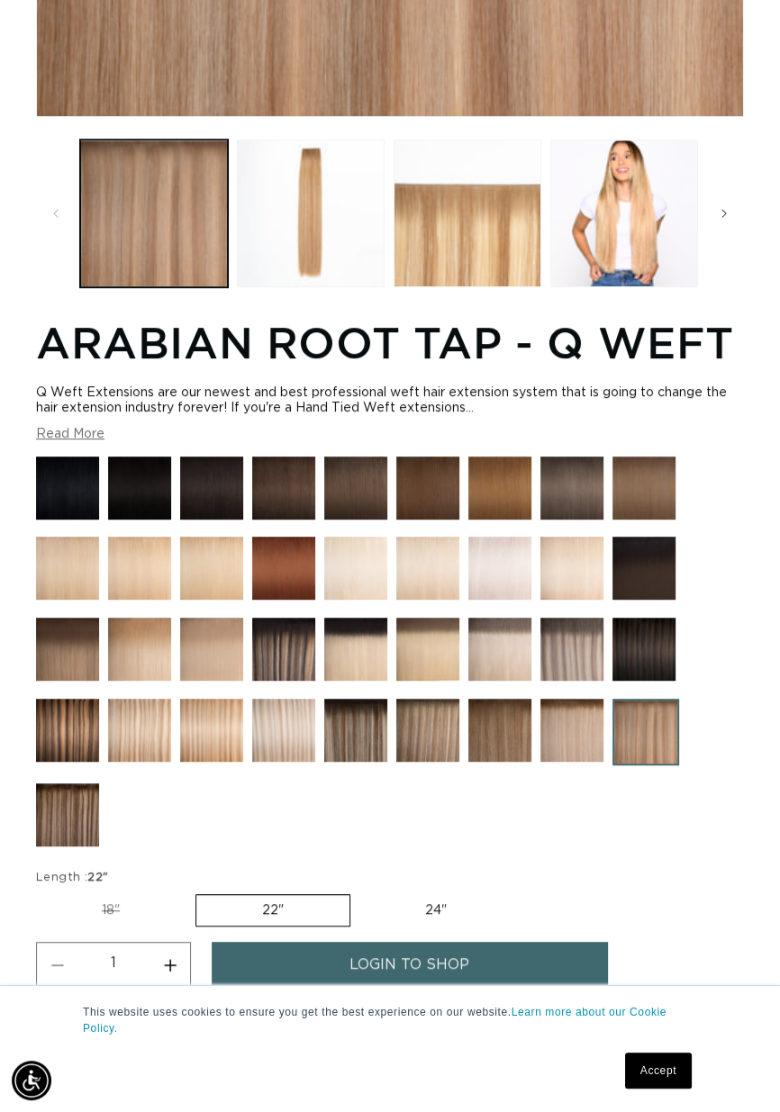
scroll to position [795, 0]
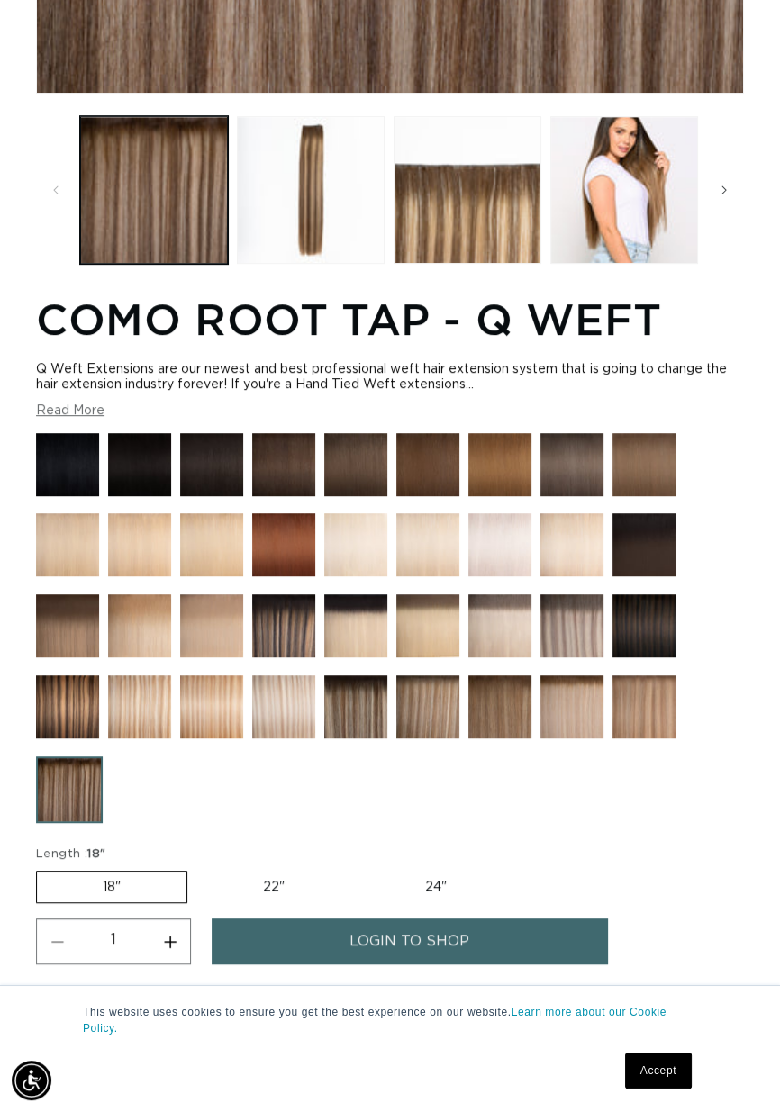
scroll to position [0, 1368]
click at [568, 641] on img at bounding box center [571, 625] width 63 height 63
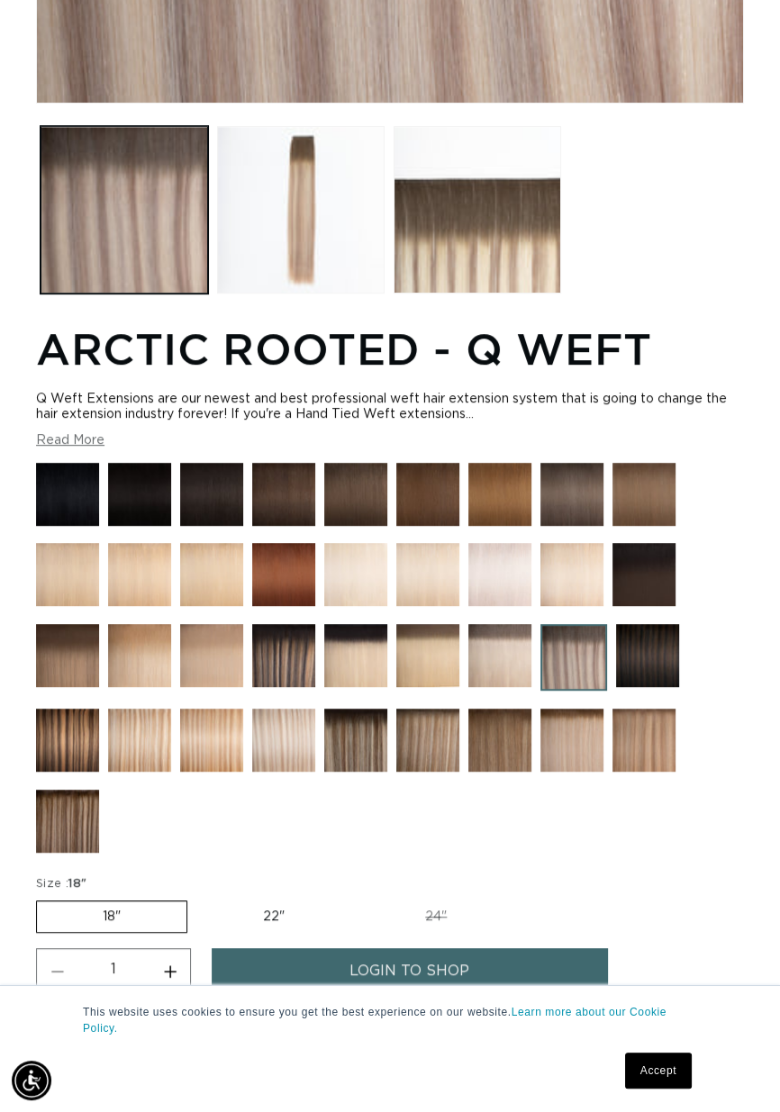
scroll to position [806, 0]
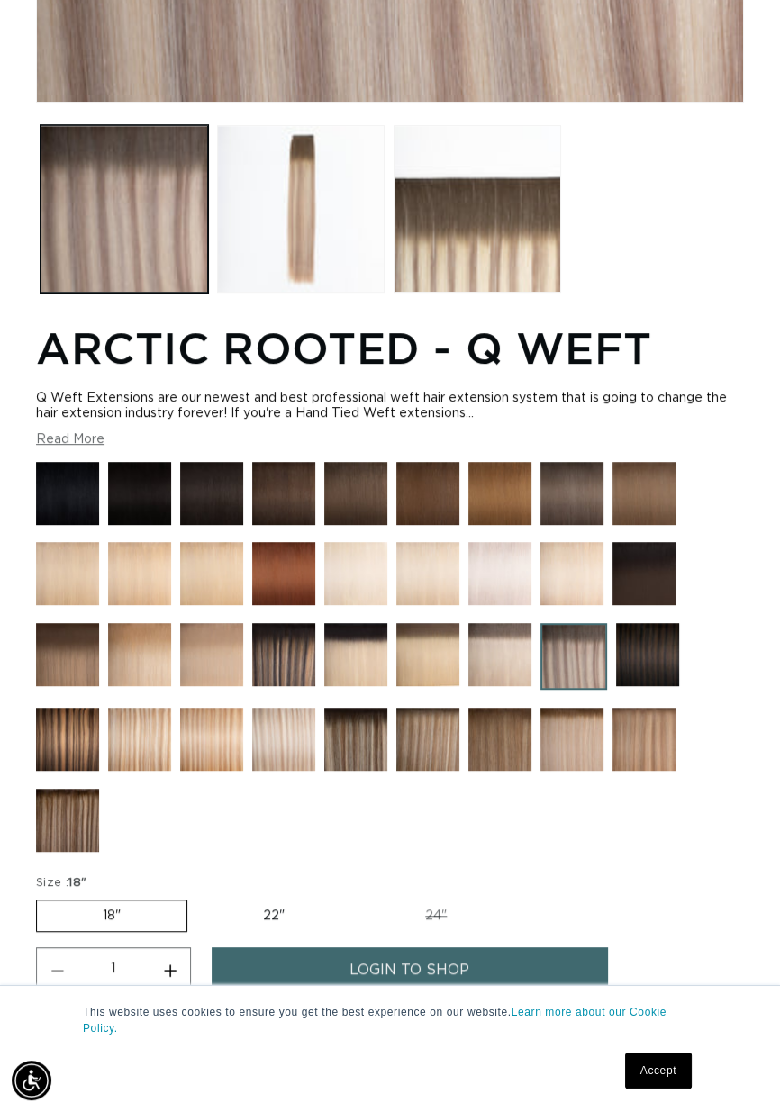
click at [294, 777] on div at bounding box center [283, 744] width 63 height 72
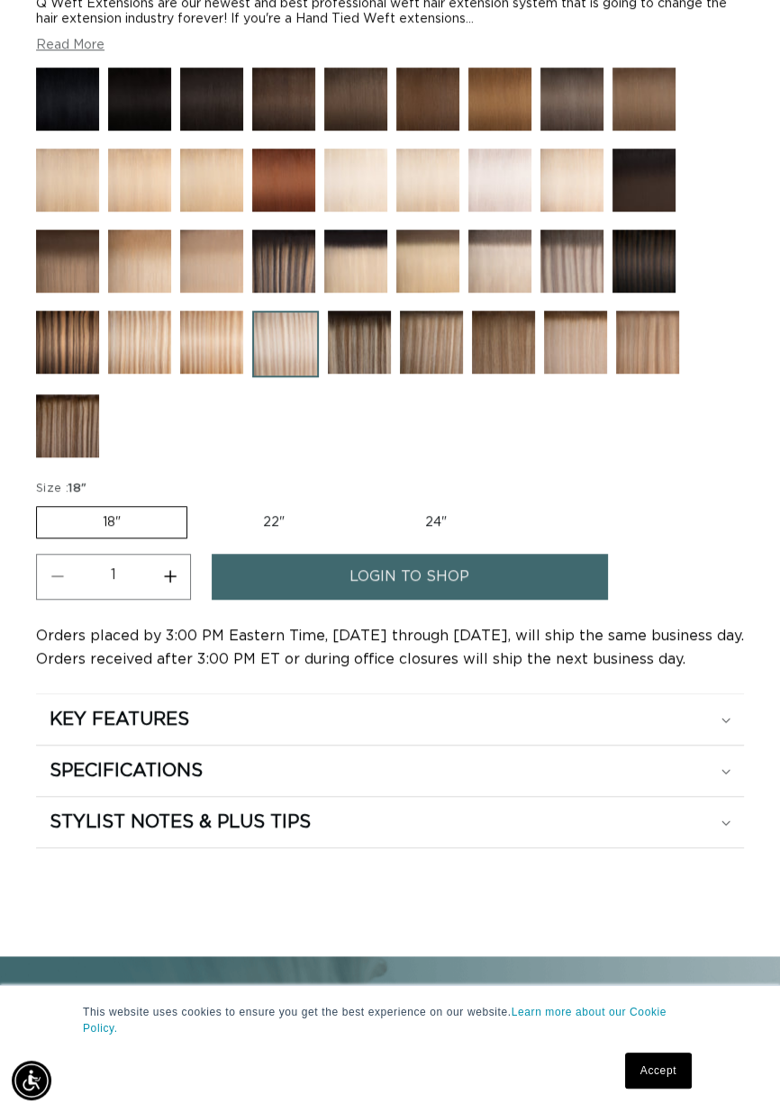
scroll to position [1256, 0]
click at [559, 331] on img at bounding box center [575, 342] width 63 height 63
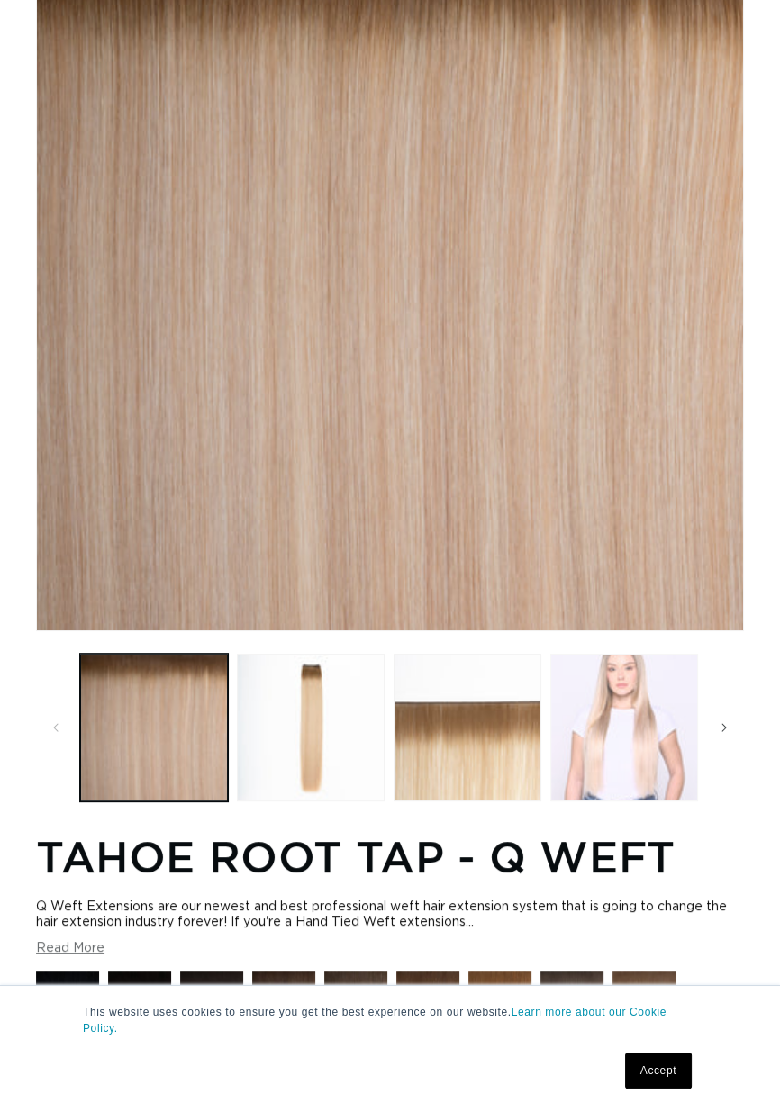
click at [617, 686] on button "Load image 4 in gallery view" at bounding box center [624, 728] width 148 height 148
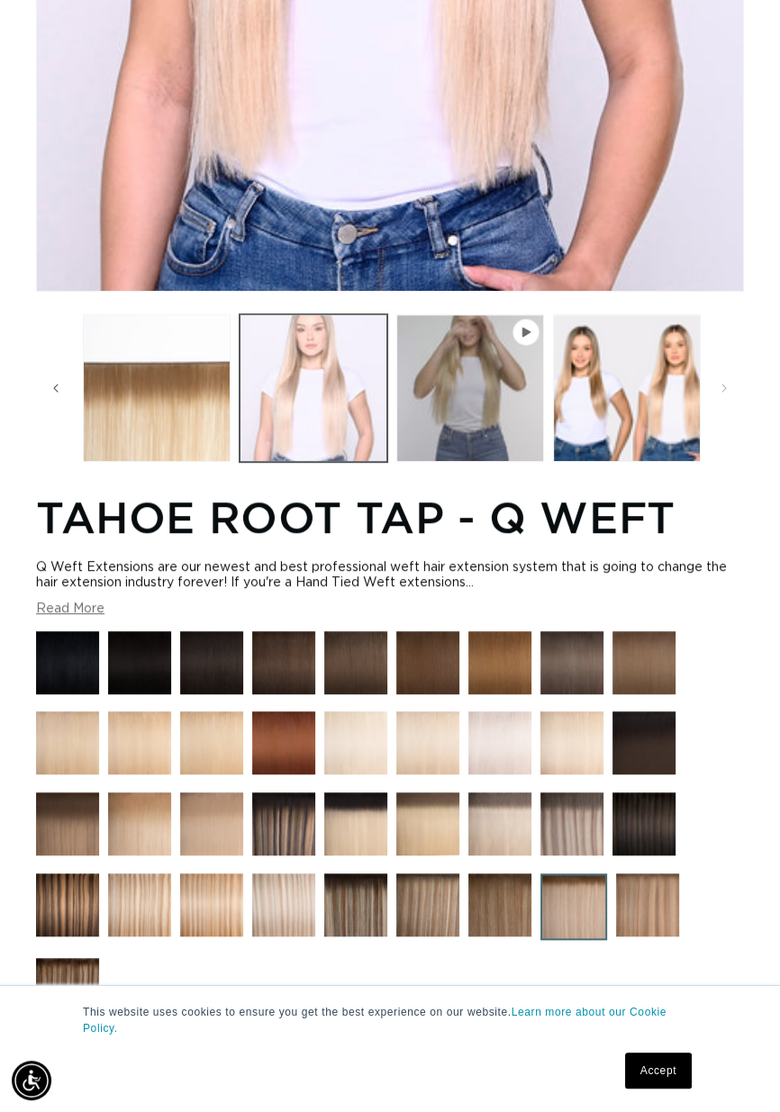
scroll to position [805, 0]
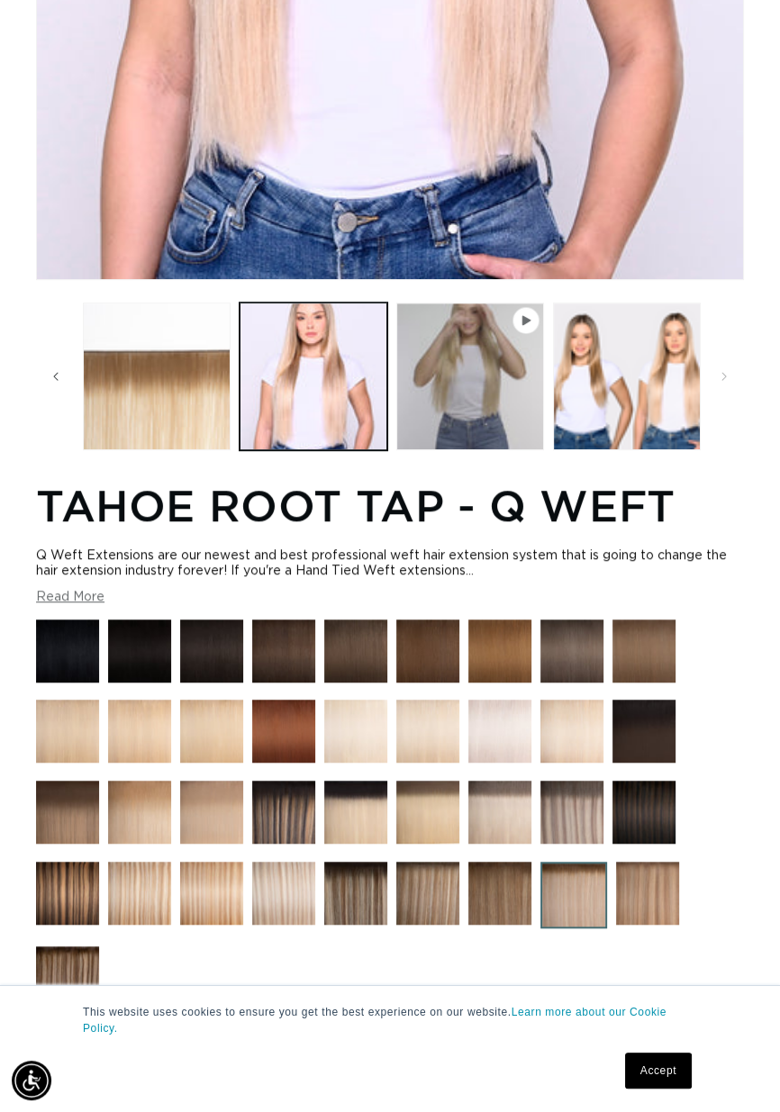
click at [438, 902] on img at bounding box center [427, 893] width 63 height 63
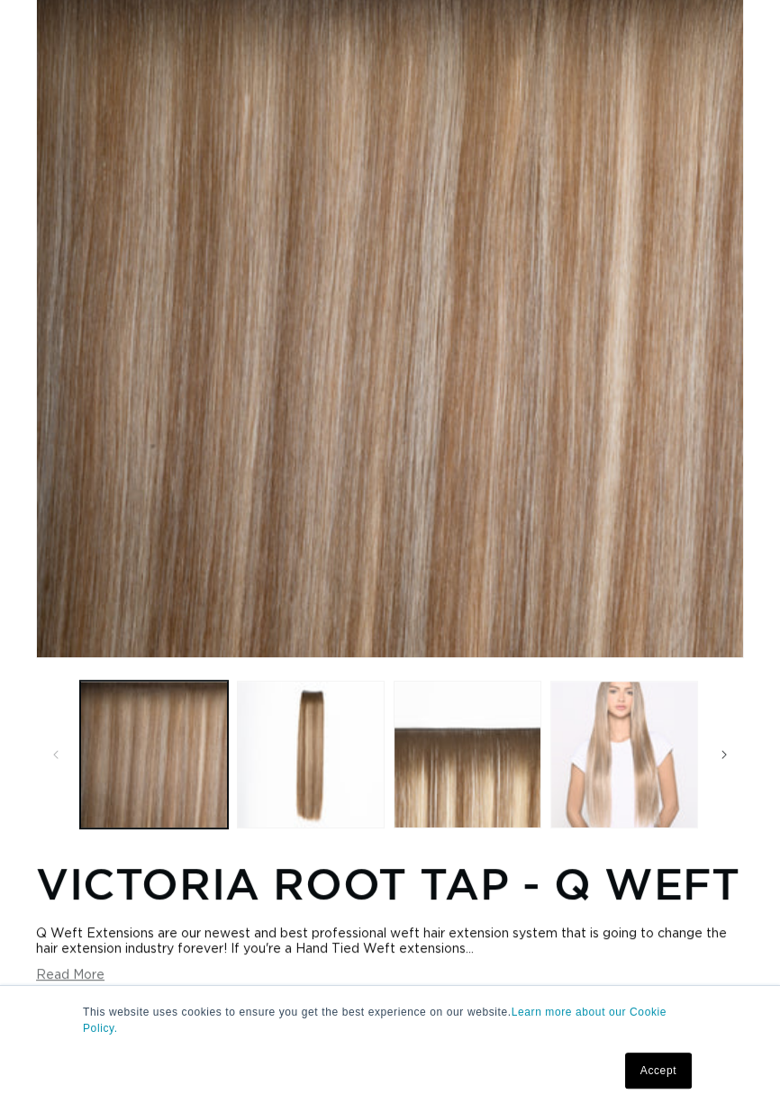
click at [626, 702] on button "Load image 4 in gallery view" at bounding box center [624, 755] width 148 height 148
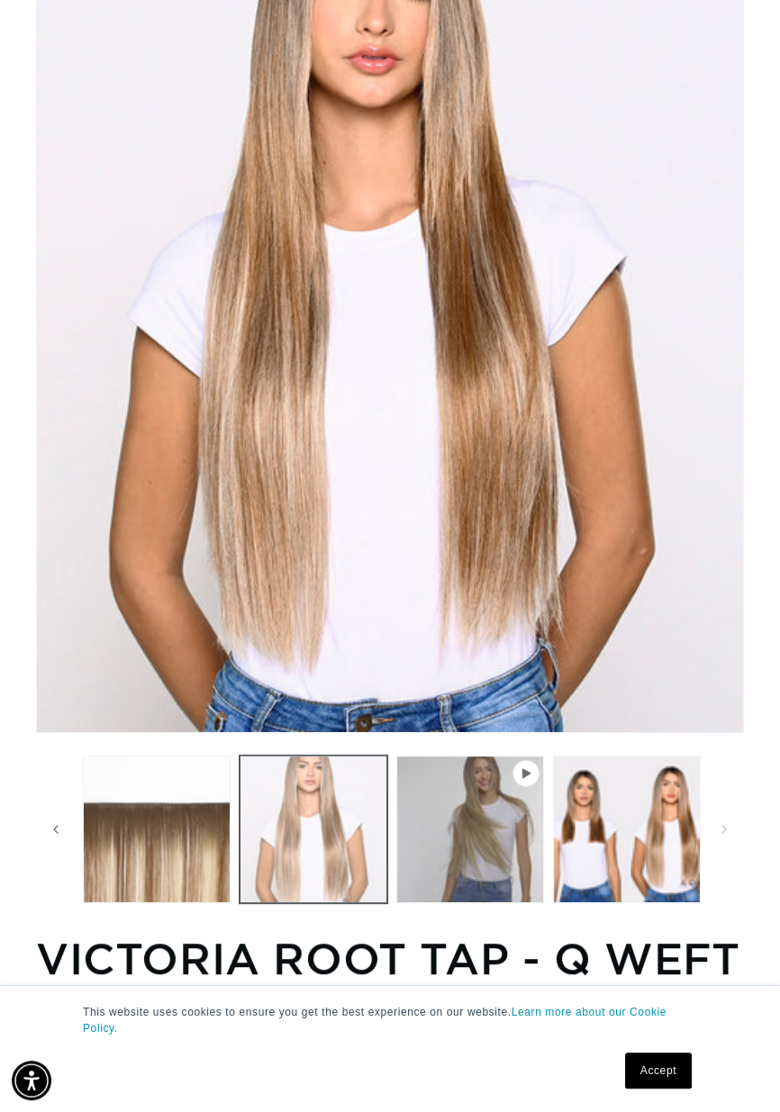
scroll to position [0, 684]
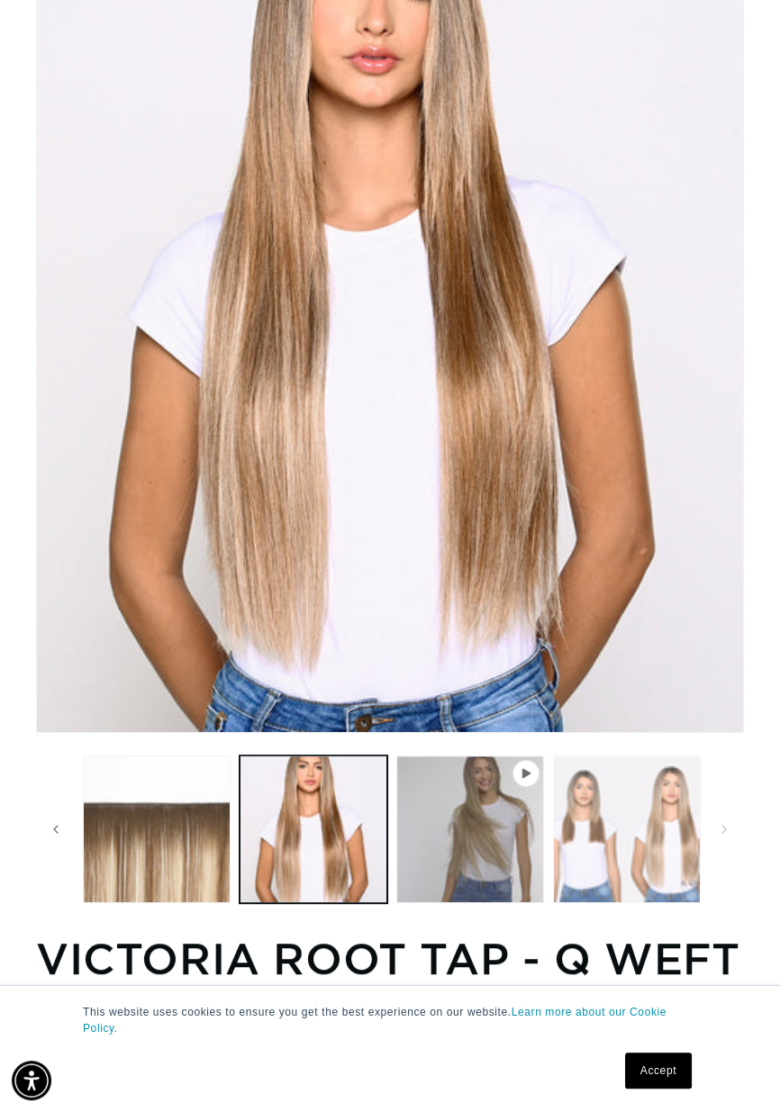
click at [658, 779] on button "Load image 5 in gallery view" at bounding box center [627, 829] width 148 height 148
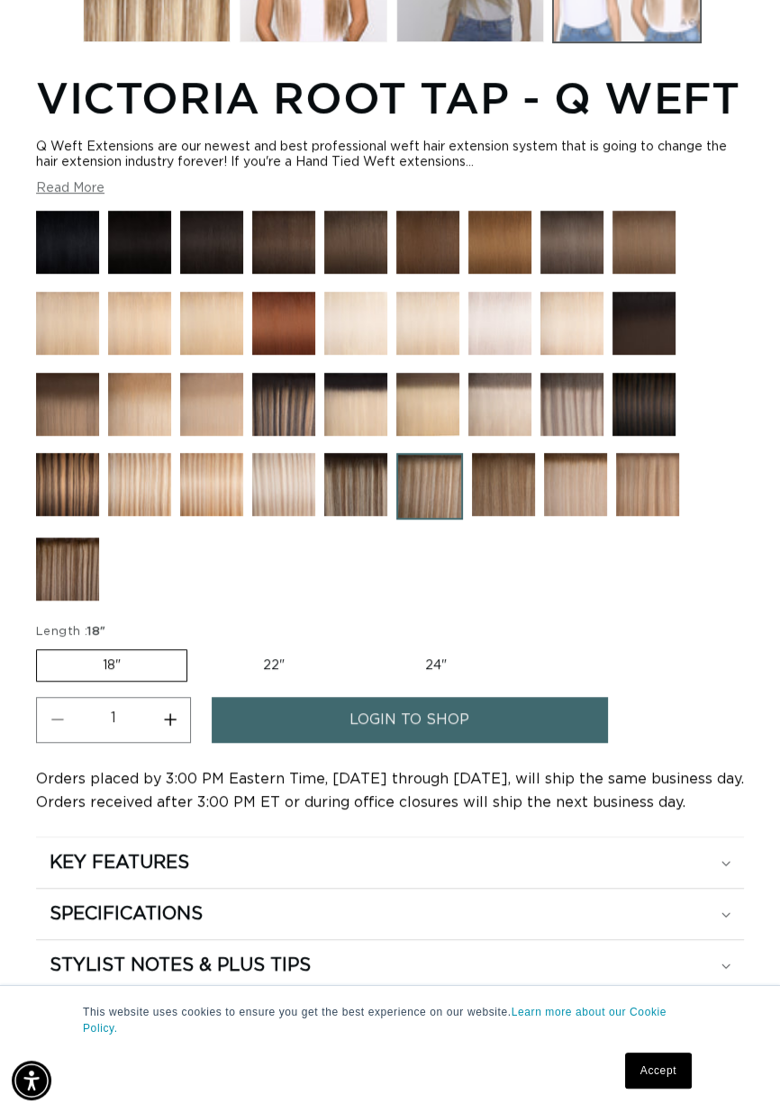
scroll to position [0, 0]
click at [134, 501] on img at bounding box center [139, 484] width 63 height 63
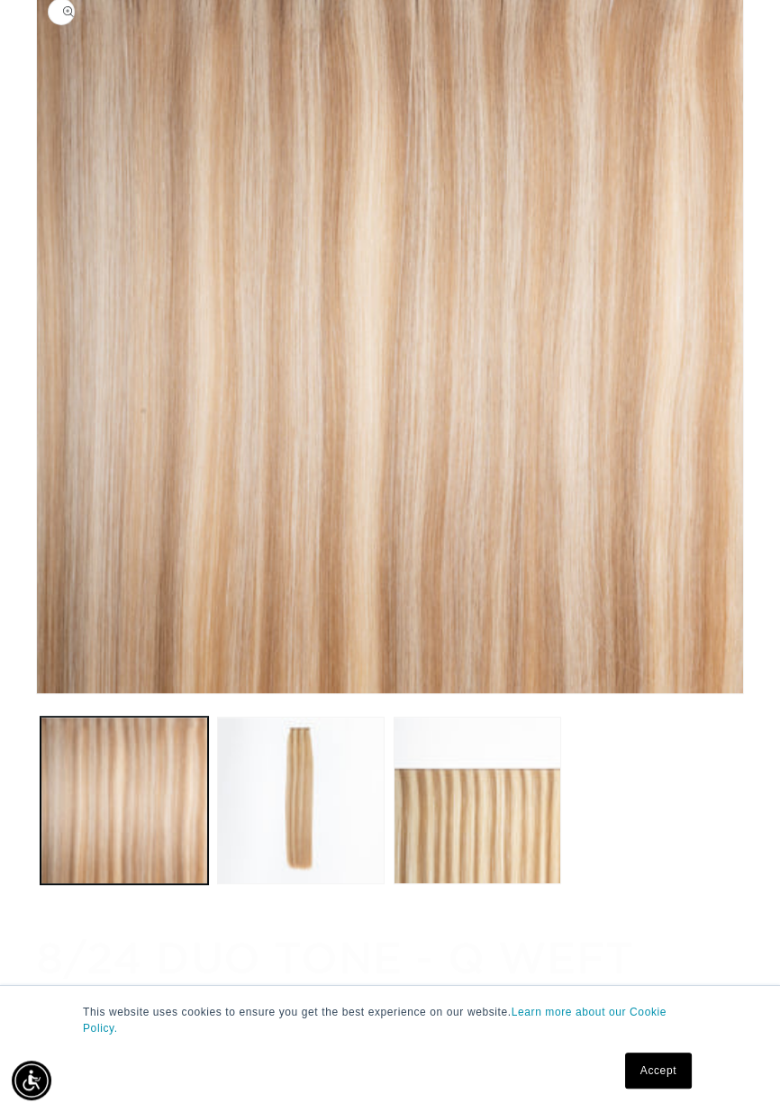
scroll to position [213, 0]
